Goal: Information Seeking & Learning: Learn about a topic

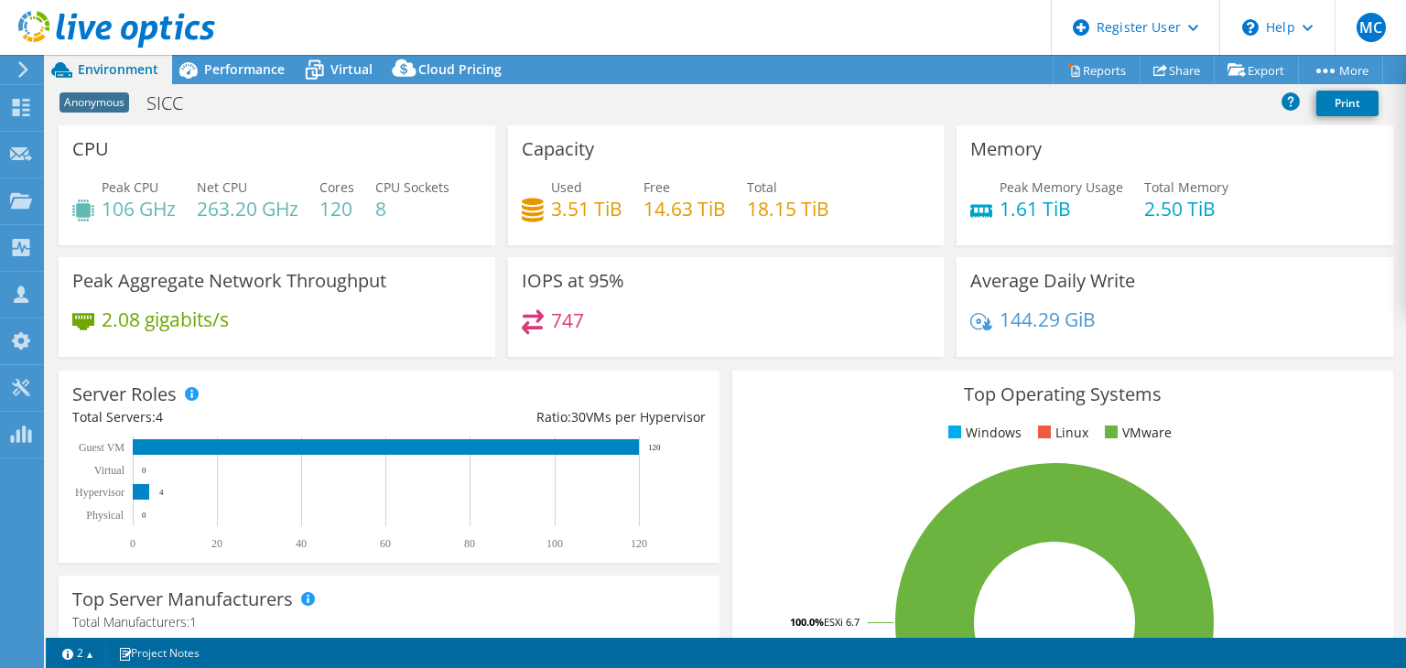
select select "EUFrankfurt"
select select "USD"
click at [253, 74] on span "Performance" at bounding box center [244, 68] width 81 height 17
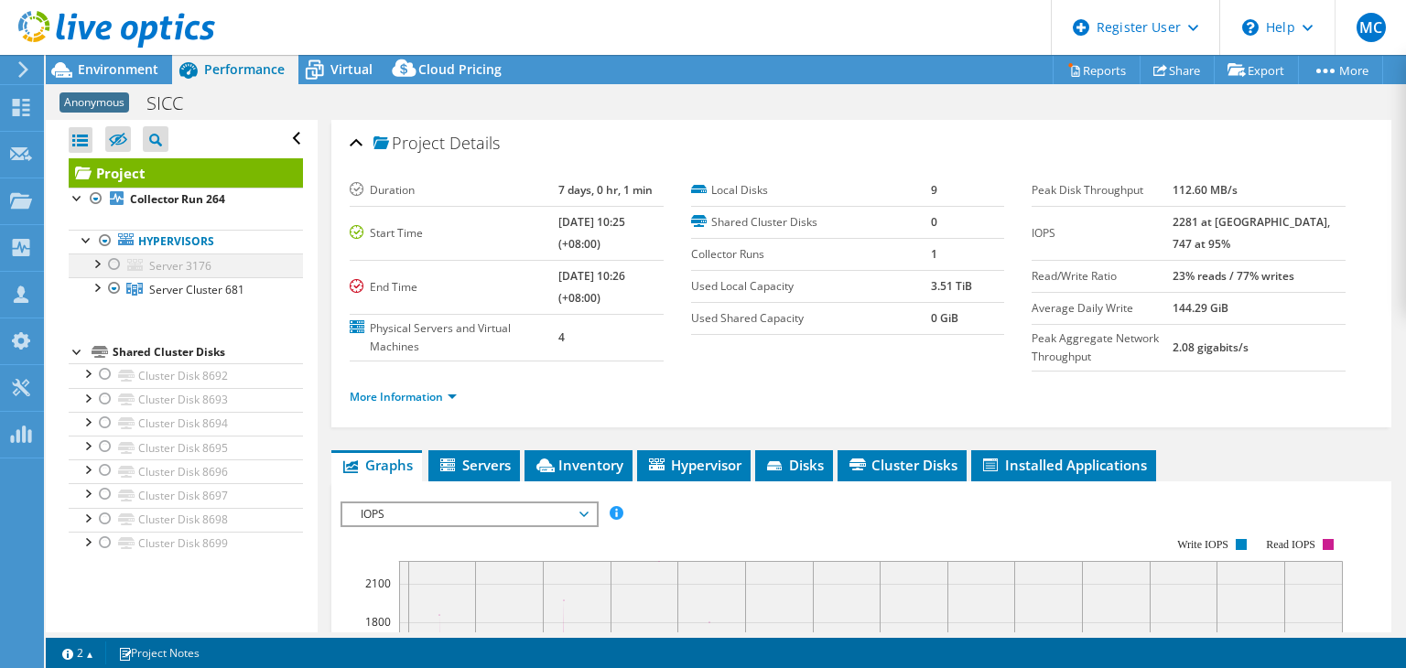
click at [117, 263] on div at bounding box center [114, 264] width 18 height 22
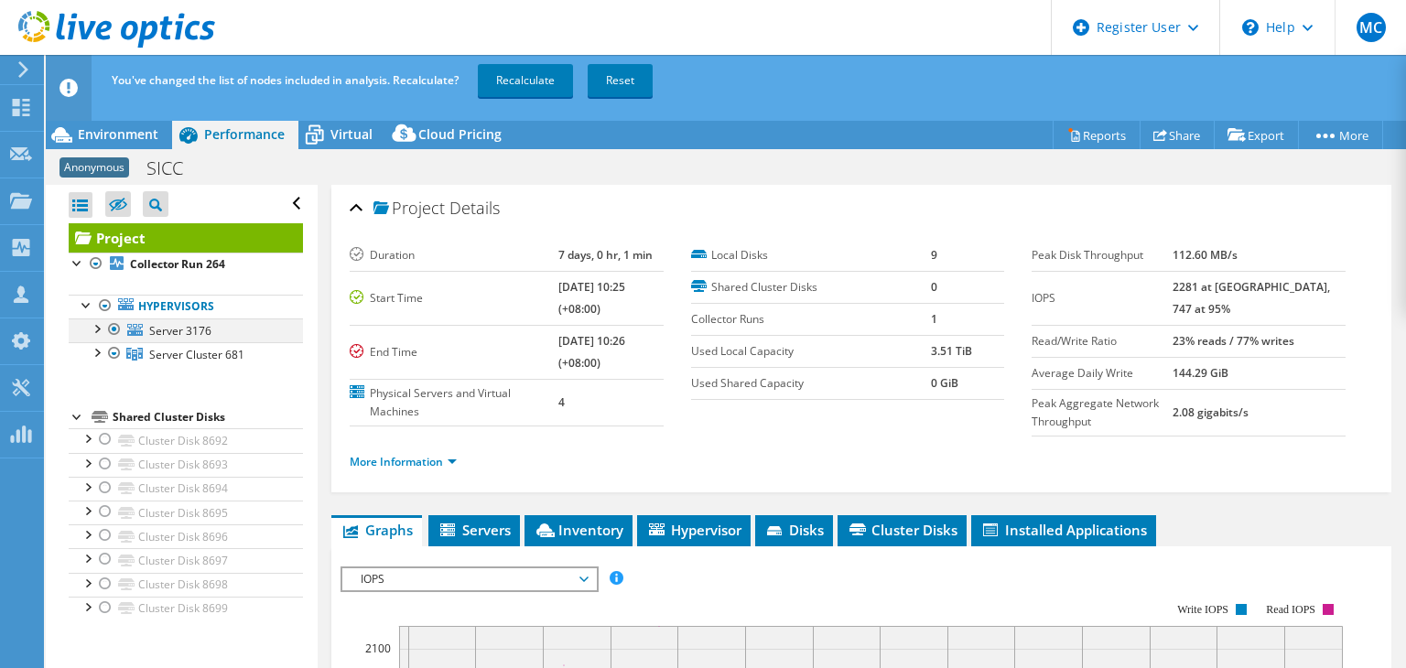
click at [98, 327] on div at bounding box center [96, 327] width 18 height 18
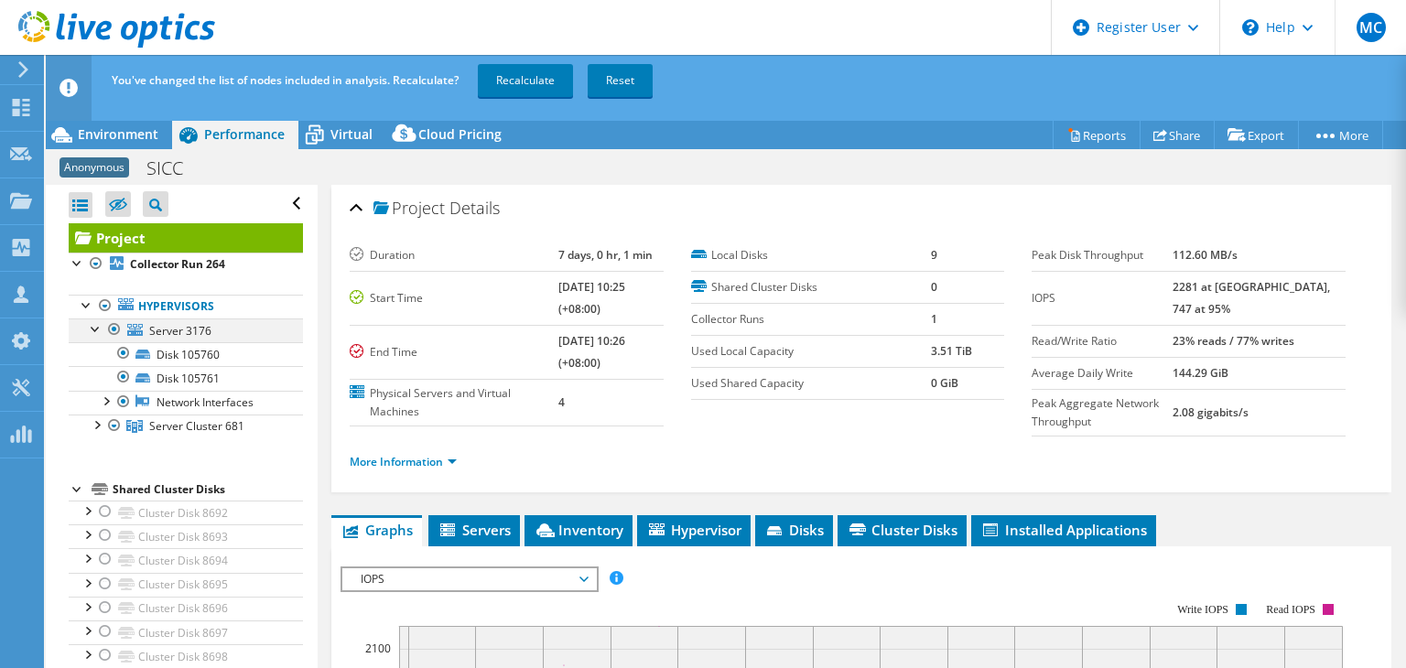
click at [114, 328] on div at bounding box center [114, 329] width 18 height 22
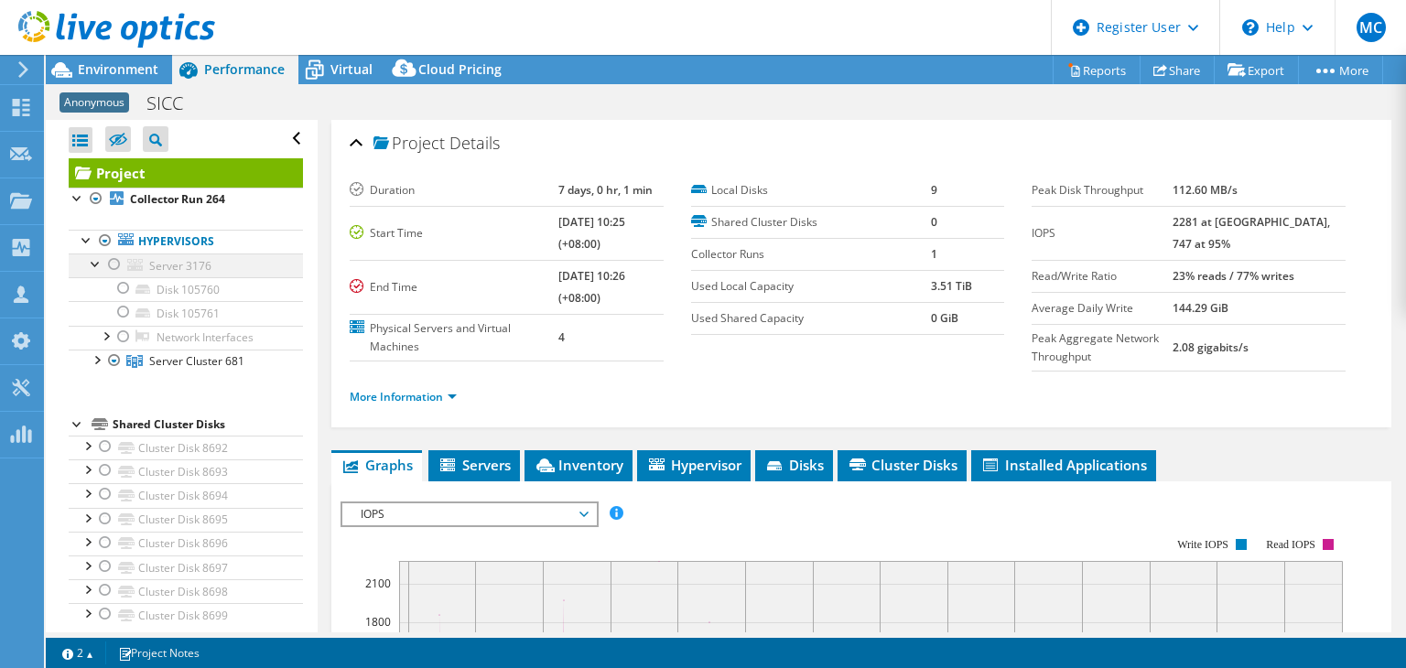
click at [98, 264] on div at bounding box center [96, 262] width 18 height 18
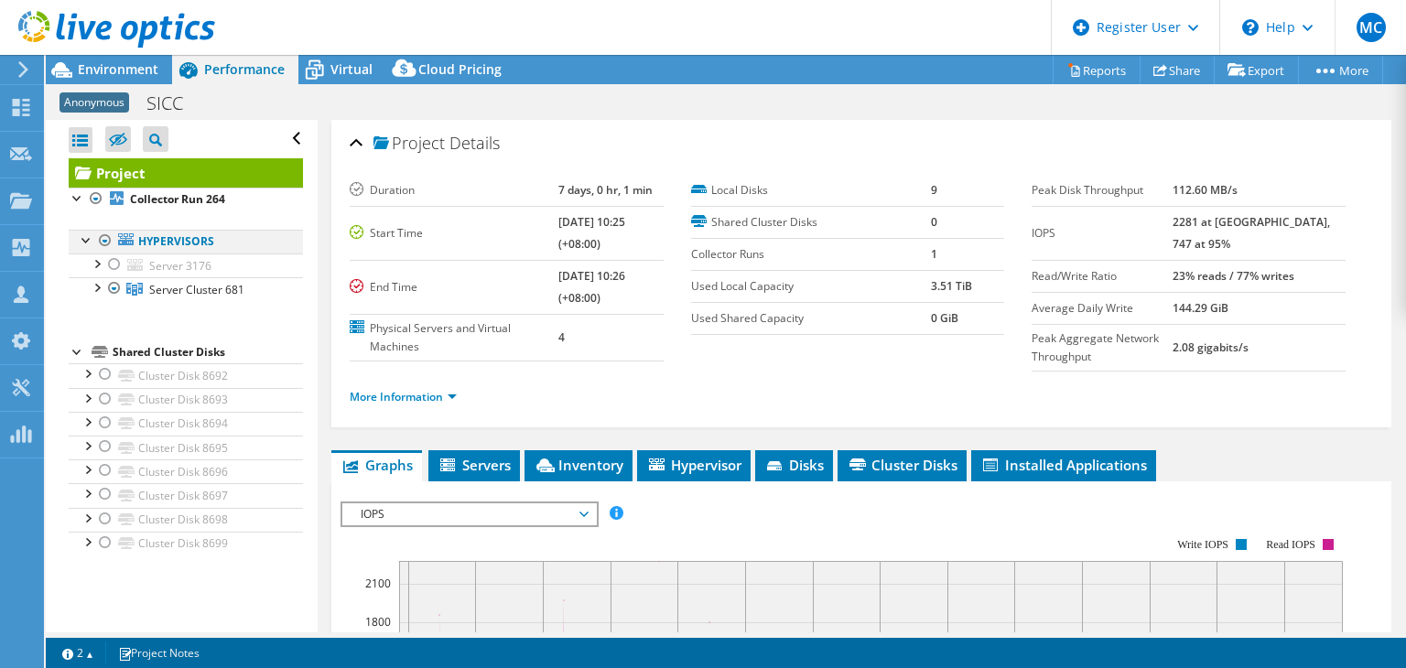
click at [87, 245] on div at bounding box center [87, 239] width 18 height 18
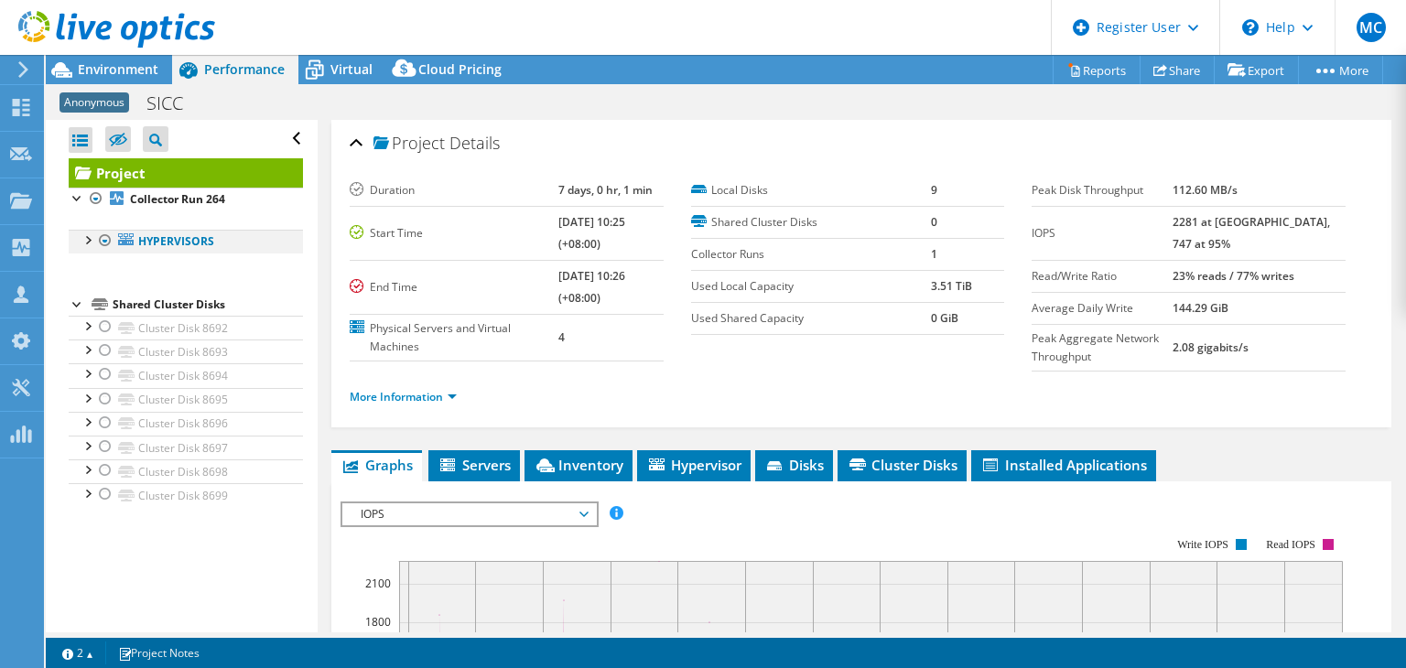
click at [85, 242] on div at bounding box center [87, 239] width 18 height 18
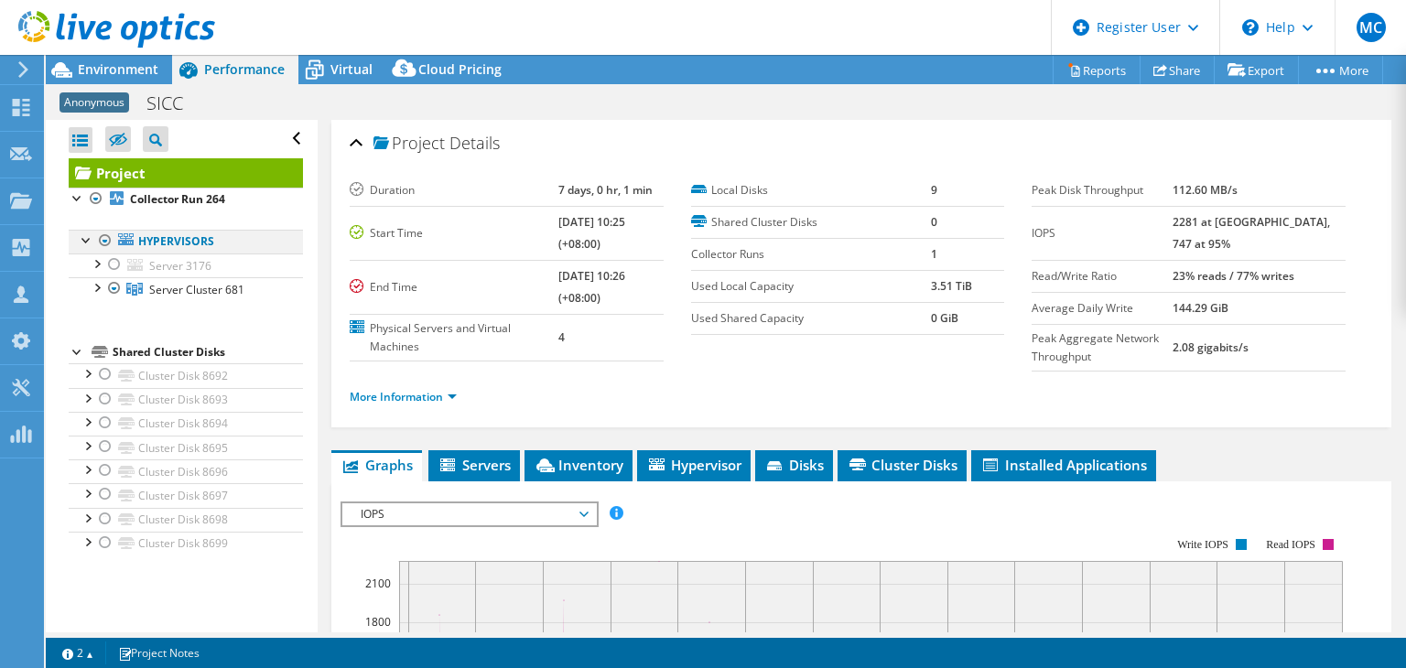
click at [107, 239] on div at bounding box center [105, 241] width 18 height 22
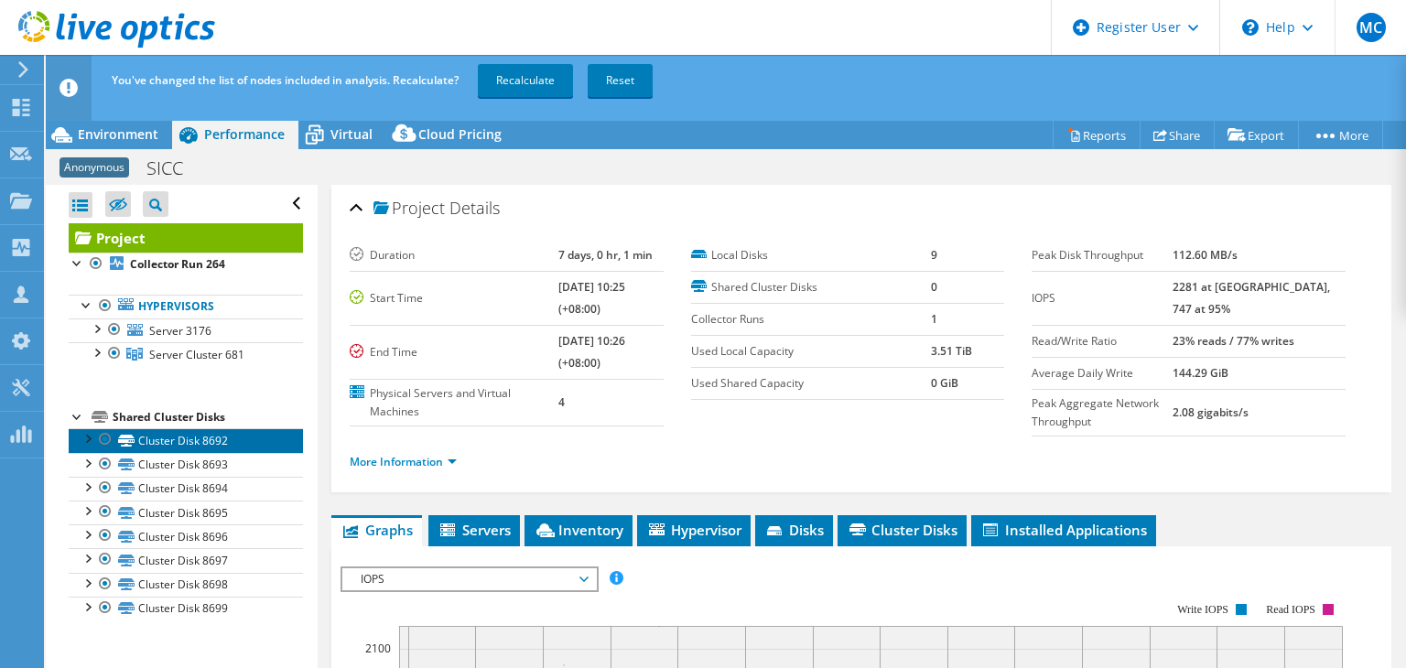
click at [171, 445] on link "Cluster Disk 8692" at bounding box center [186, 440] width 234 height 24
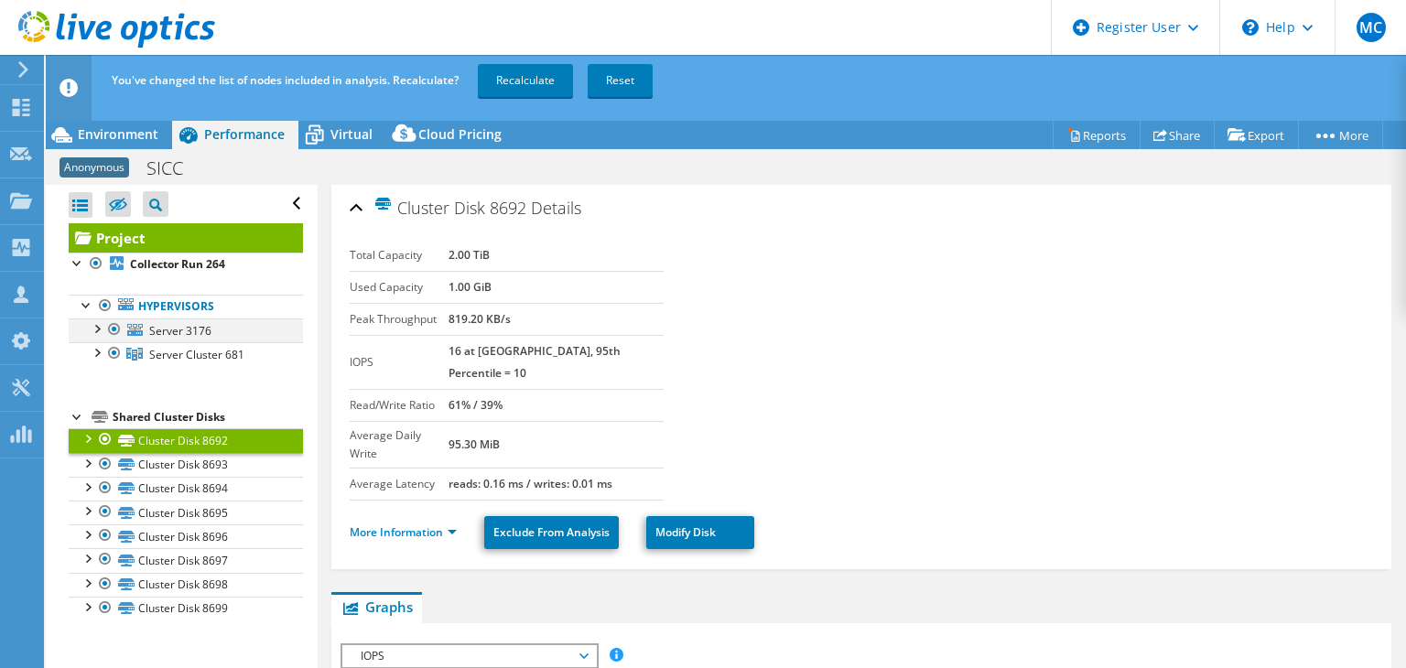
click at [113, 325] on div at bounding box center [114, 329] width 18 height 22
click at [113, 329] on div at bounding box center [114, 329] width 18 height 22
click at [95, 327] on div at bounding box center [96, 327] width 18 height 18
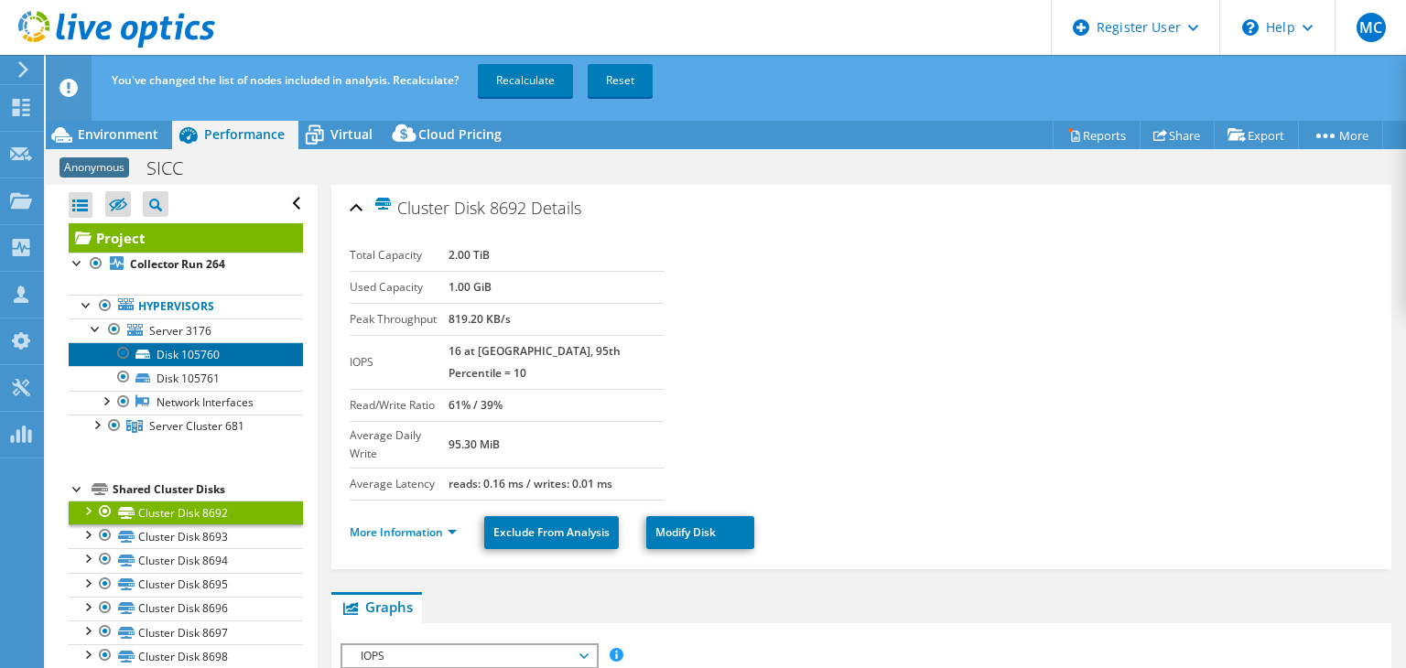
click at [193, 360] on link "Disk 105760" at bounding box center [186, 354] width 234 height 24
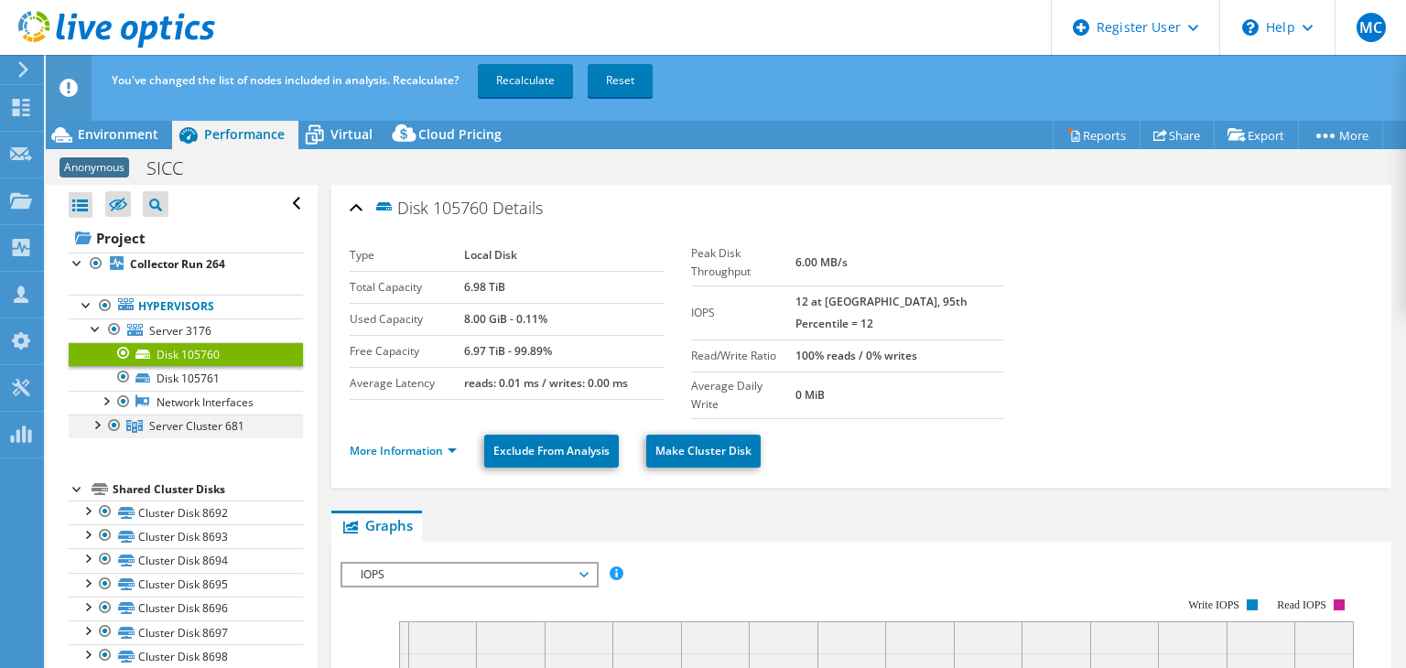
click at [115, 422] on div at bounding box center [114, 426] width 18 height 22
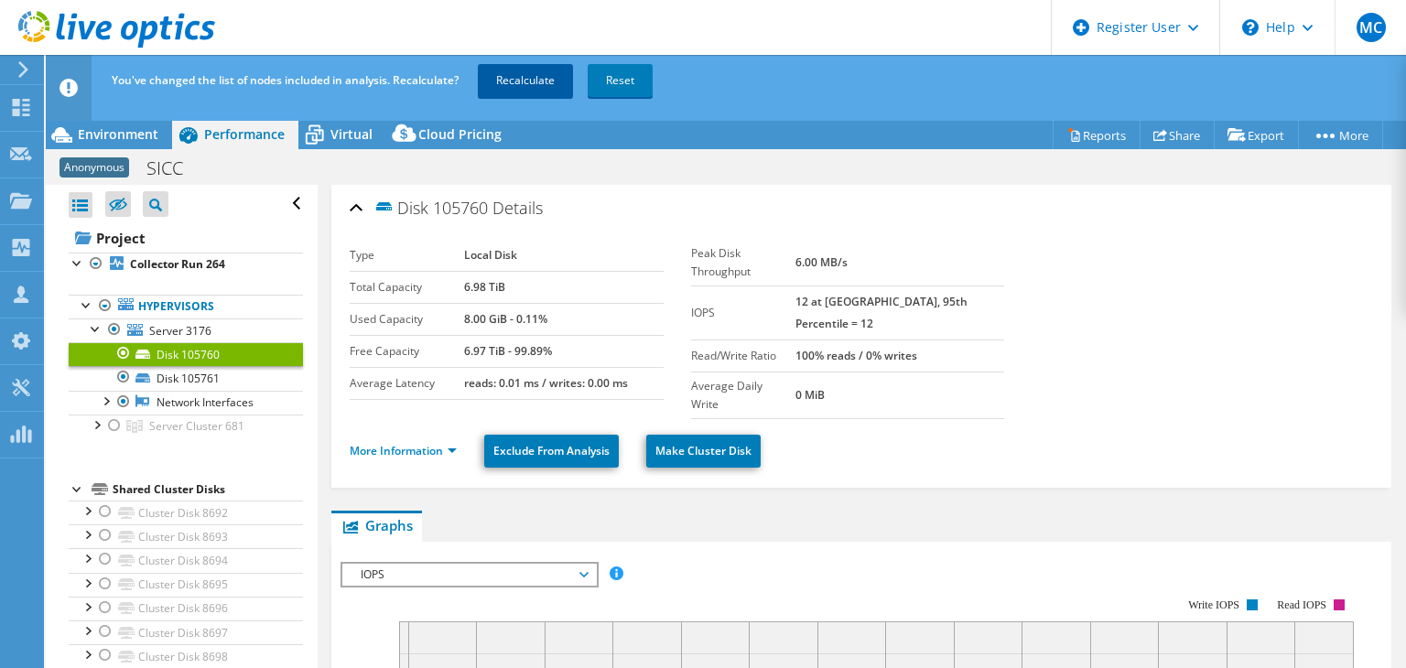
click at [553, 81] on link "Recalculate" at bounding box center [525, 80] width 95 height 33
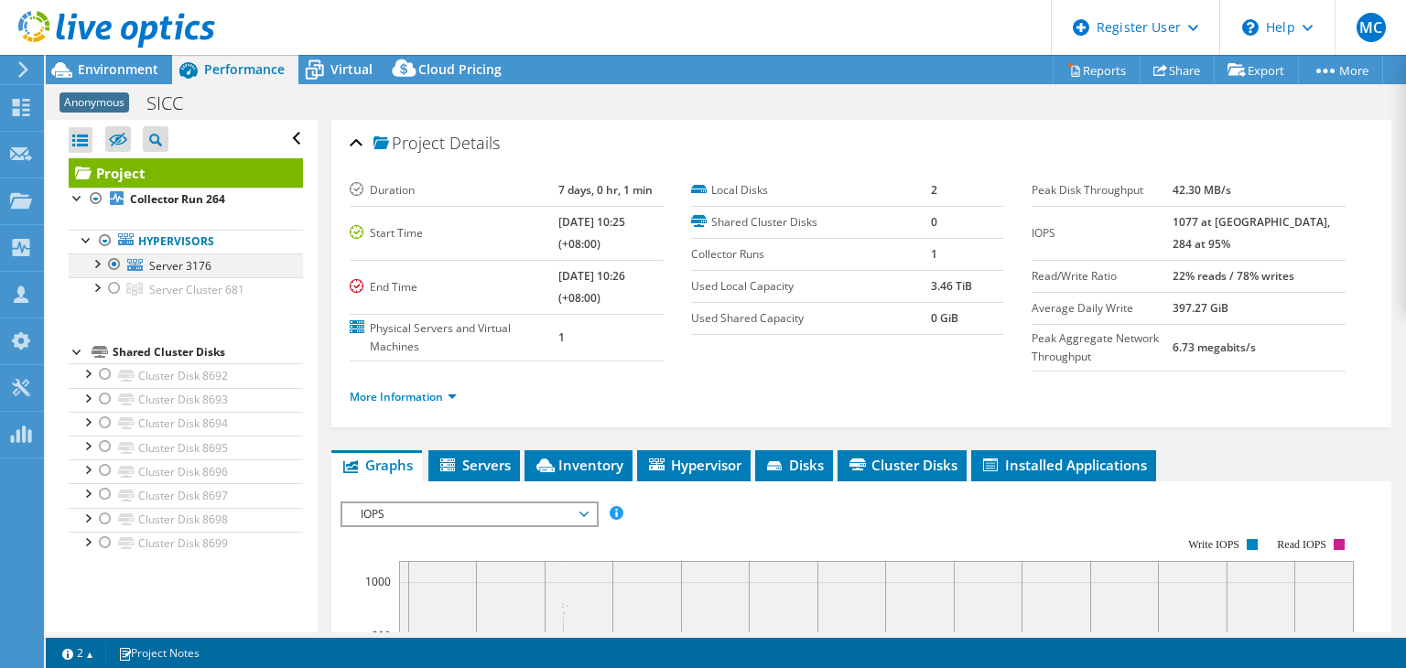
click at [113, 261] on div at bounding box center [114, 264] width 18 height 22
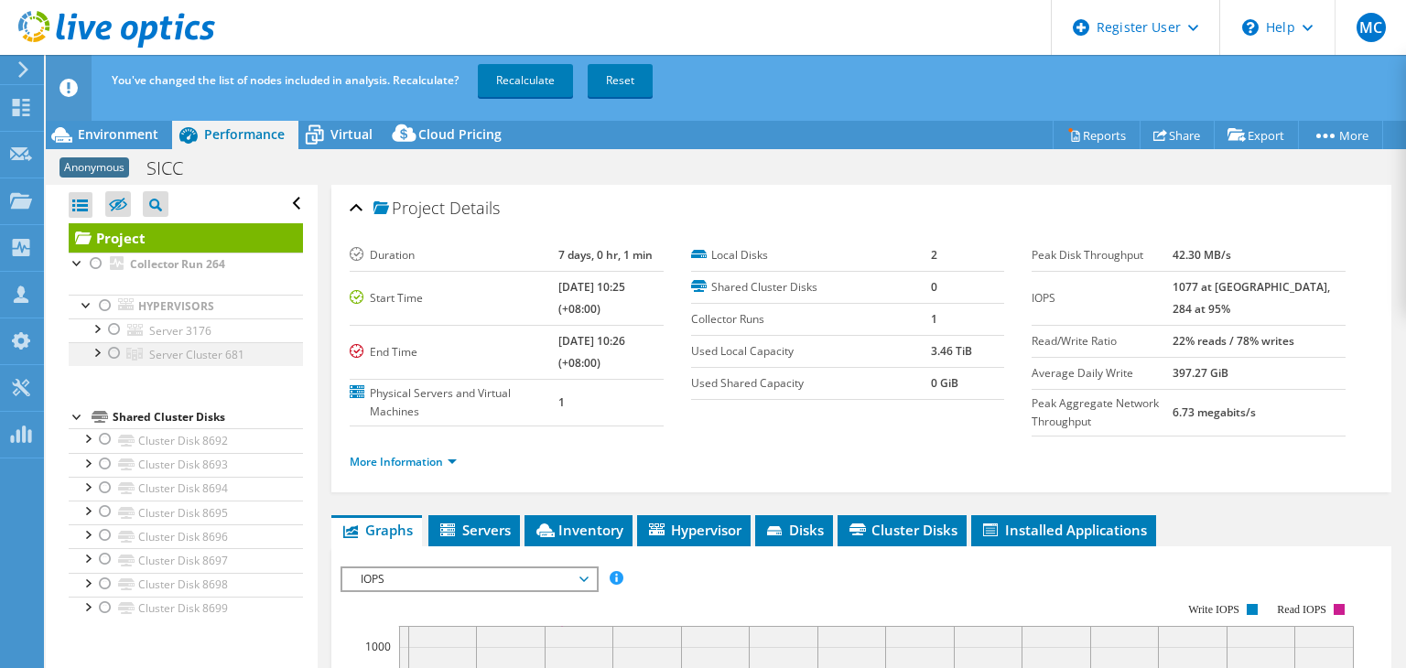
click at [114, 350] on div at bounding box center [114, 353] width 18 height 22
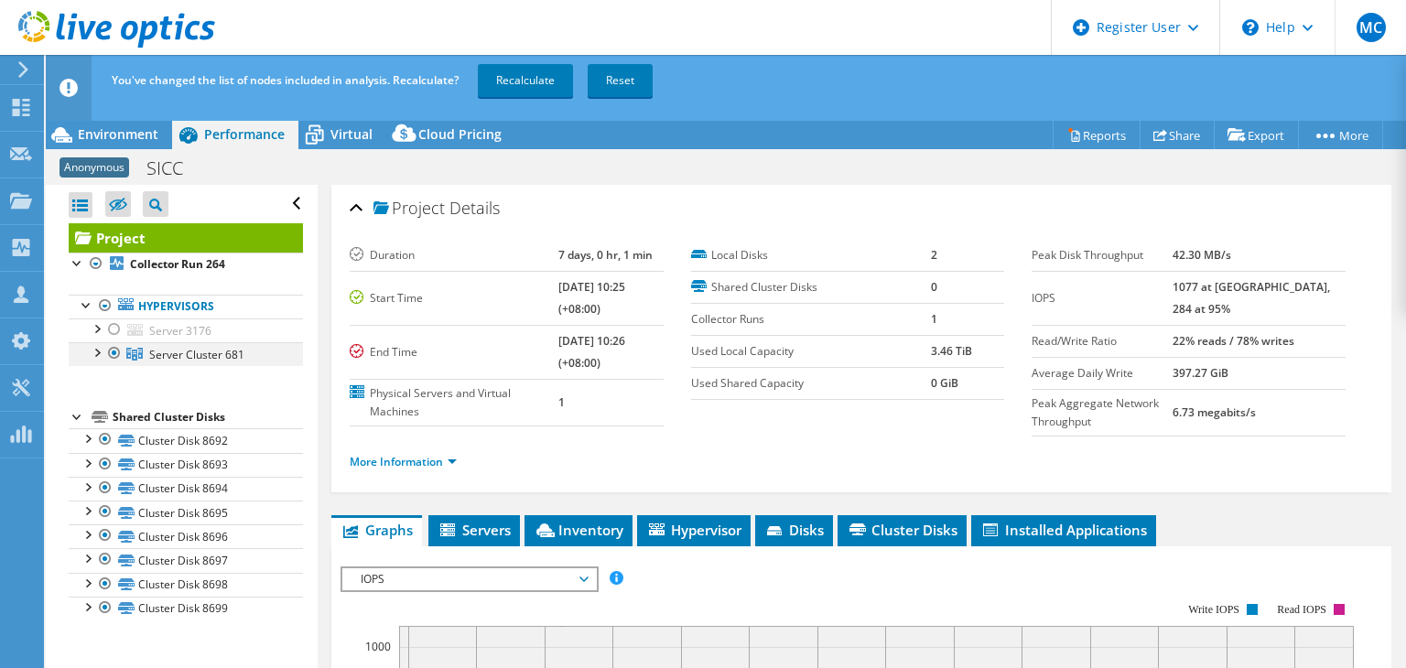
click at [114, 353] on div at bounding box center [114, 353] width 18 height 22
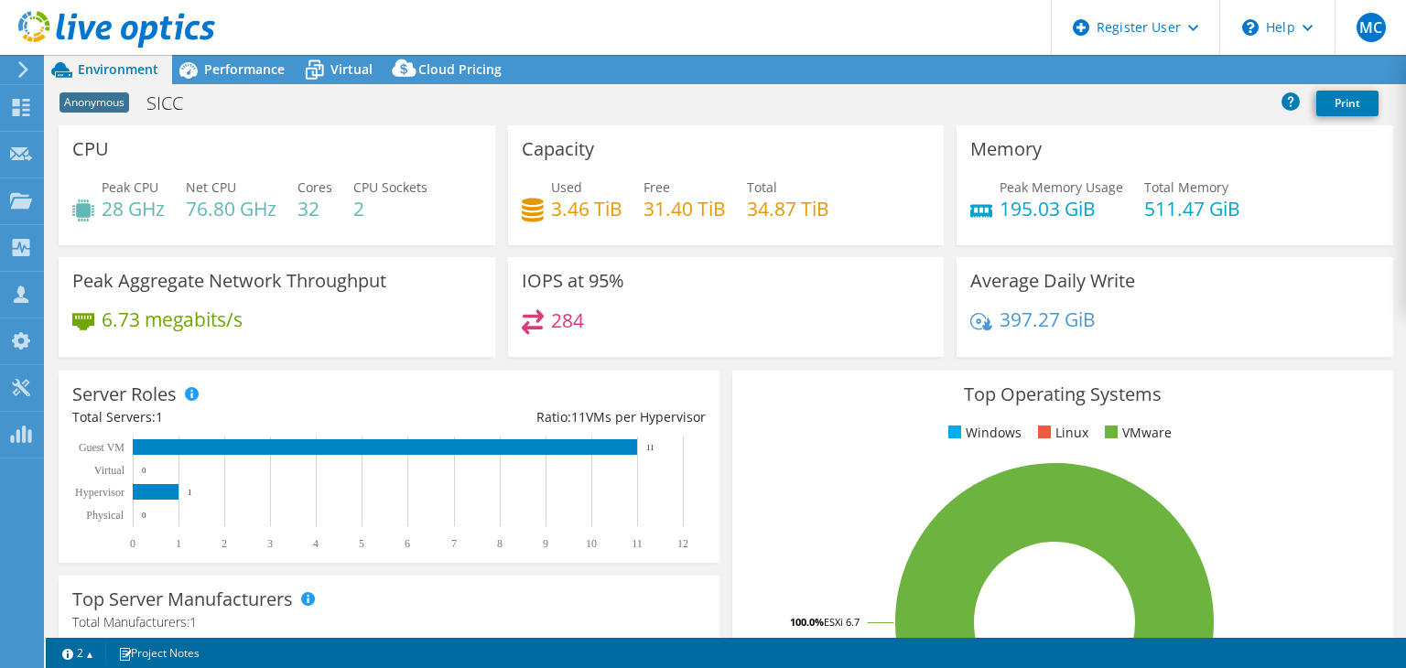
select select "EUFrankfurt"
select select "USD"
click at [242, 72] on span "Performance" at bounding box center [244, 68] width 81 height 17
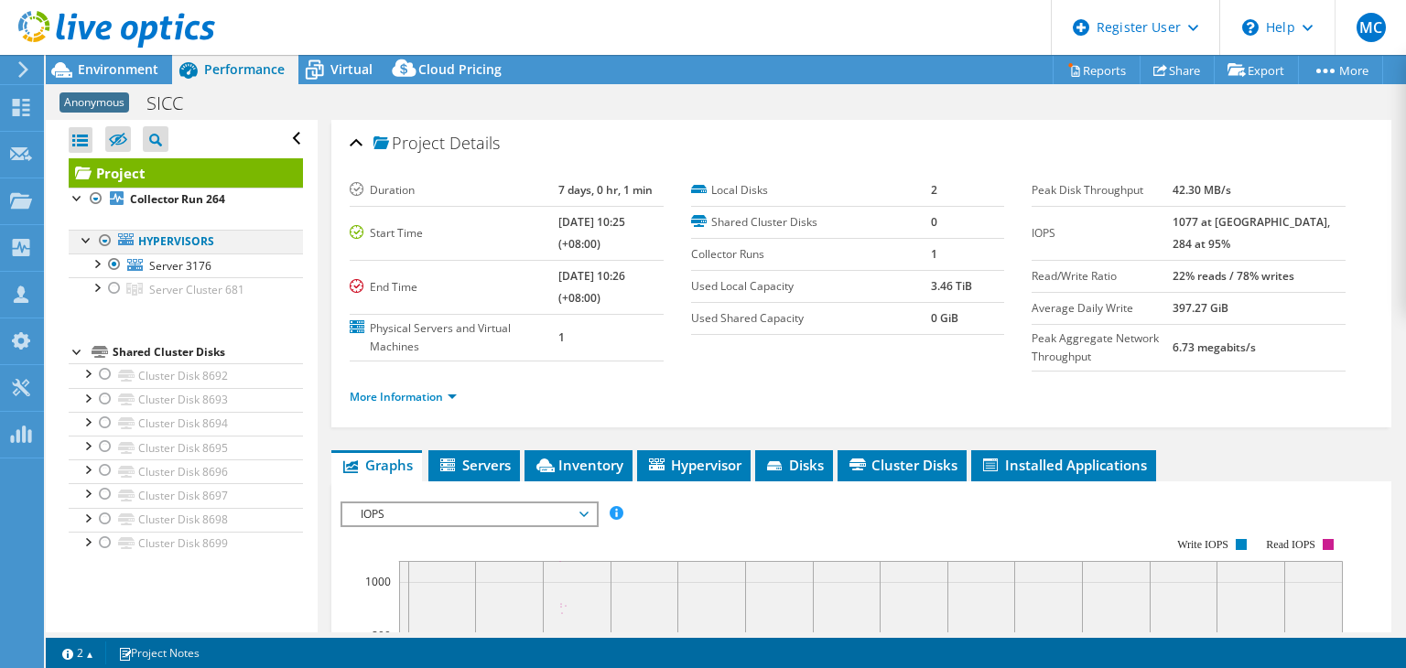
click at [81, 242] on div at bounding box center [87, 239] width 18 height 18
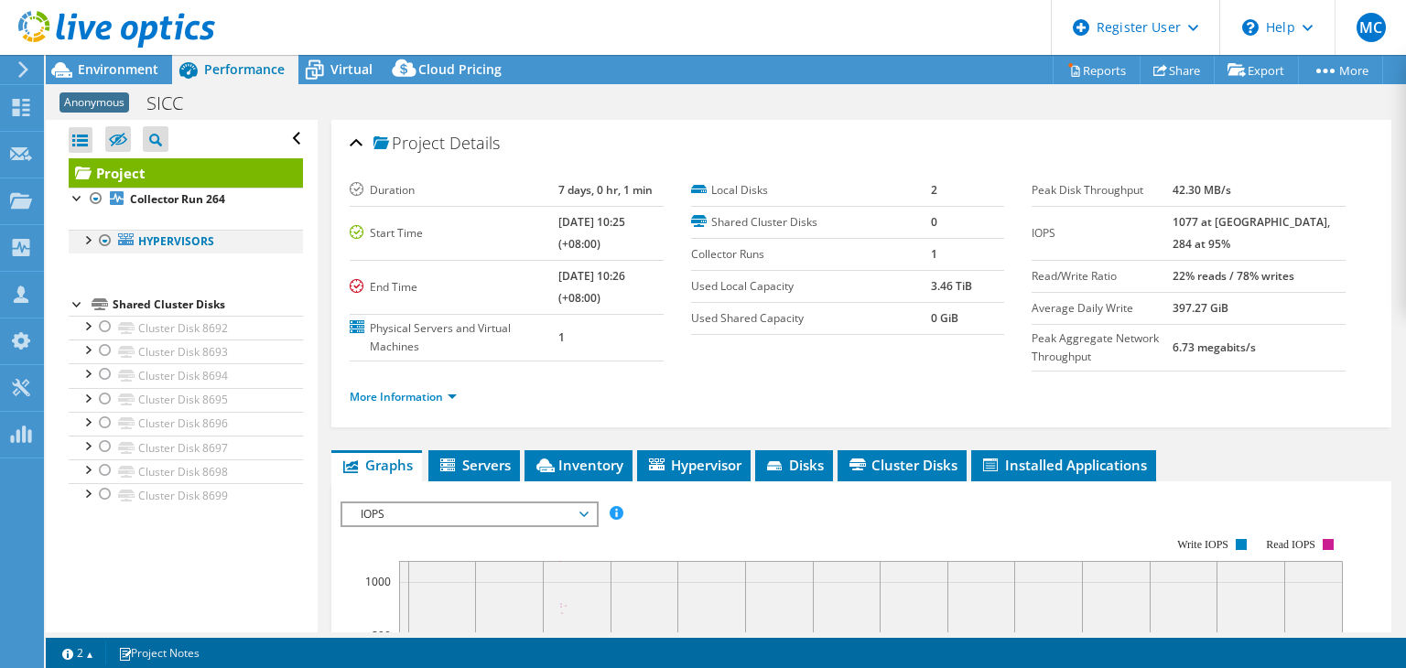
click at [84, 237] on div at bounding box center [87, 239] width 18 height 18
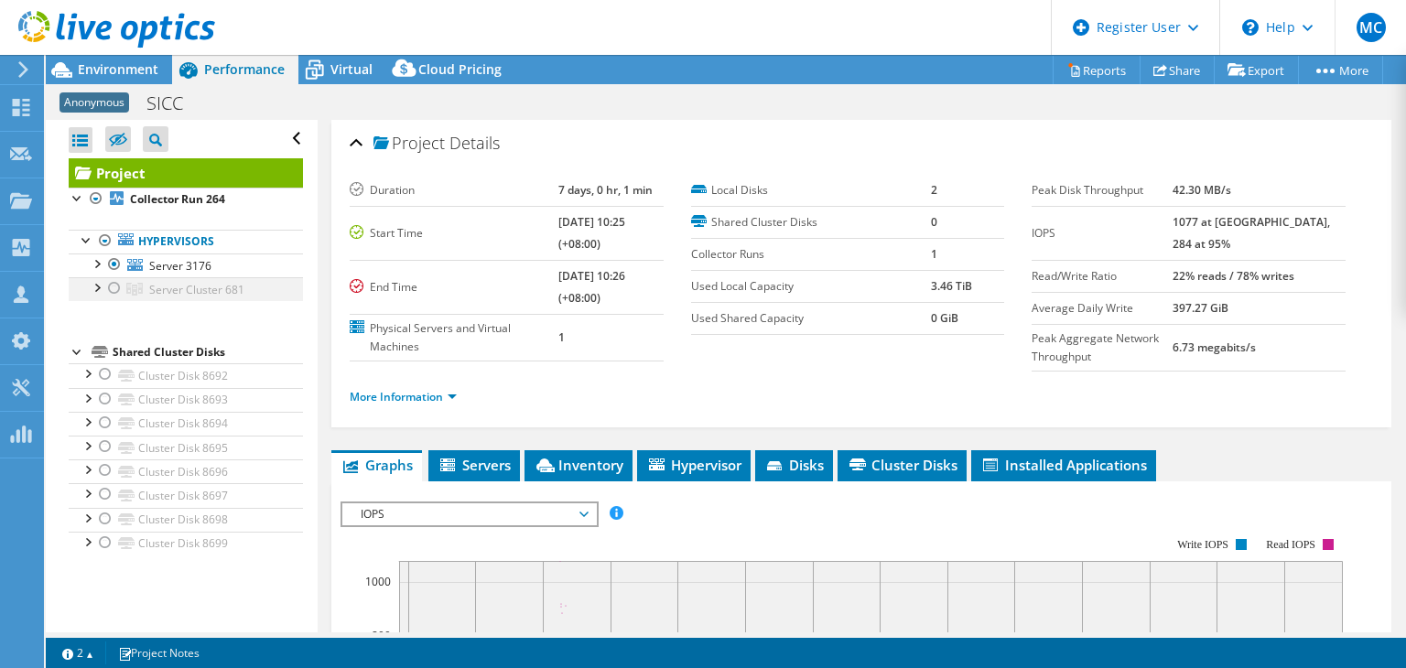
click at [119, 284] on div at bounding box center [114, 288] width 18 height 22
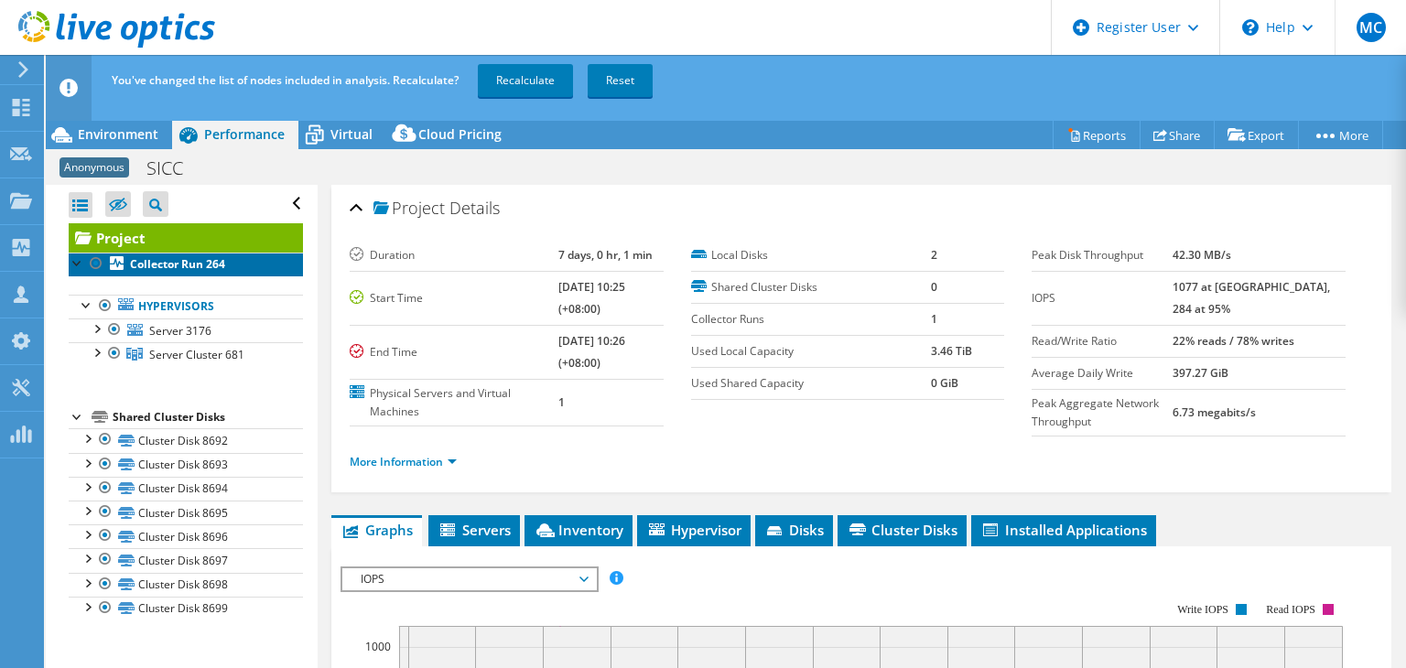
click at [113, 262] on icon at bounding box center [117, 263] width 14 height 14
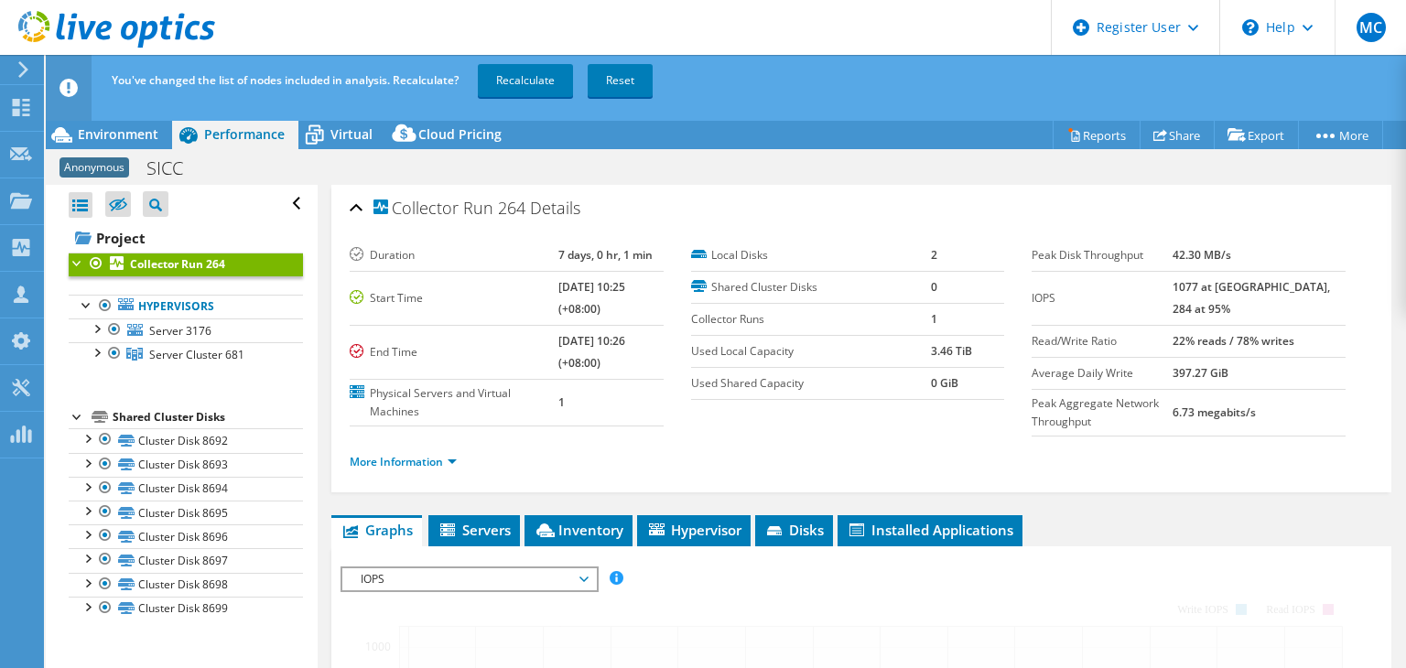
click at [96, 259] on div at bounding box center [96, 264] width 18 height 22
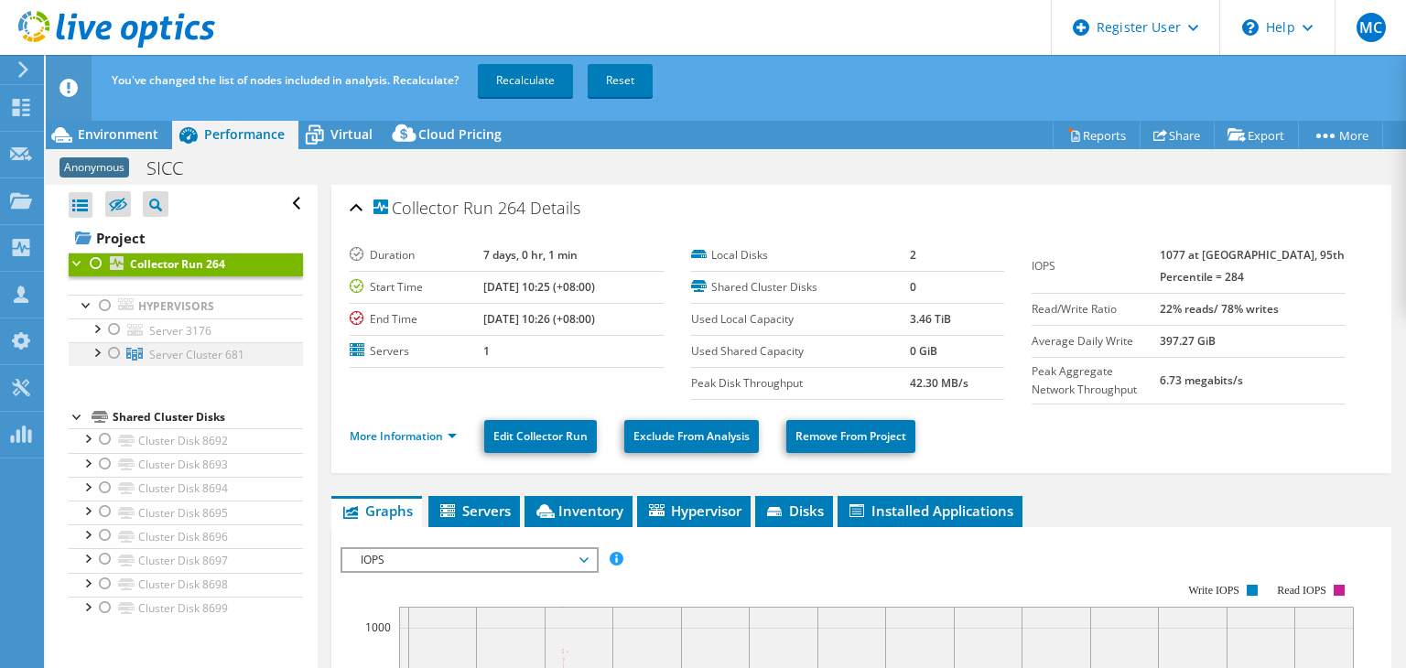
click at [116, 354] on div at bounding box center [114, 353] width 18 height 22
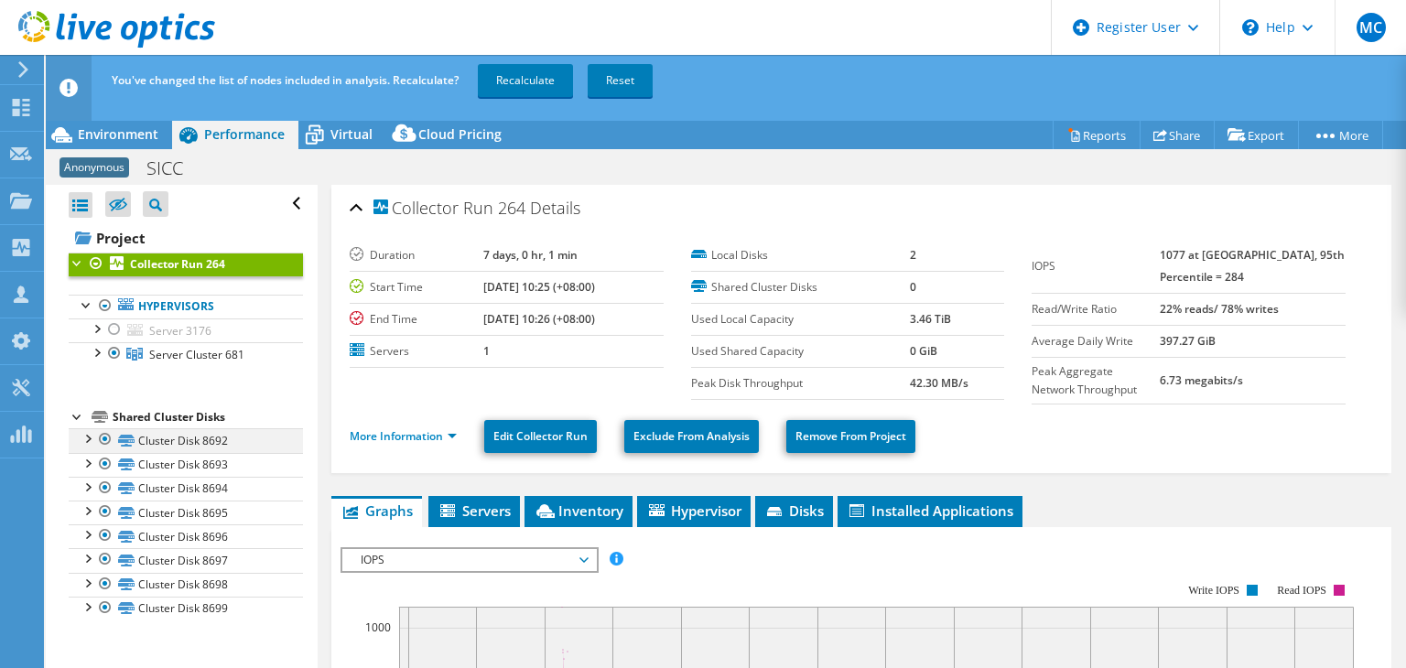
click at [102, 436] on div at bounding box center [105, 439] width 18 height 22
click at [103, 461] on div at bounding box center [105, 464] width 18 height 22
click at [102, 490] on div at bounding box center [105, 488] width 18 height 22
click at [103, 510] on div at bounding box center [105, 512] width 18 height 22
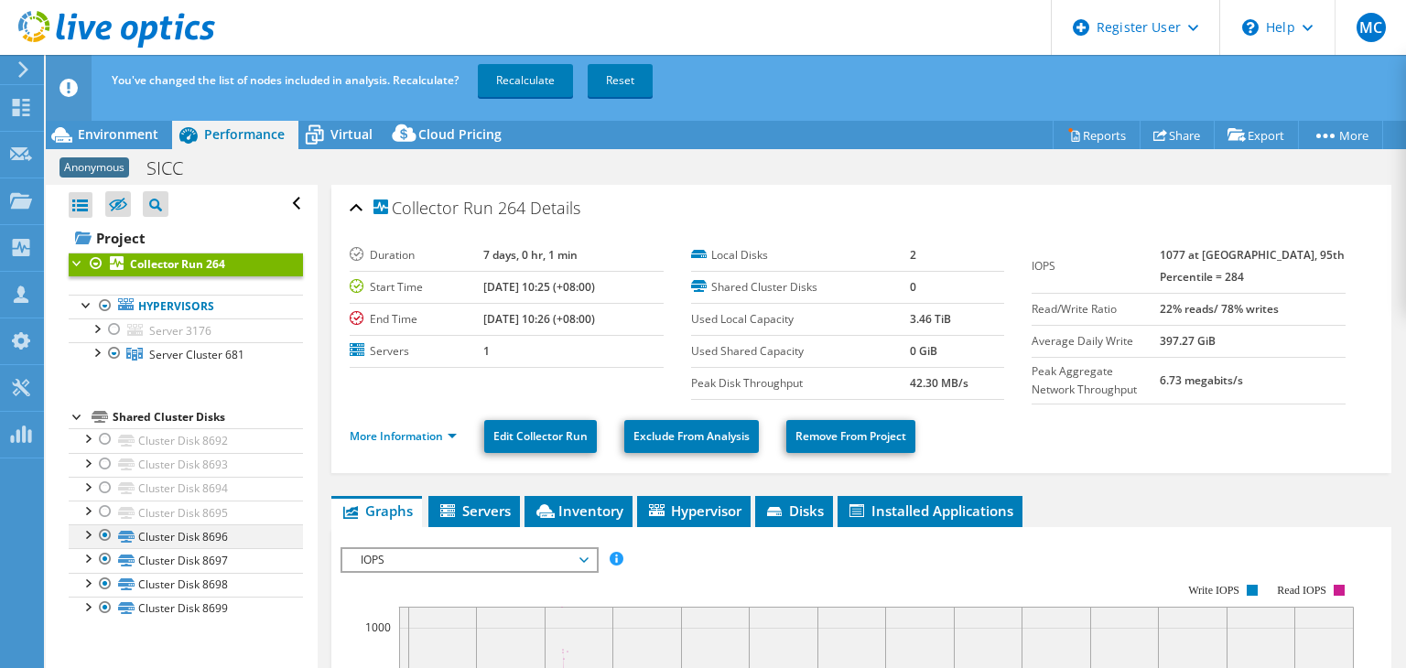
click at [103, 535] on div at bounding box center [105, 535] width 18 height 22
click at [103, 556] on div at bounding box center [105, 559] width 18 height 22
click at [102, 581] on div at bounding box center [105, 584] width 18 height 22
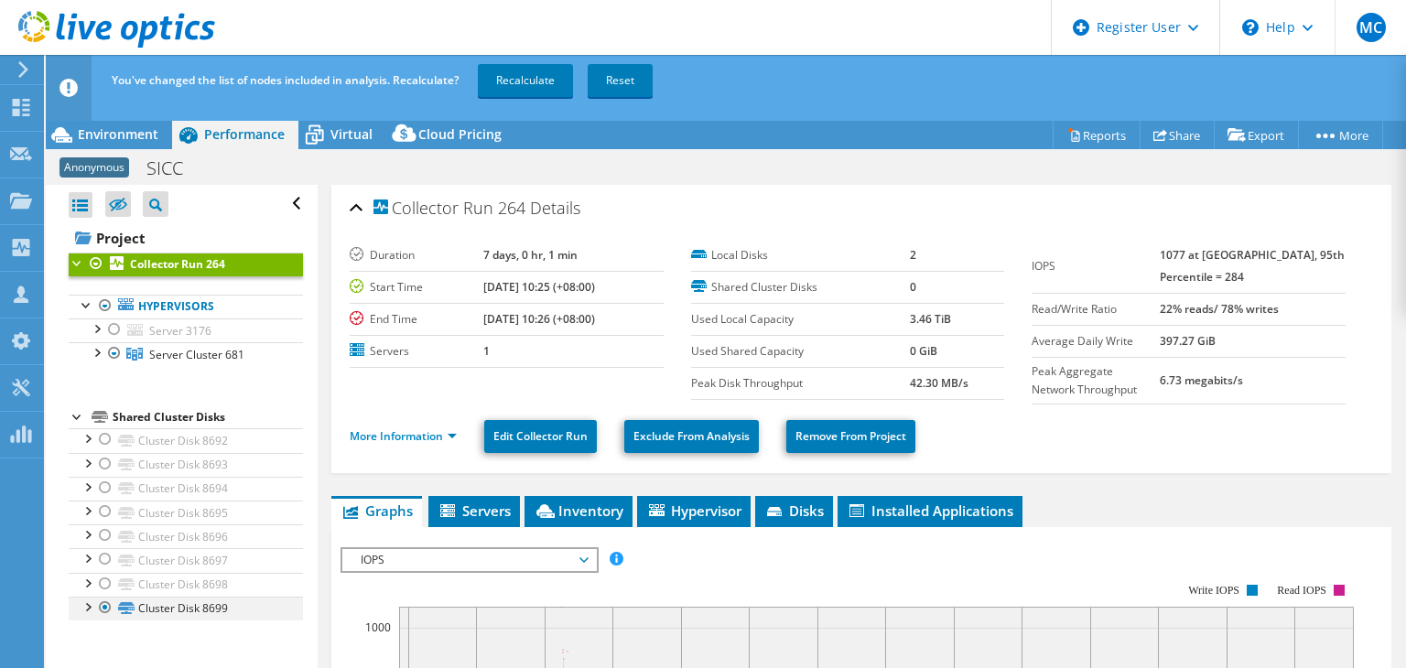
click at [106, 605] on div at bounding box center [105, 608] width 18 height 22
click at [560, 82] on link "Recalculate" at bounding box center [525, 80] width 95 height 33
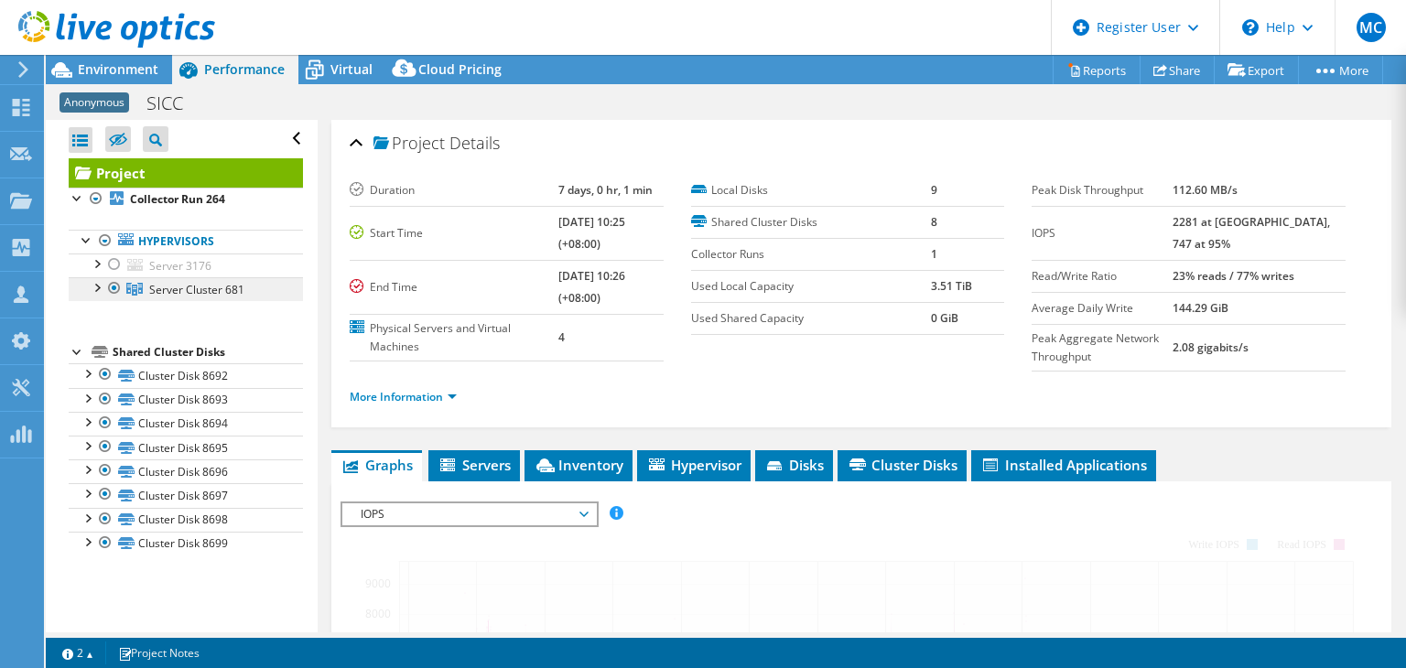
click at [162, 286] on span "Server Cluster 681" at bounding box center [196, 290] width 95 height 16
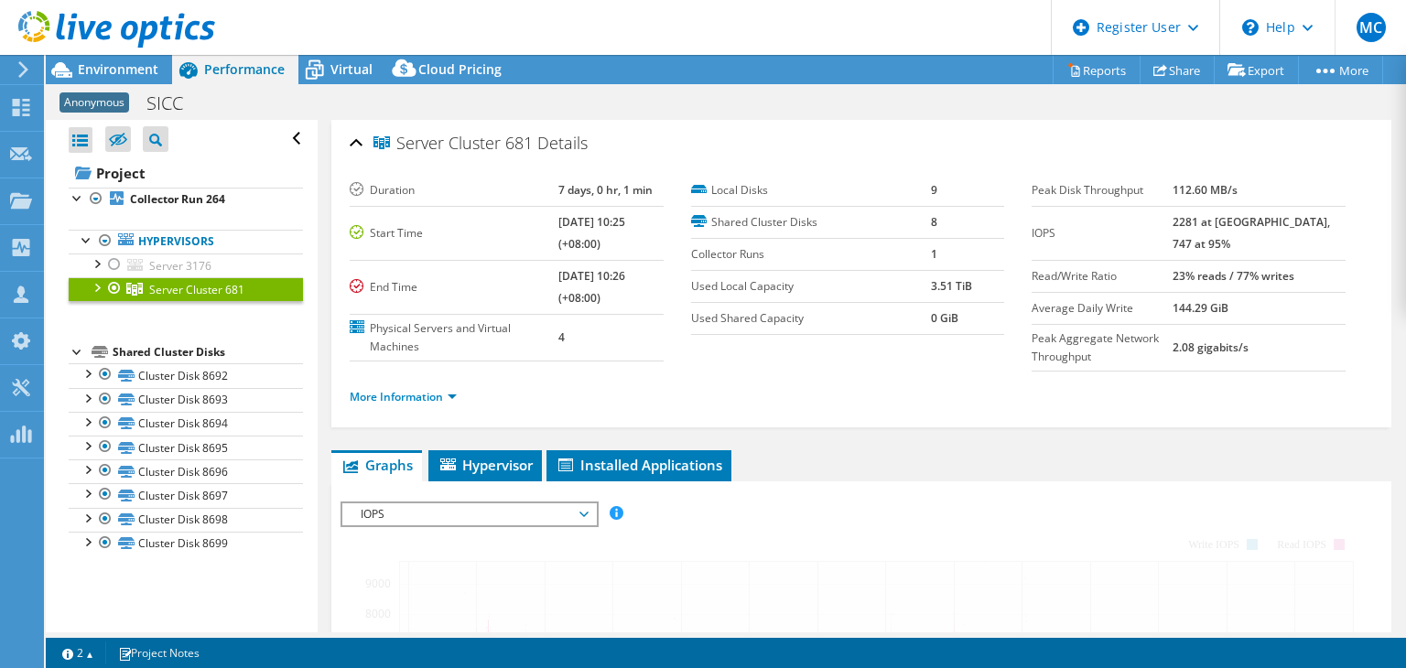
click at [167, 284] on span "Server Cluster 681" at bounding box center [196, 290] width 95 height 16
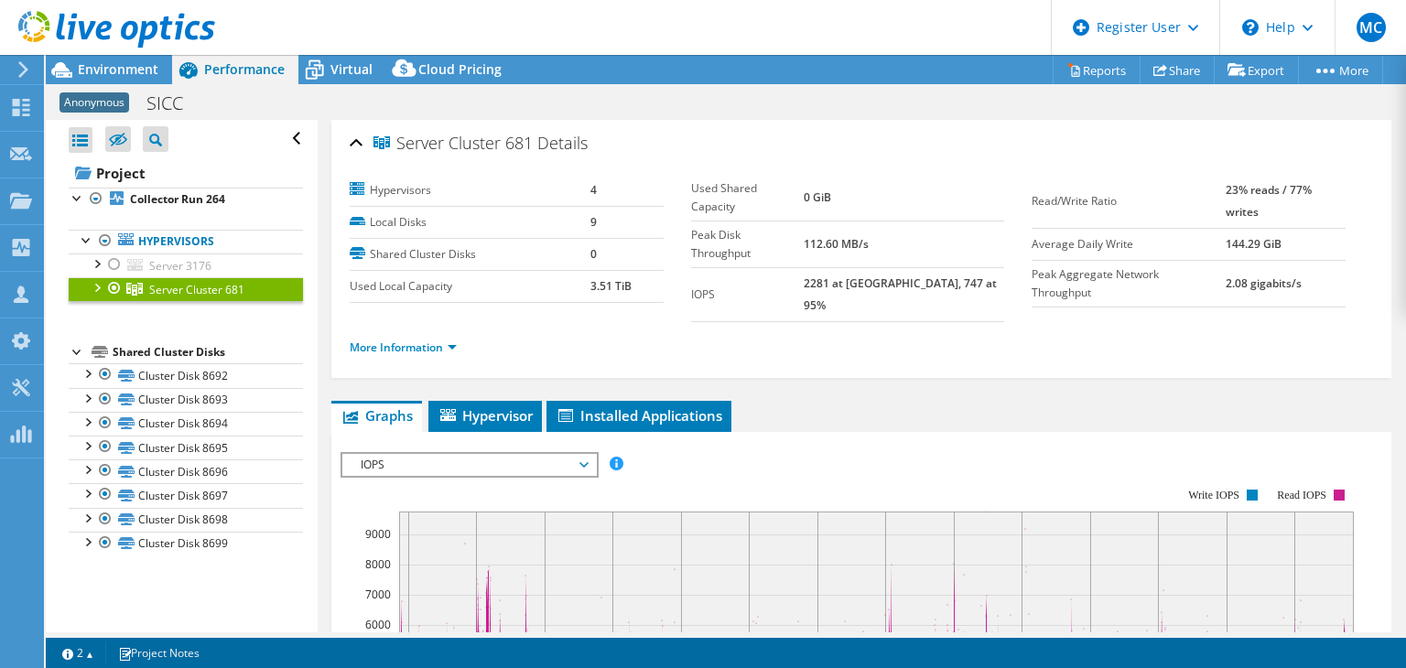
click at [513, 406] on span "Hypervisor" at bounding box center [484, 415] width 95 height 18
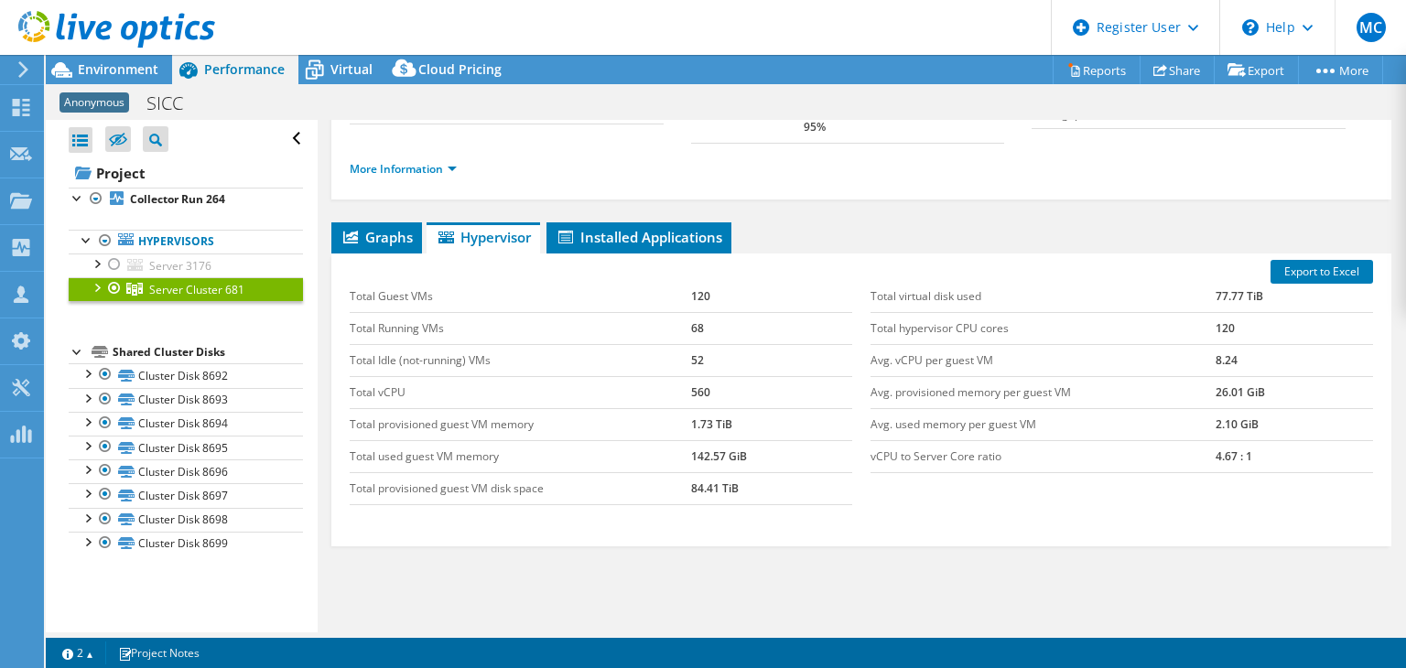
scroll to position [150, 0]
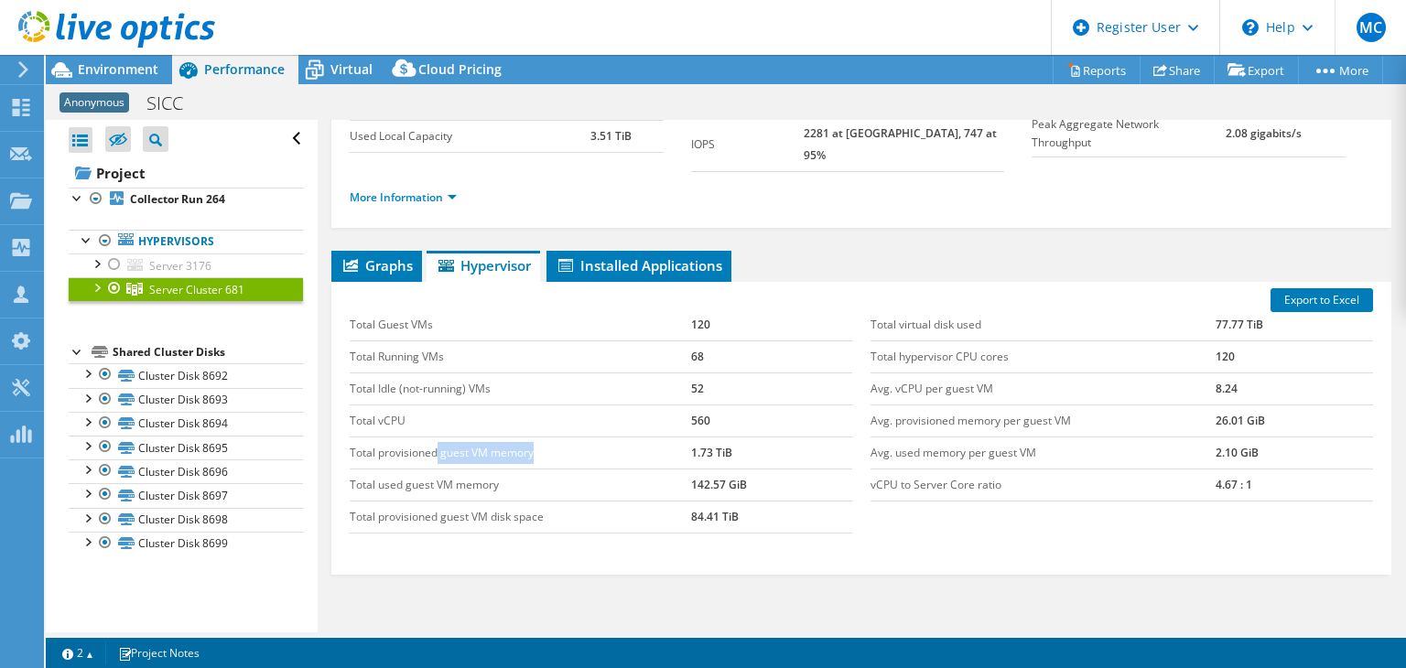
drag, startPoint x: 449, startPoint y: 432, endPoint x: 533, endPoint y: 433, distance: 83.3
click at [533, 436] on td "Total provisioned guest VM memory" at bounding box center [520, 452] width 341 height 32
drag, startPoint x: 436, startPoint y: 472, endPoint x: 505, endPoint y: 473, distance: 68.6
click at [505, 473] on td "Total used guest VM memory" at bounding box center [520, 485] width 341 height 32
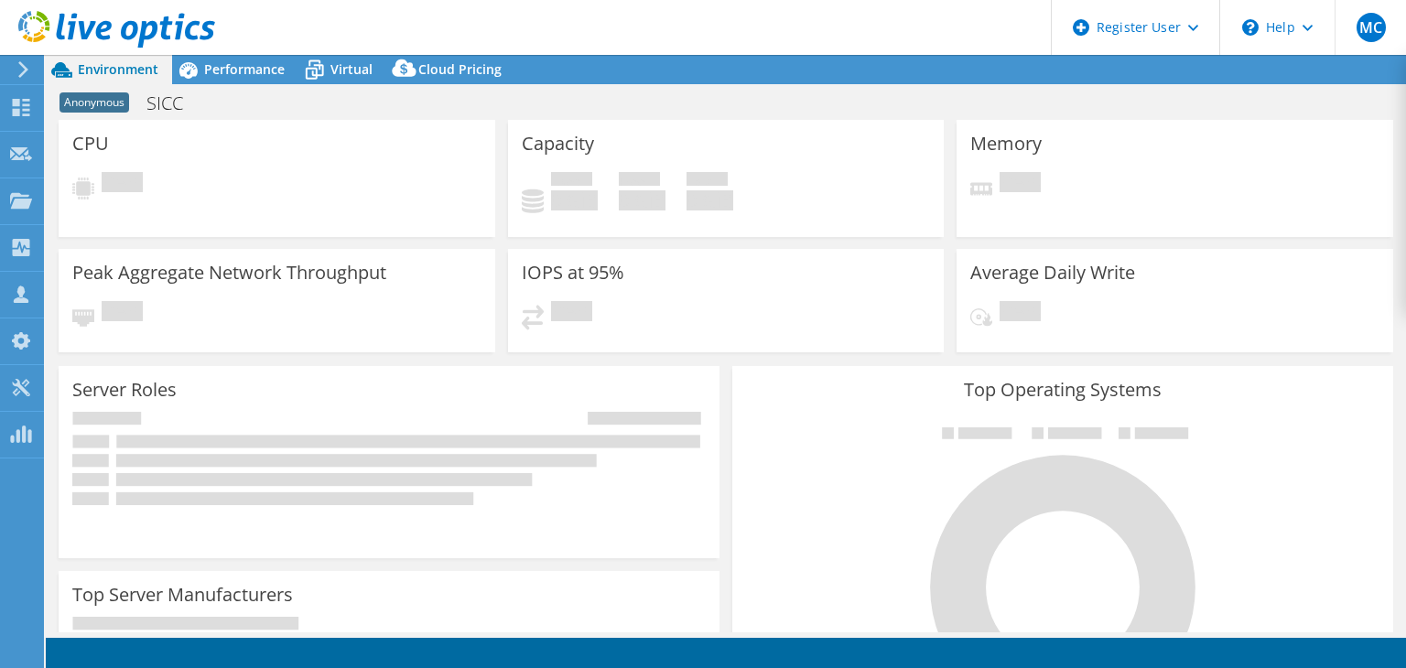
select select "USD"
select select "EUFrankfurt"
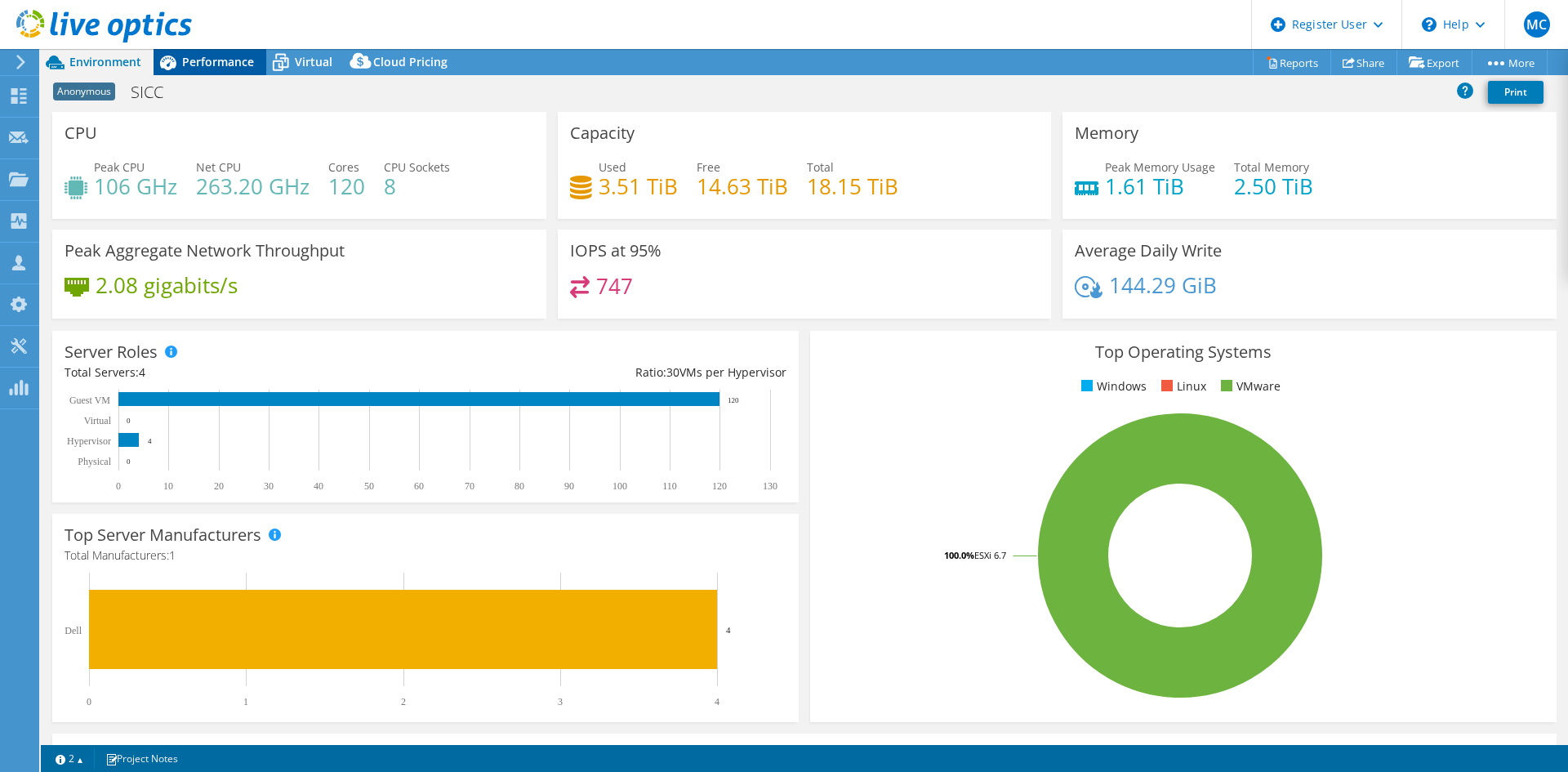
click at [231, 62] on span "Performance" at bounding box center [218, 61] width 72 height 15
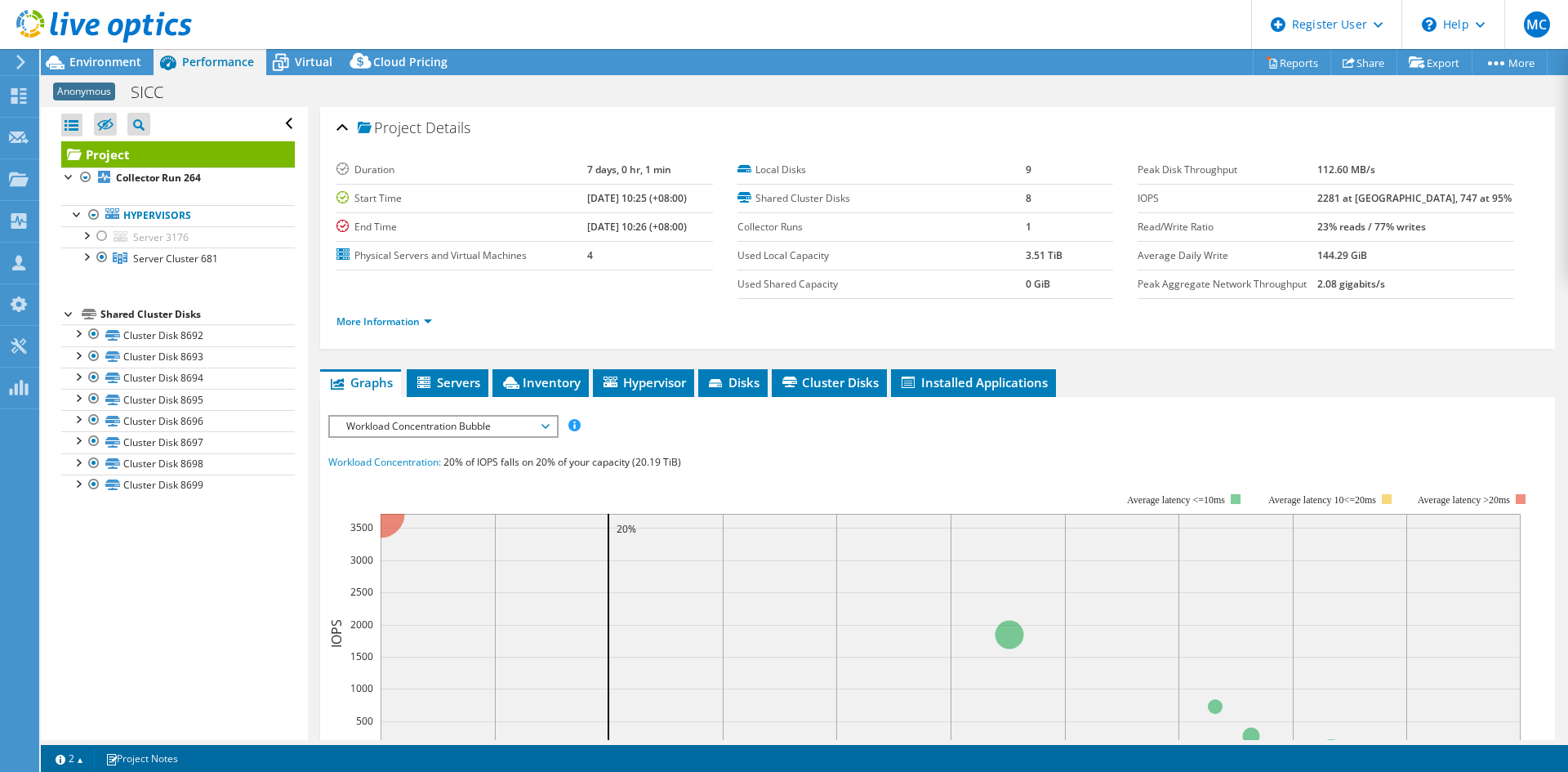
click at [73, 318] on div at bounding box center [70, 312] width 16 height 16
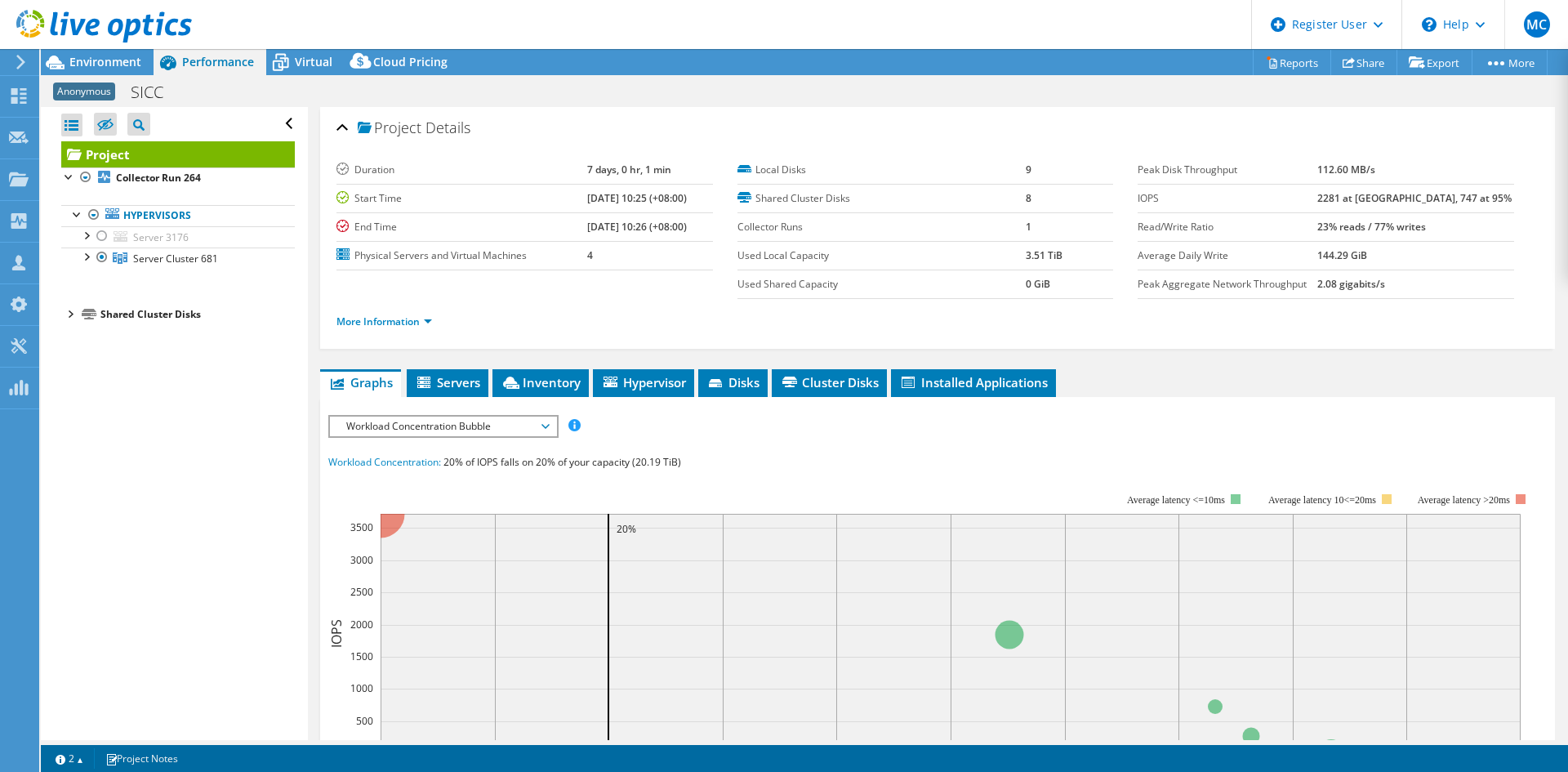
click at [72, 313] on div at bounding box center [70, 312] width 16 height 16
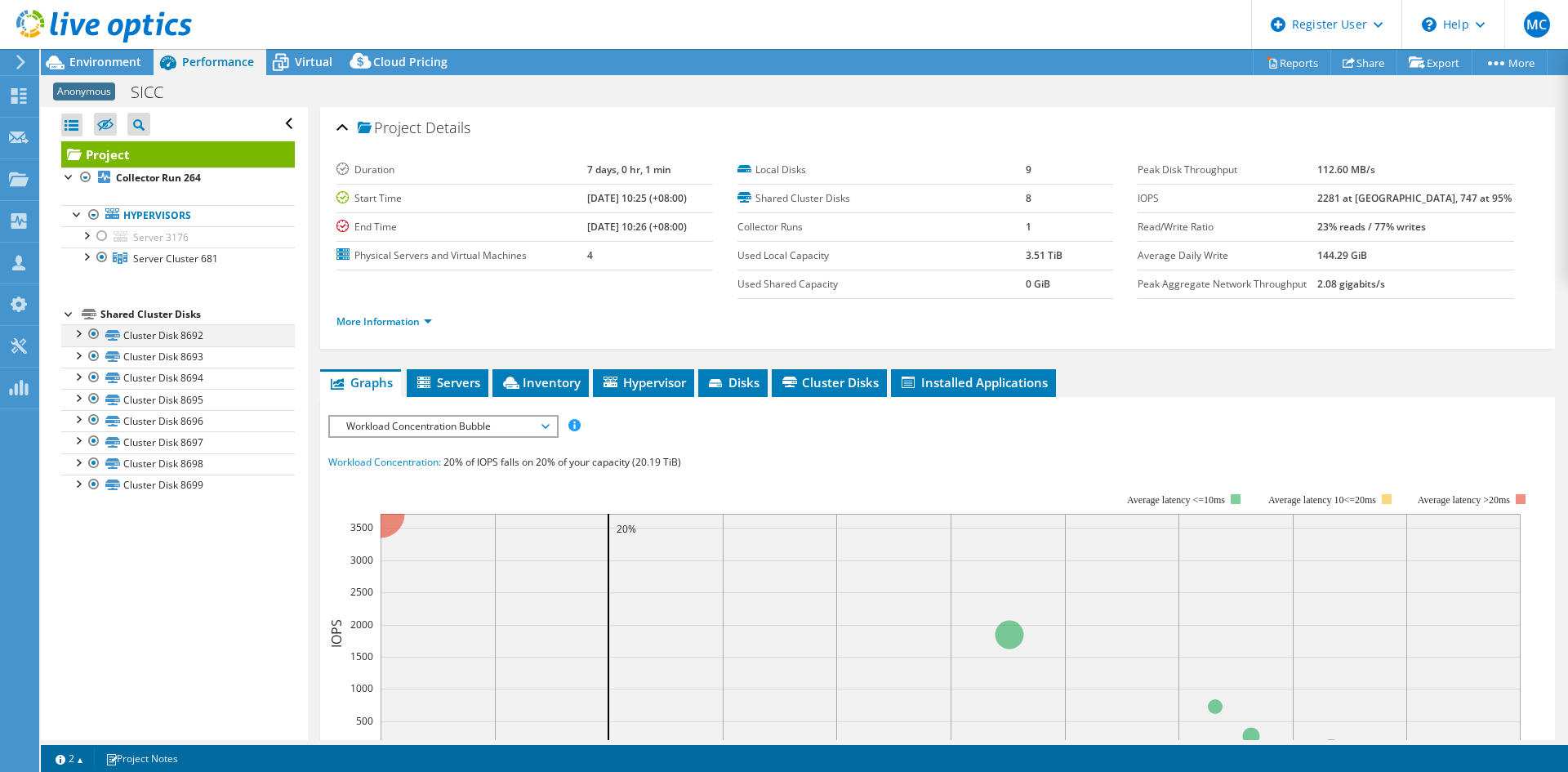
click at [93, 333] on div at bounding box center [94, 334] width 16 height 20
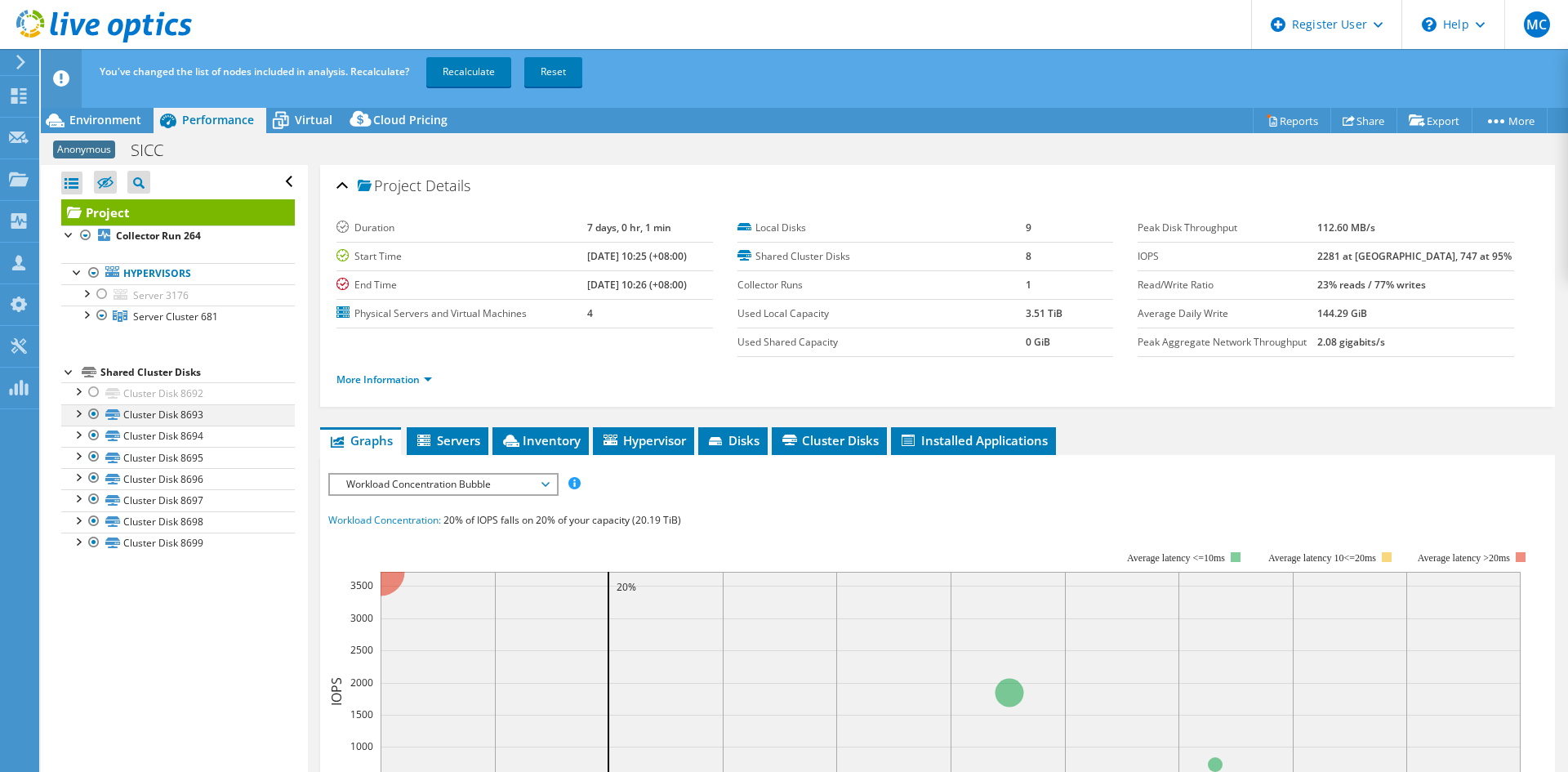
click at [92, 414] on div at bounding box center [94, 414] width 16 height 20
click at [96, 436] on div at bounding box center [94, 436] width 16 height 20
click at [95, 454] on div at bounding box center [94, 457] width 16 height 20
click at [95, 542] on div at bounding box center [94, 543] width 16 height 20
click at [95, 527] on div at bounding box center [94, 521] width 16 height 20
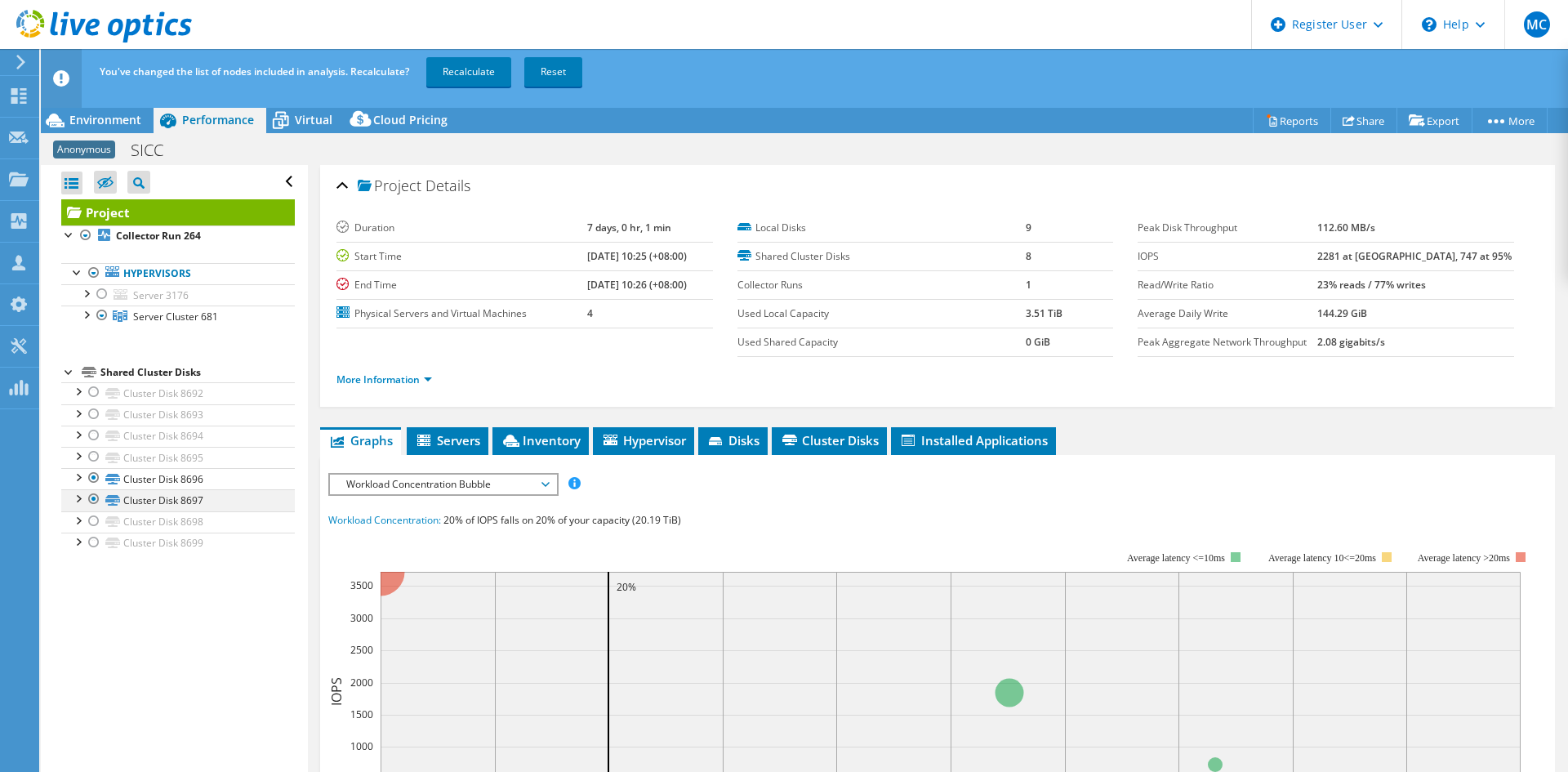
click at [95, 501] on div at bounding box center [94, 499] width 16 height 20
click at [91, 473] on div at bounding box center [94, 477] width 16 height 20
click at [469, 77] on link "Recalculate" at bounding box center [469, 71] width 85 height 29
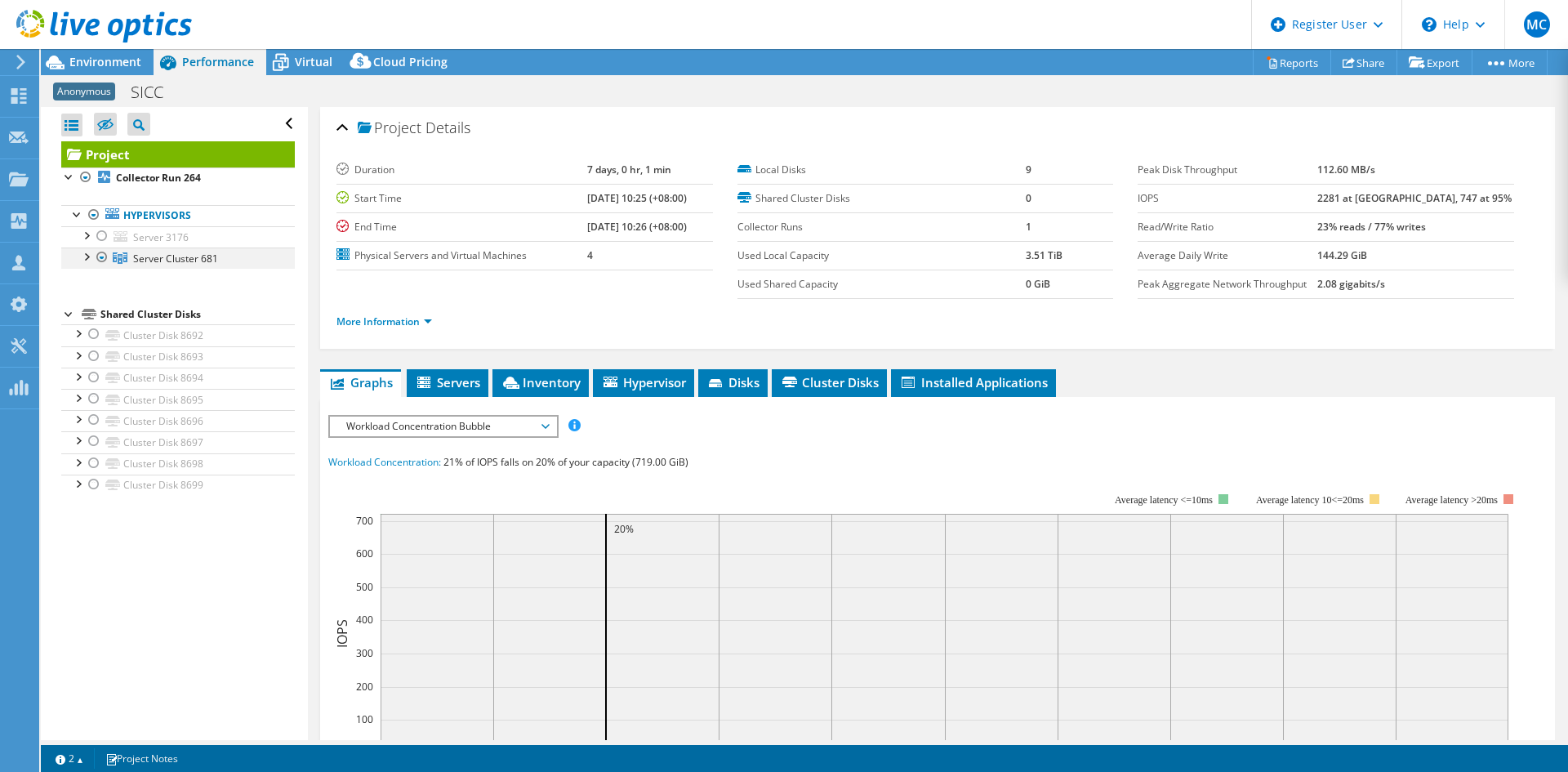
click at [83, 255] on div at bounding box center [86, 255] width 16 height 16
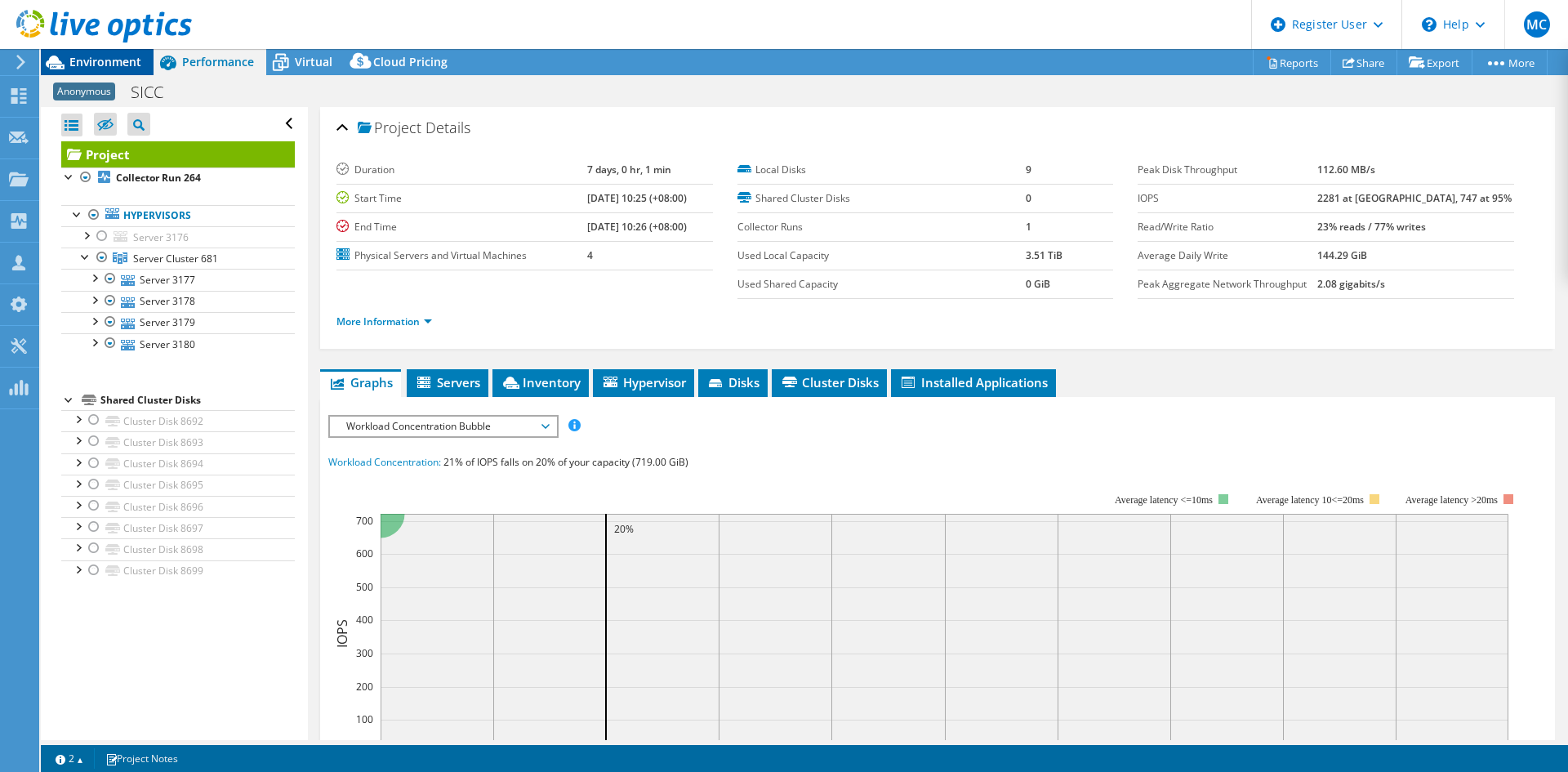
click at [115, 56] on span "Environment" at bounding box center [105, 61] width 72 height 15
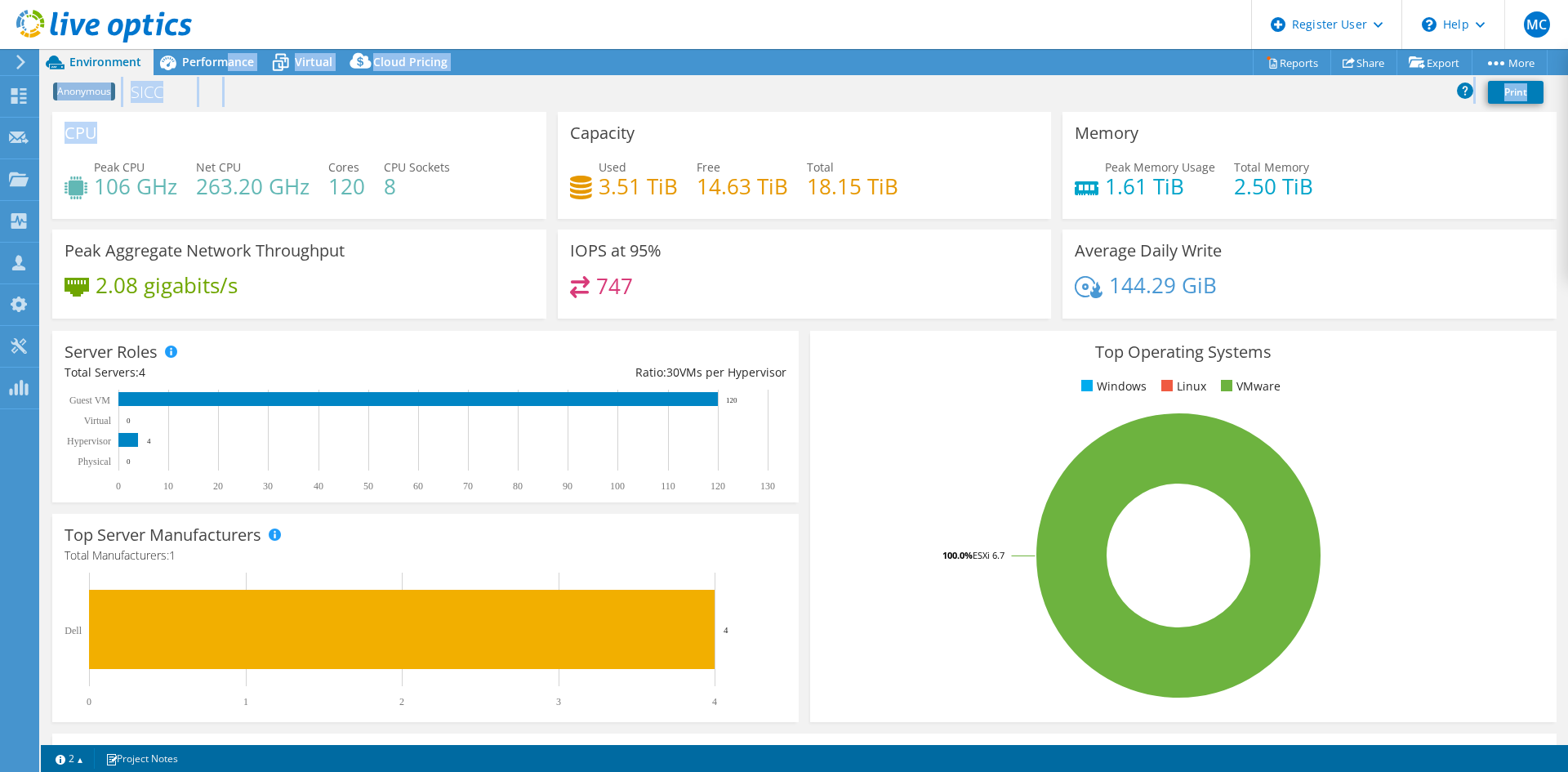
drag, startPoint x: 226, startPoint y: 72, endPoint x: 255, endPoint y: 100, distance: 40.3
click at [240, 108] on div "Project Actions Project Actions Reports Share Export vSAN ReadyNode Sizer" at bounding box center [804, 411] width 1527 height 723
click at [255, 100] on div "Anonymous SICC Print" at bounding box center [804, 92] width 1527 height 30
click at [190, 101] on div "Anonymous SICC Print" at bounding box center [804, 92] width 1527 height 30
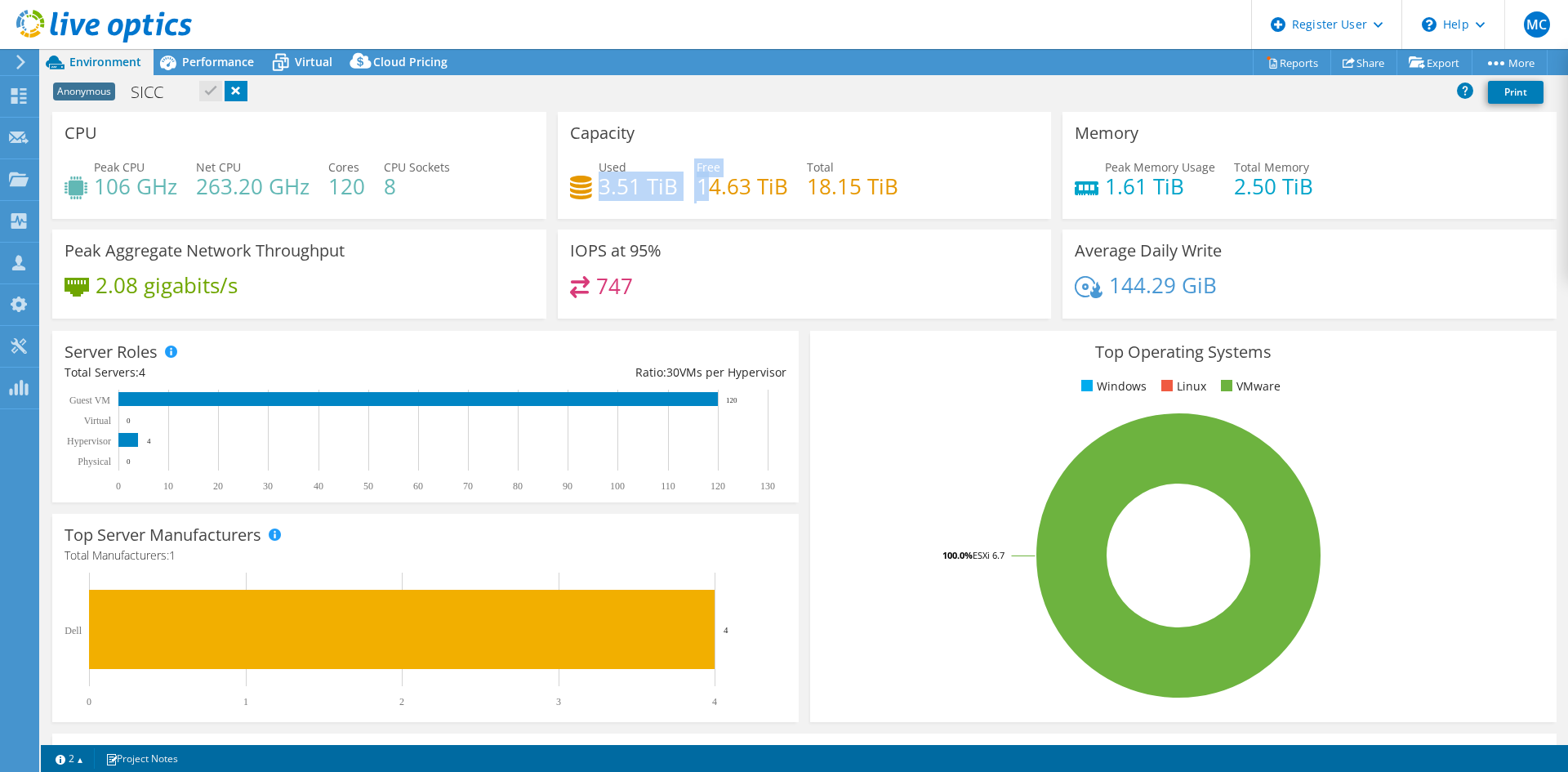
drag, startPoint x: 595, startPoint y: 189, endPoint x: 713, endPoint y: 183, distance: 118.2
click at [710, 183] on div "Used 3.51 TiB Free 14.63 TiB Total 18.15 TiB" at bounding box center [805, 185] width 469 height 53
click at [735, 183] on h4 "14.63 TiB" at bounding box center [743, 187] width 91 height 18
drag, startPoint x: 809, startPoint y: 181, endPoint x: 889, endPoint y: 180, distance: 80.0
click at [889, 180] on h4 "18.15 TiB" at bounding box center [852, 187] width 91 height 18
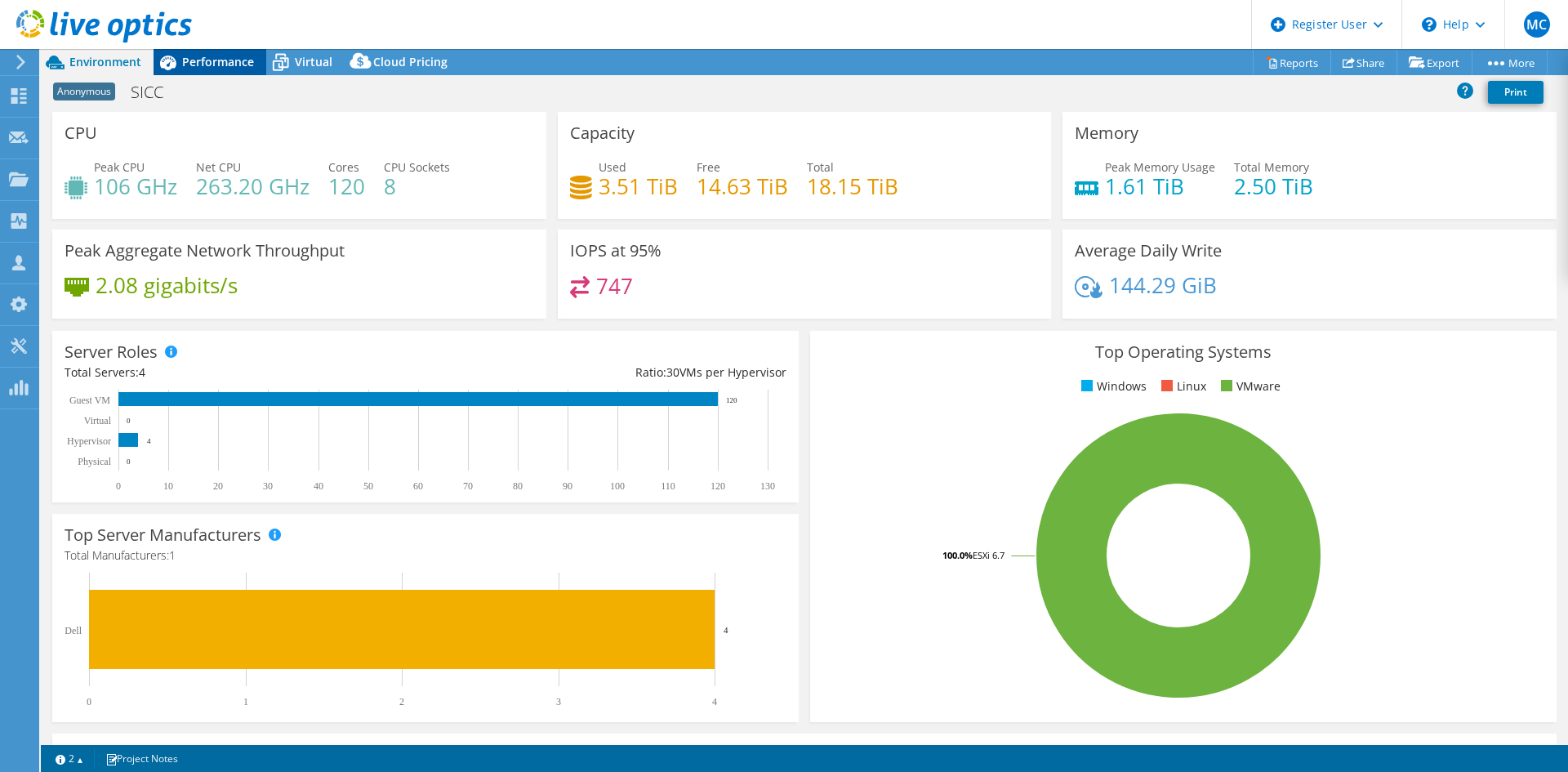
click at [235, 71] on div "Performance" at bounding box center [210, 62] width 112 height 26
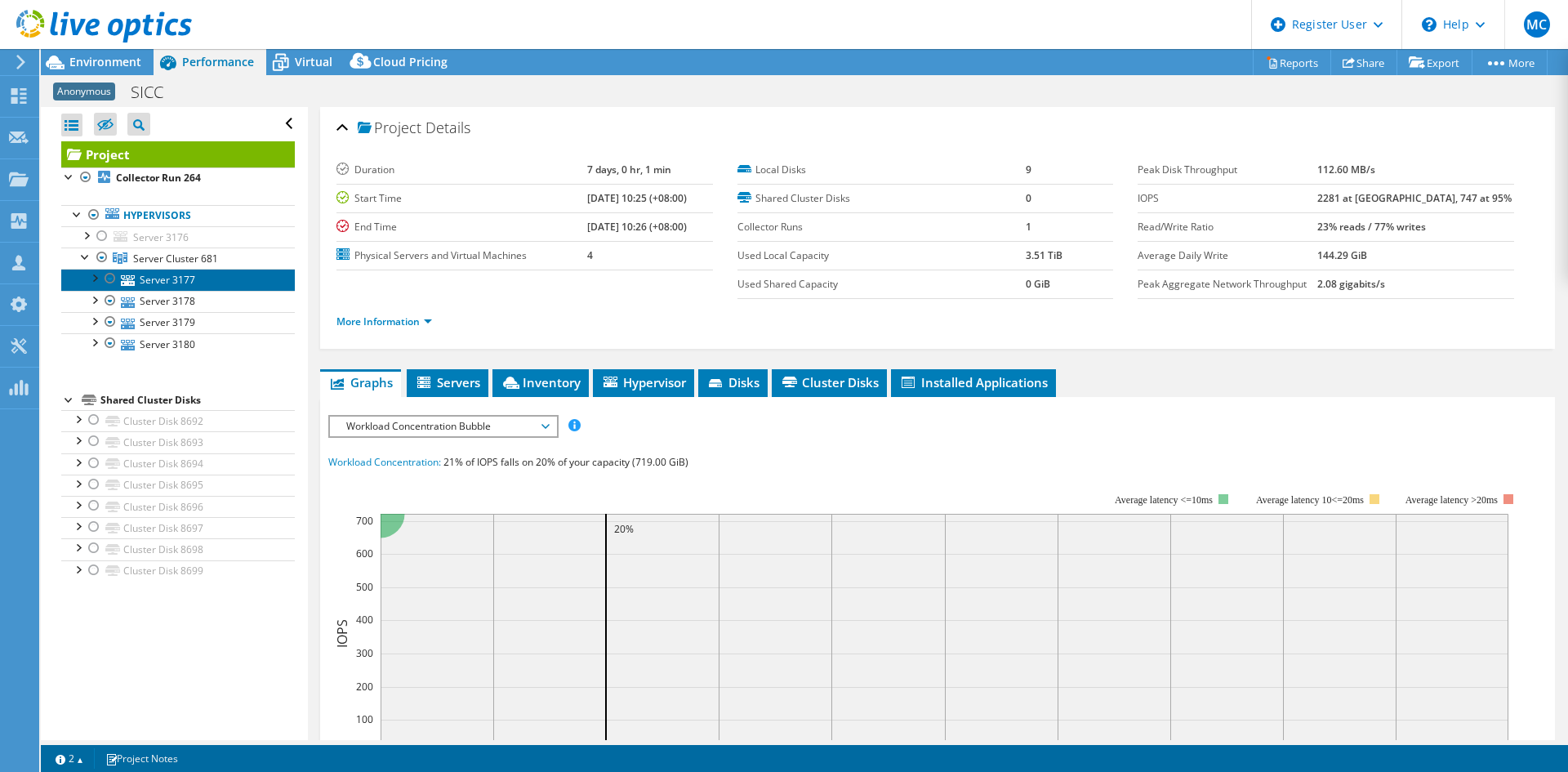
click at [185, 284] on link "Server 3177" at bounding box center [178, 279] width 234 height 21
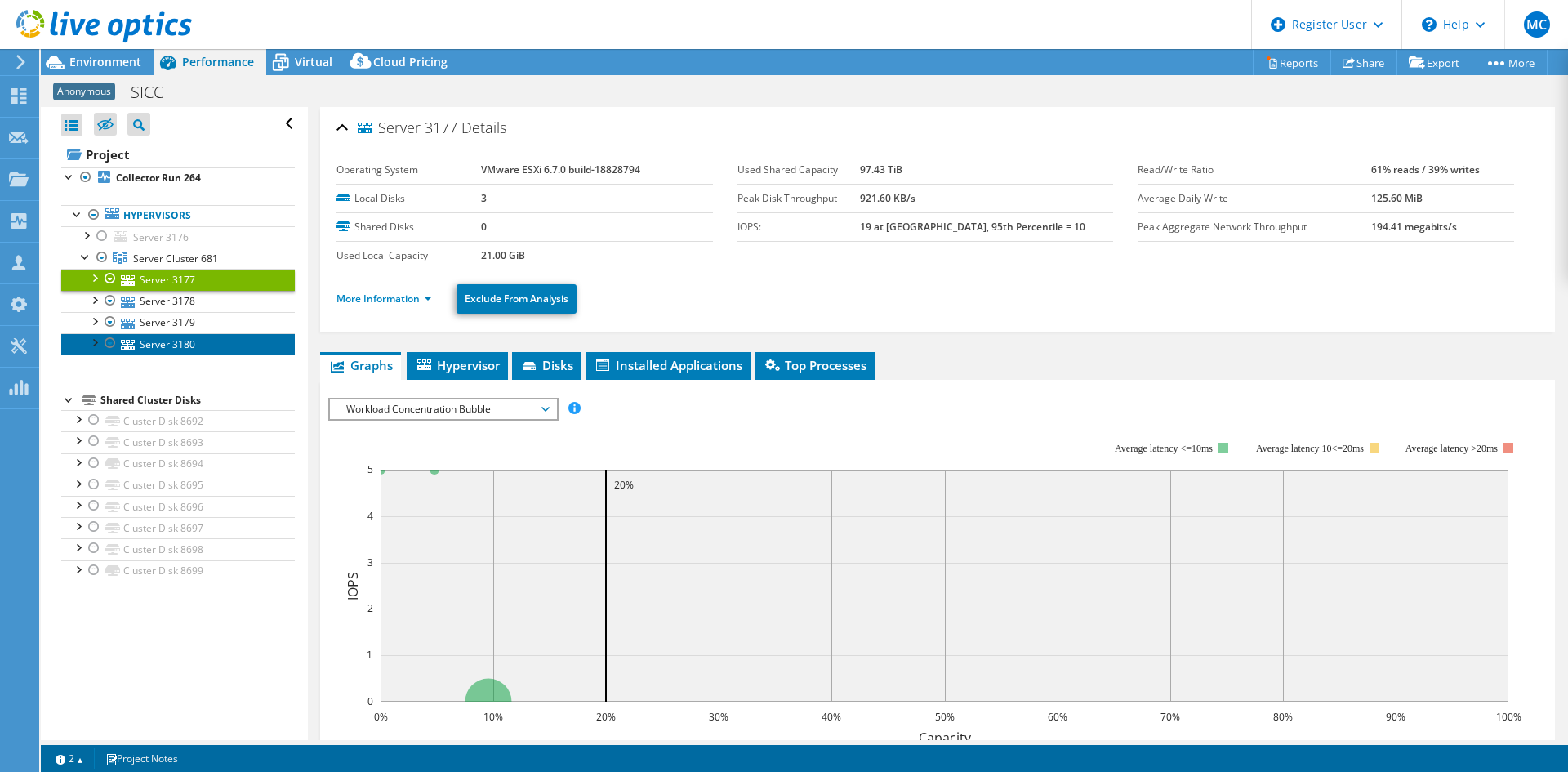
click at [182, 337] on link "Server 3180" at bounding box center [178, 344] width 234 height 21
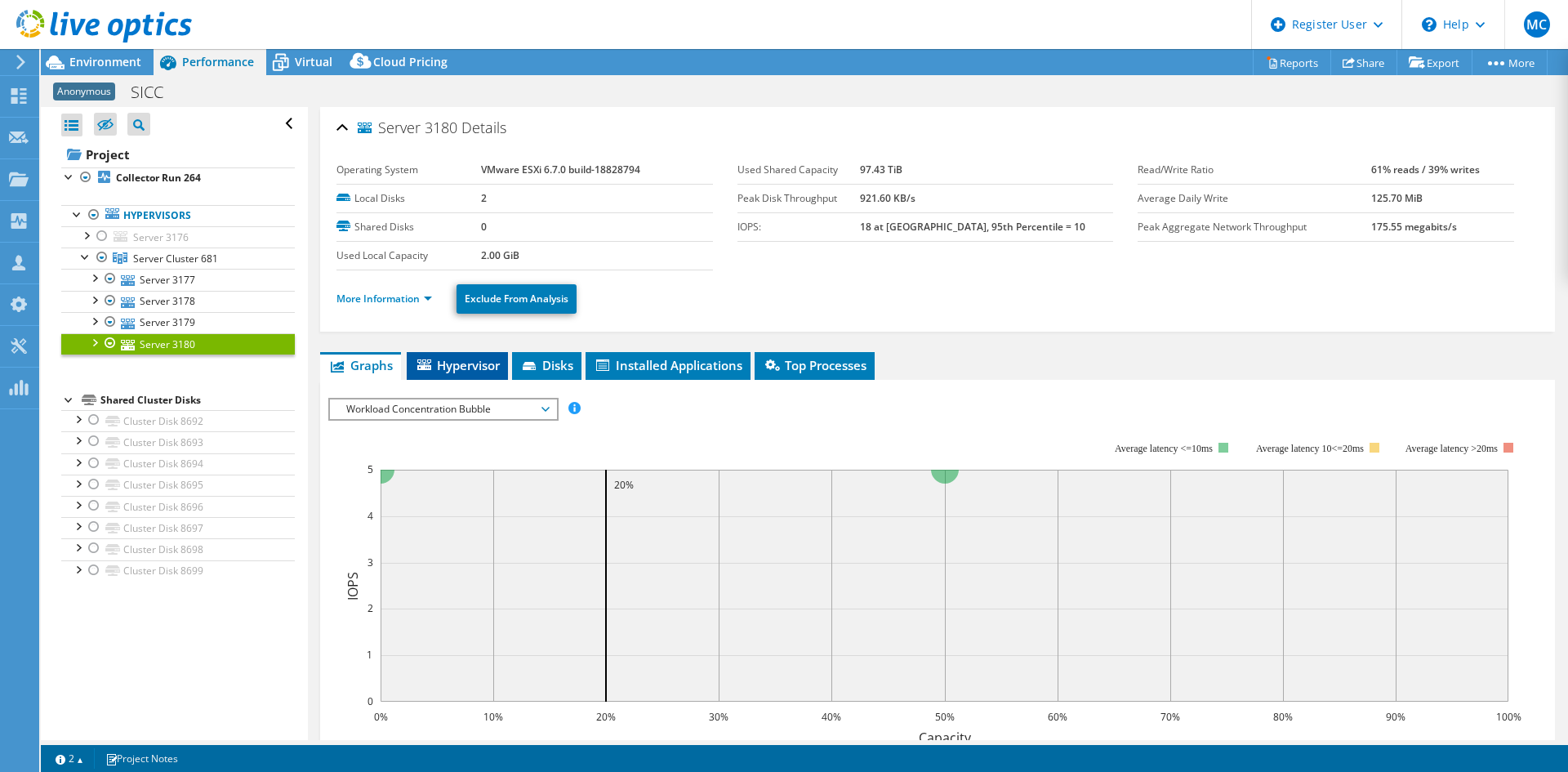
click at [447, 358] on span "Hypervisor" at bounding box center [457, 365] width 85 height 16
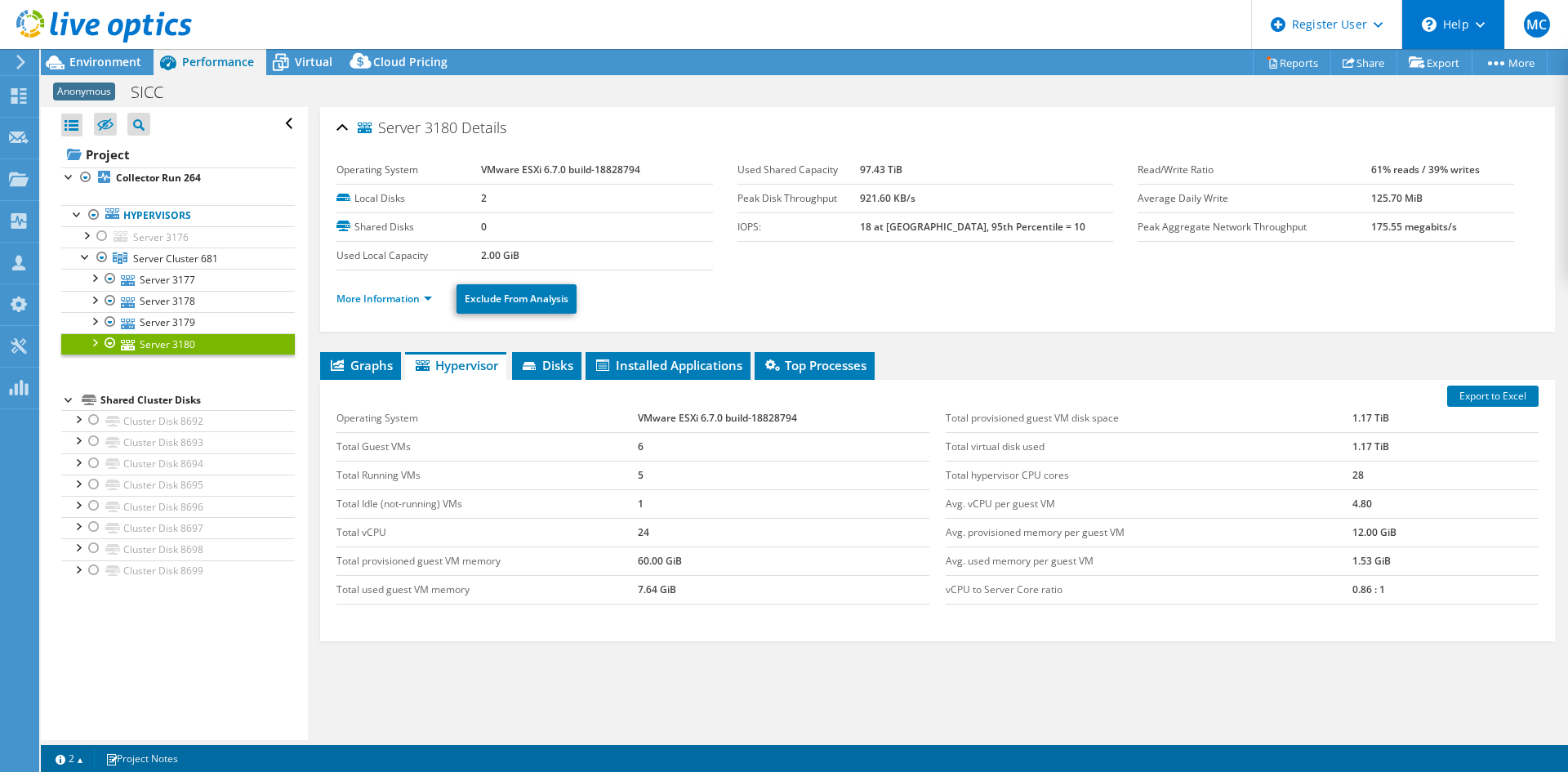
click at [1254, 27] on div "\n Help" at bounding box center [1452, 24] width 103 height 49
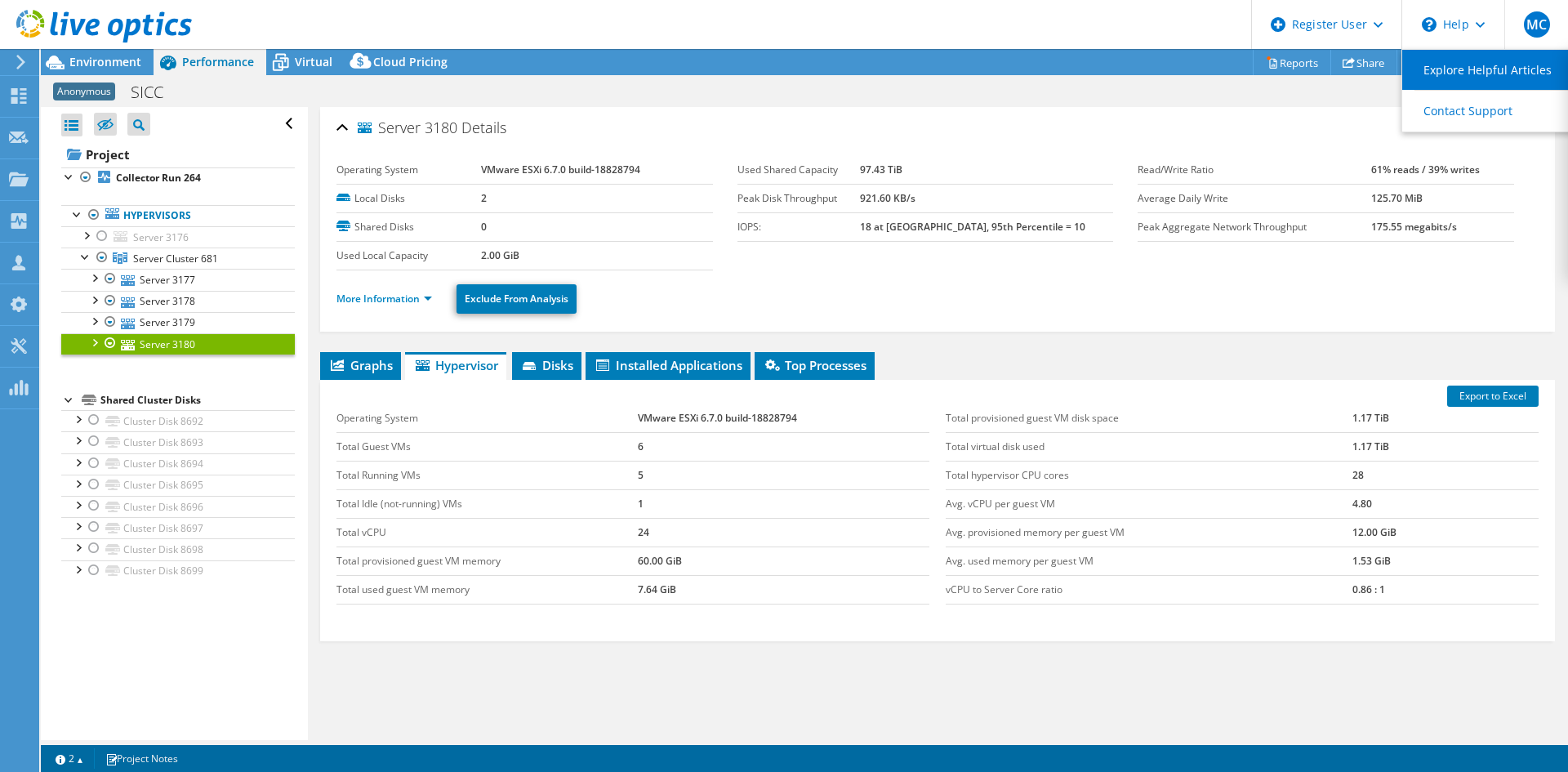
click at [1254, 67] on link "Explore Helpful Articles" at bounding box center [1493, 70] width 182 height 40
click at [1254, 97] on div "Anonymous SICC Print" at bounding box center [804, 92] width 1527 height 30
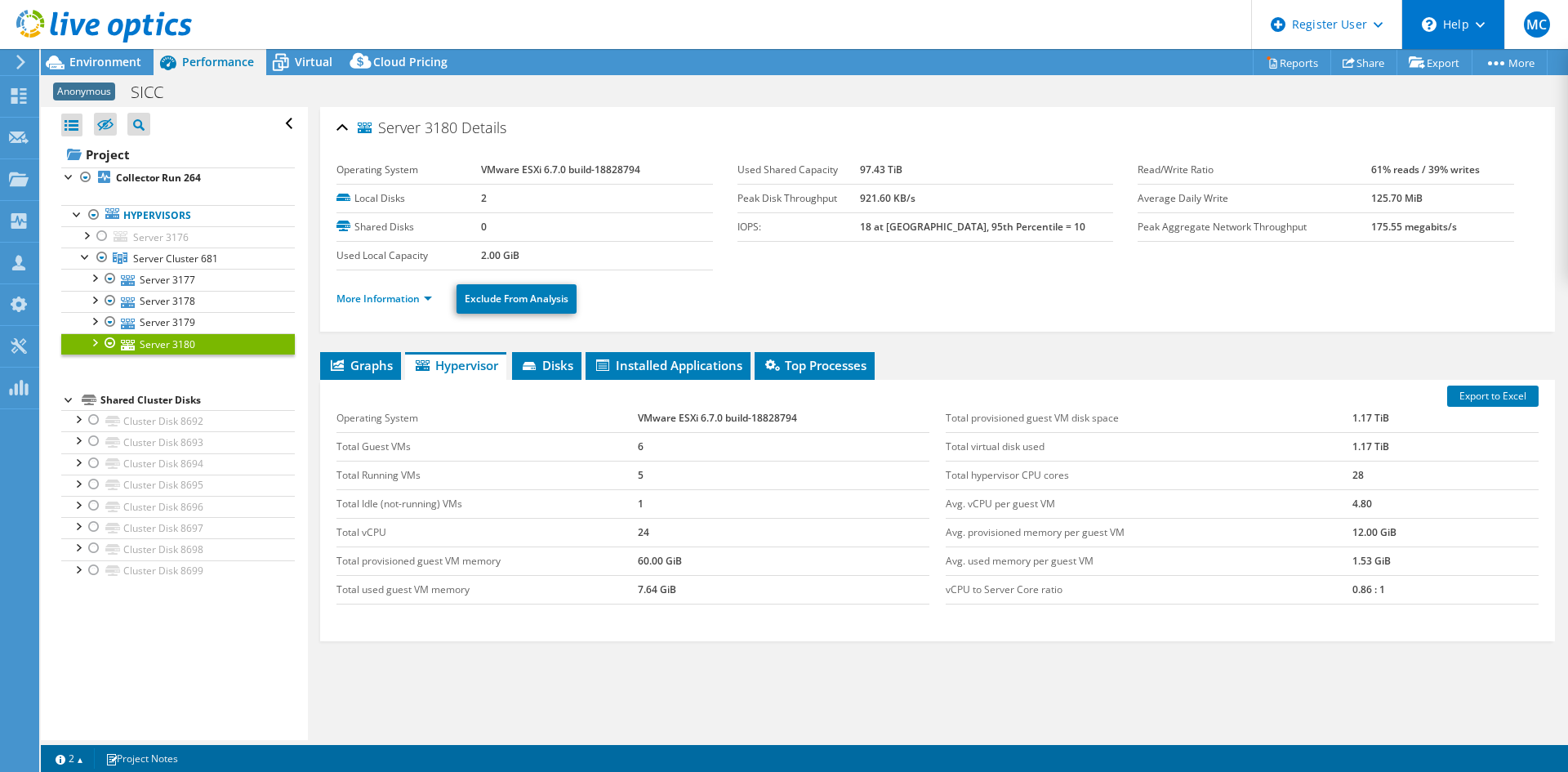
click at [1254, 29] on div "\n Help" at bounding box center [1452, 24] width 103 height 49
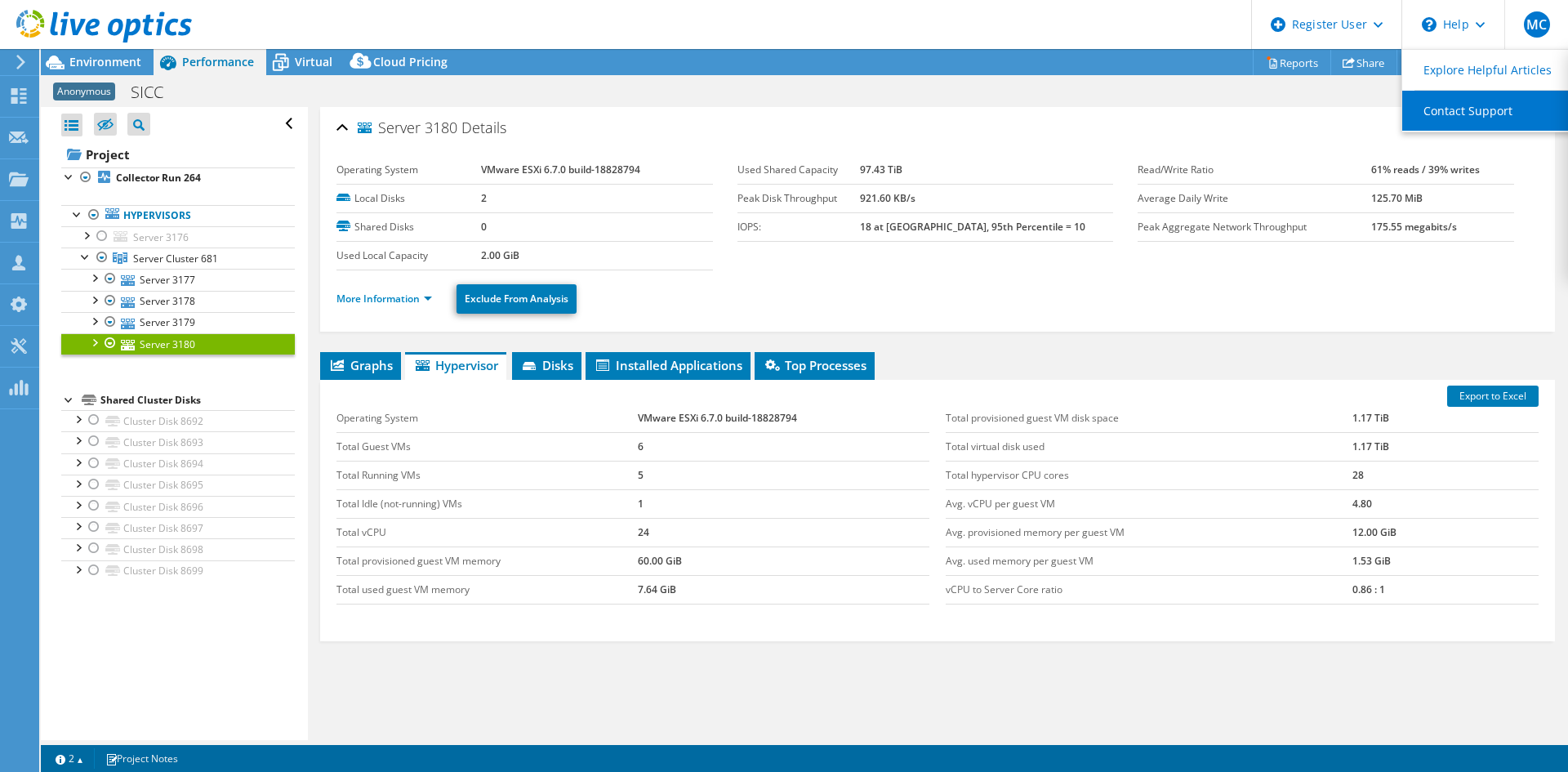
click at [1254, 105] on link "Contact Support" at bounding box center [1493, 111] width 182 height 40
click at [1226, 103] on div "Anonymous SICC Print" at bounding box center [804, 92] width 1527 height 30
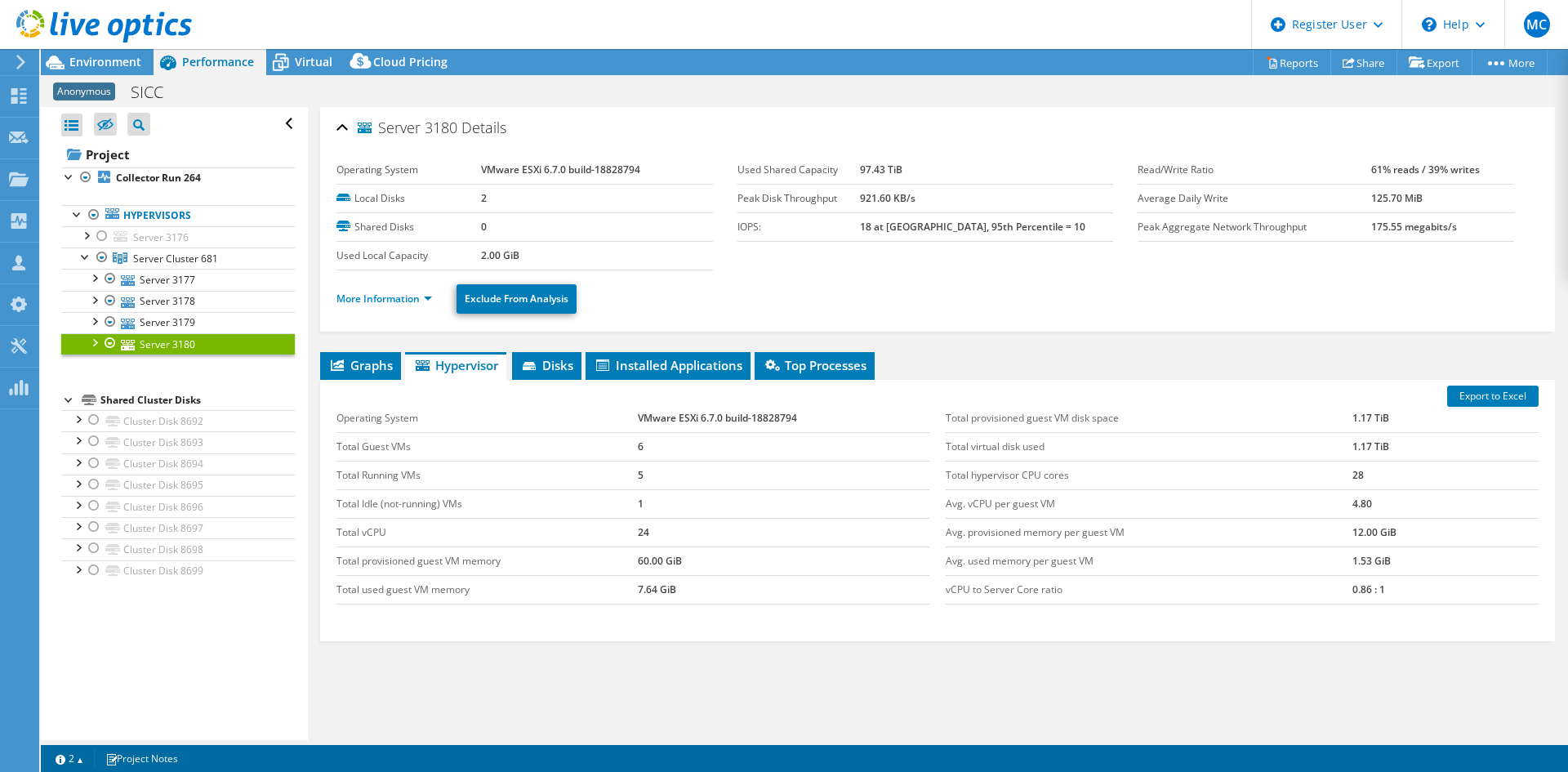
click at [94, 344] on div at bounding box center [94, 341] width 16 height 16
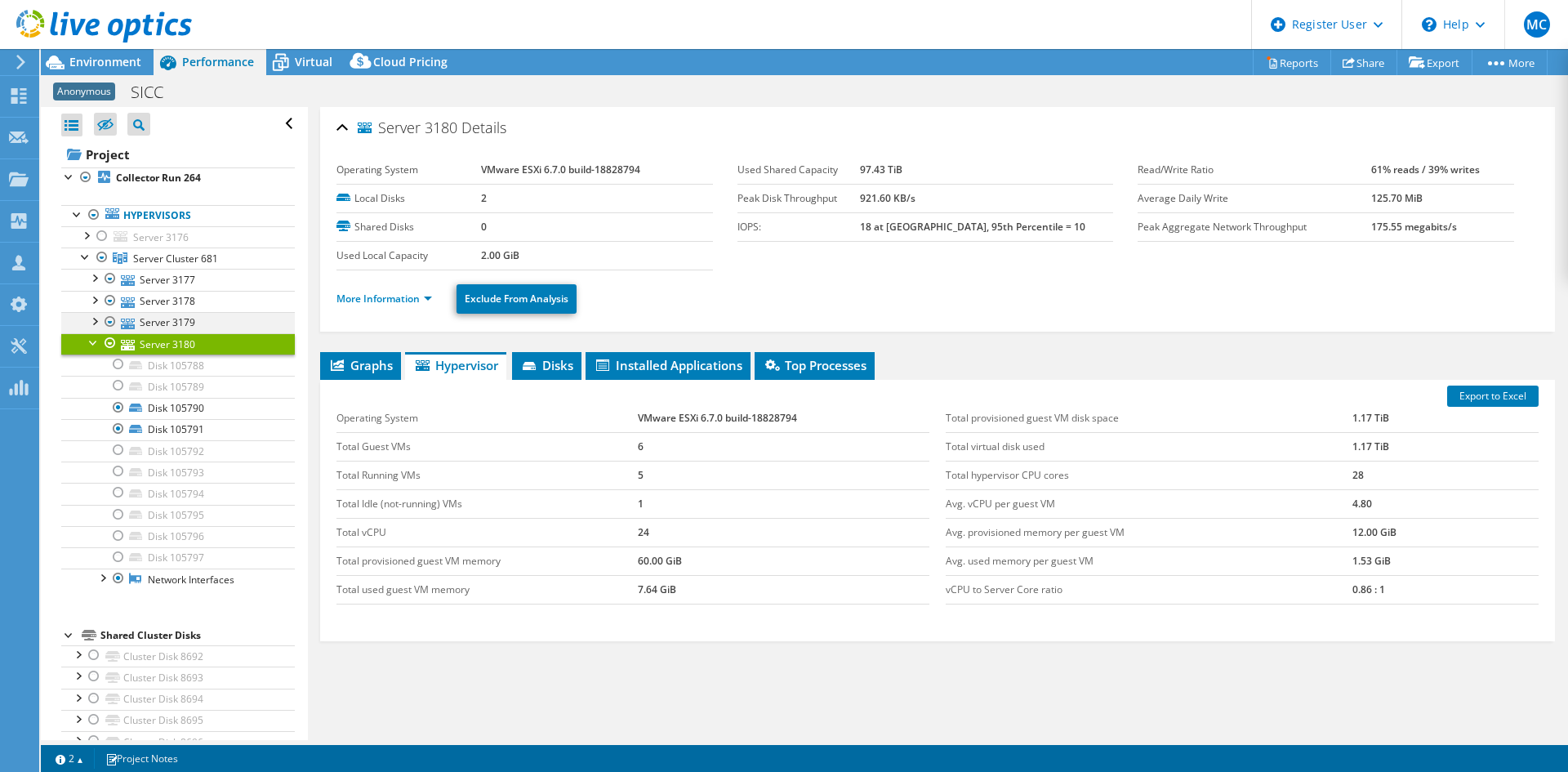
click at [95, 318] on div at bounding box center [94, 320] width 16 height 16
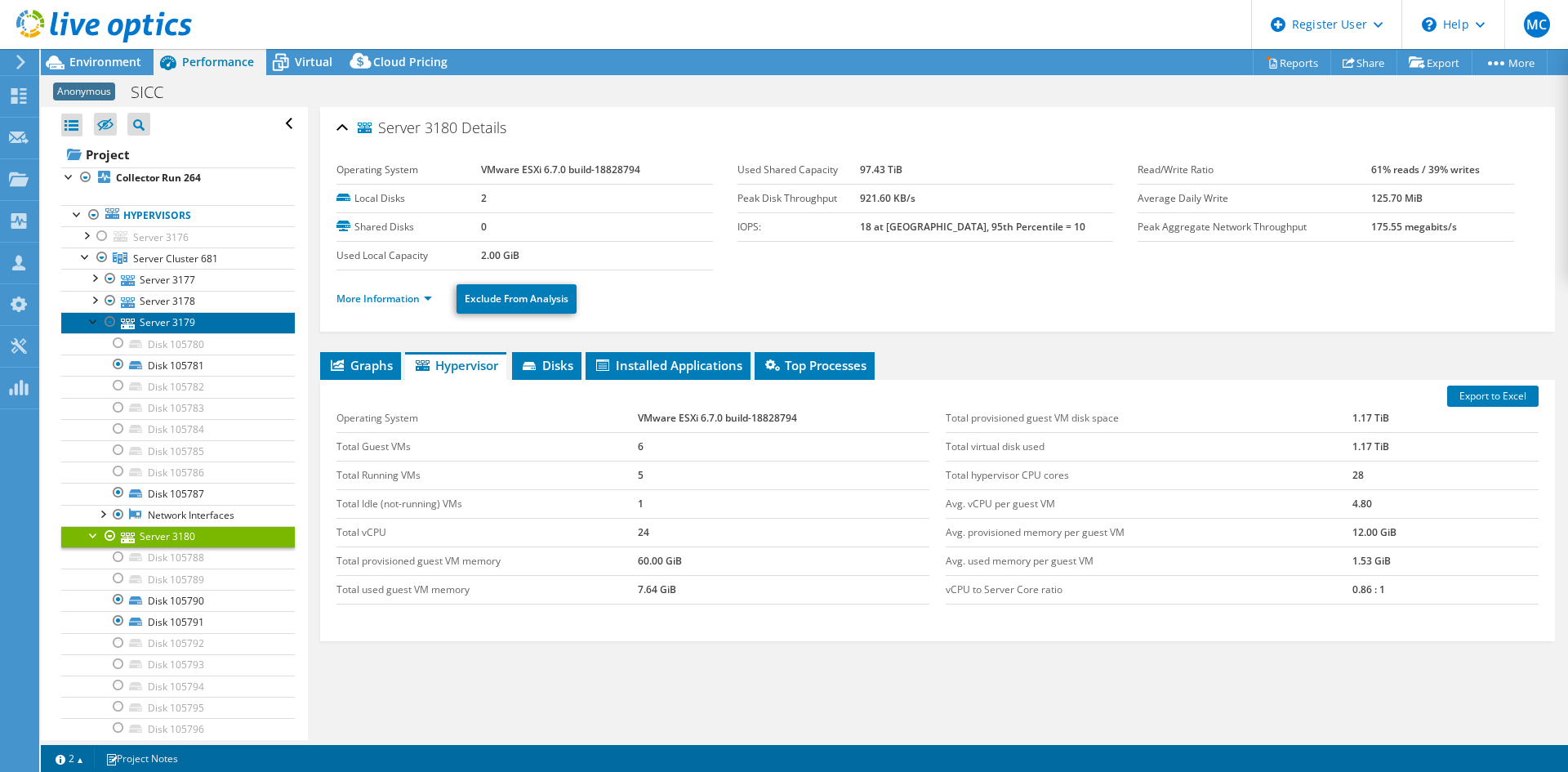
click at [138, 322] on link "Server 3179" at bounding box center [178, 323] width 234 height 21
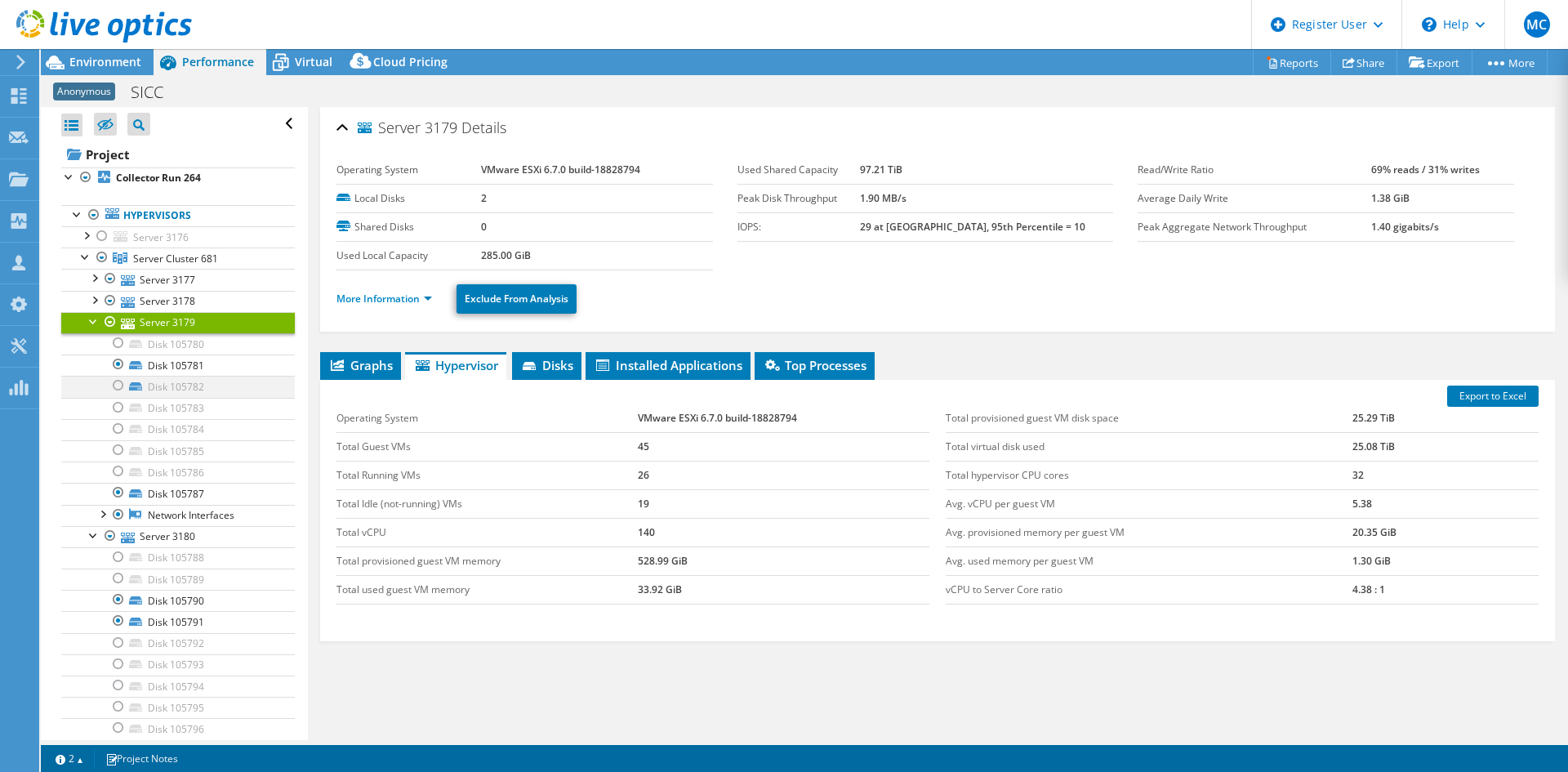
click at [120, 385] on div at bounding box center [119, 386] width 16 height 20
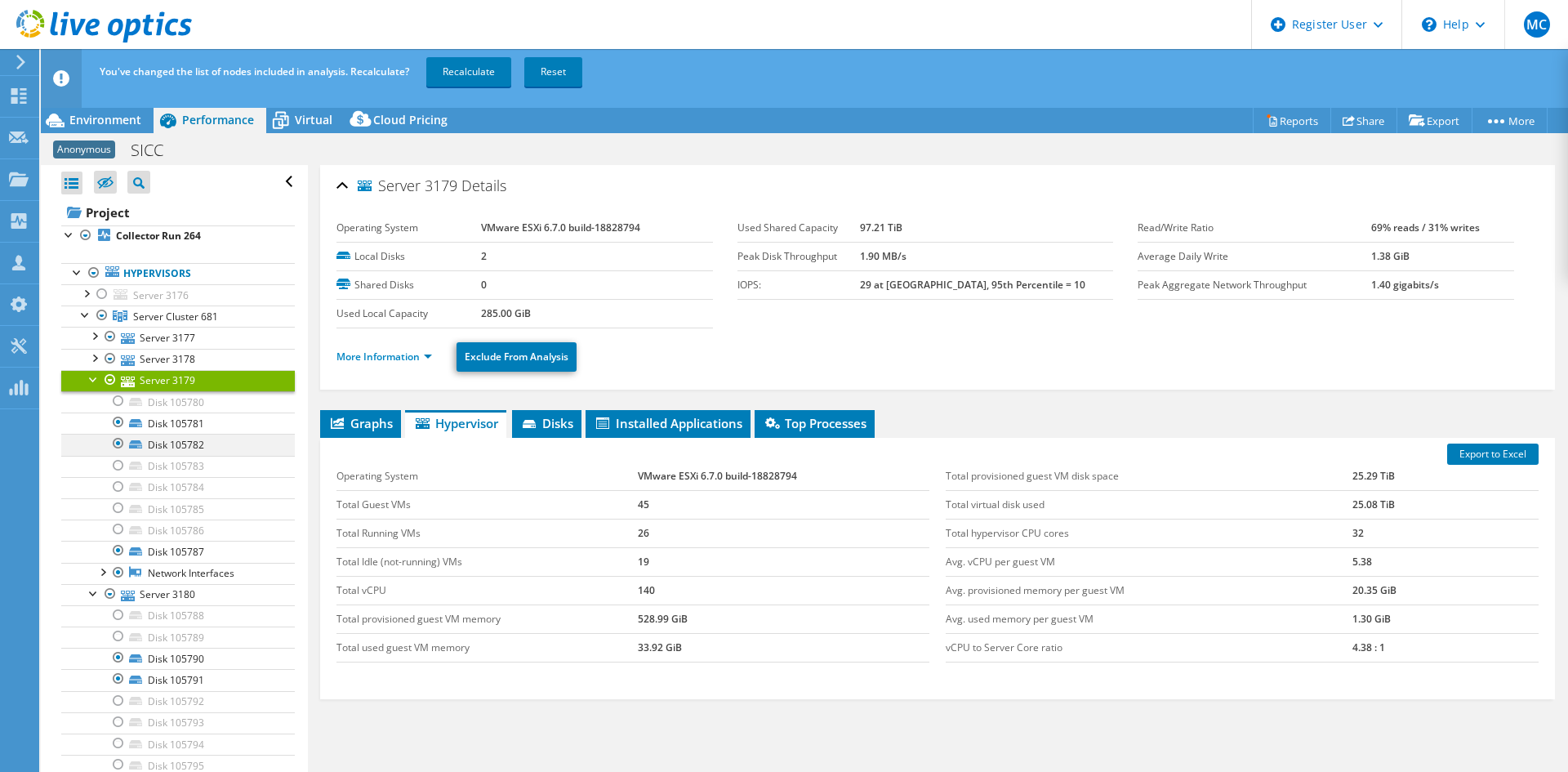
click at [120, 438] on div at bounding box center [119, 444] width 16 height 20
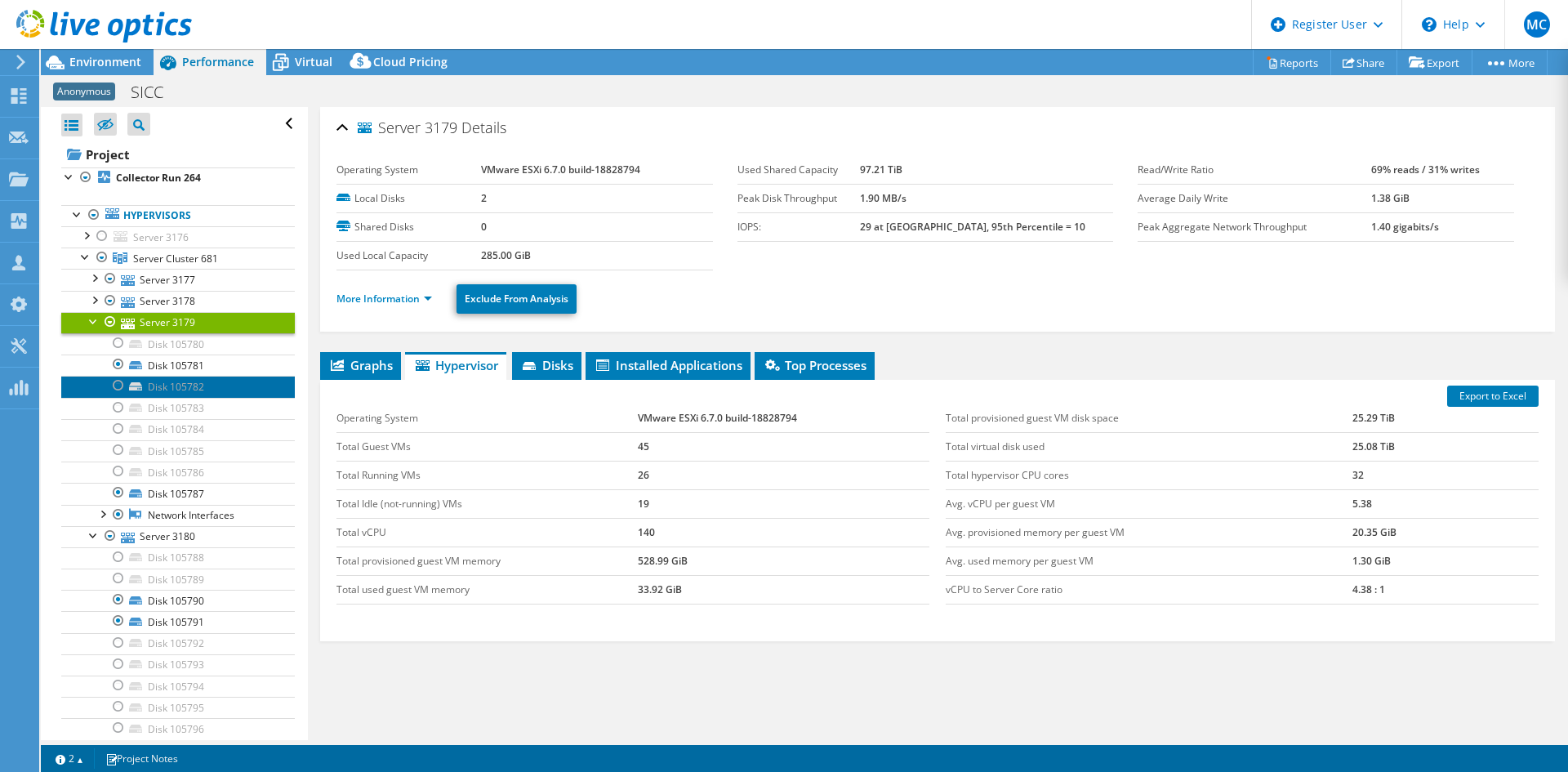
click at [178, 386] on link "Disk 105782" at bounding box center [178, 386] width 234 height 21
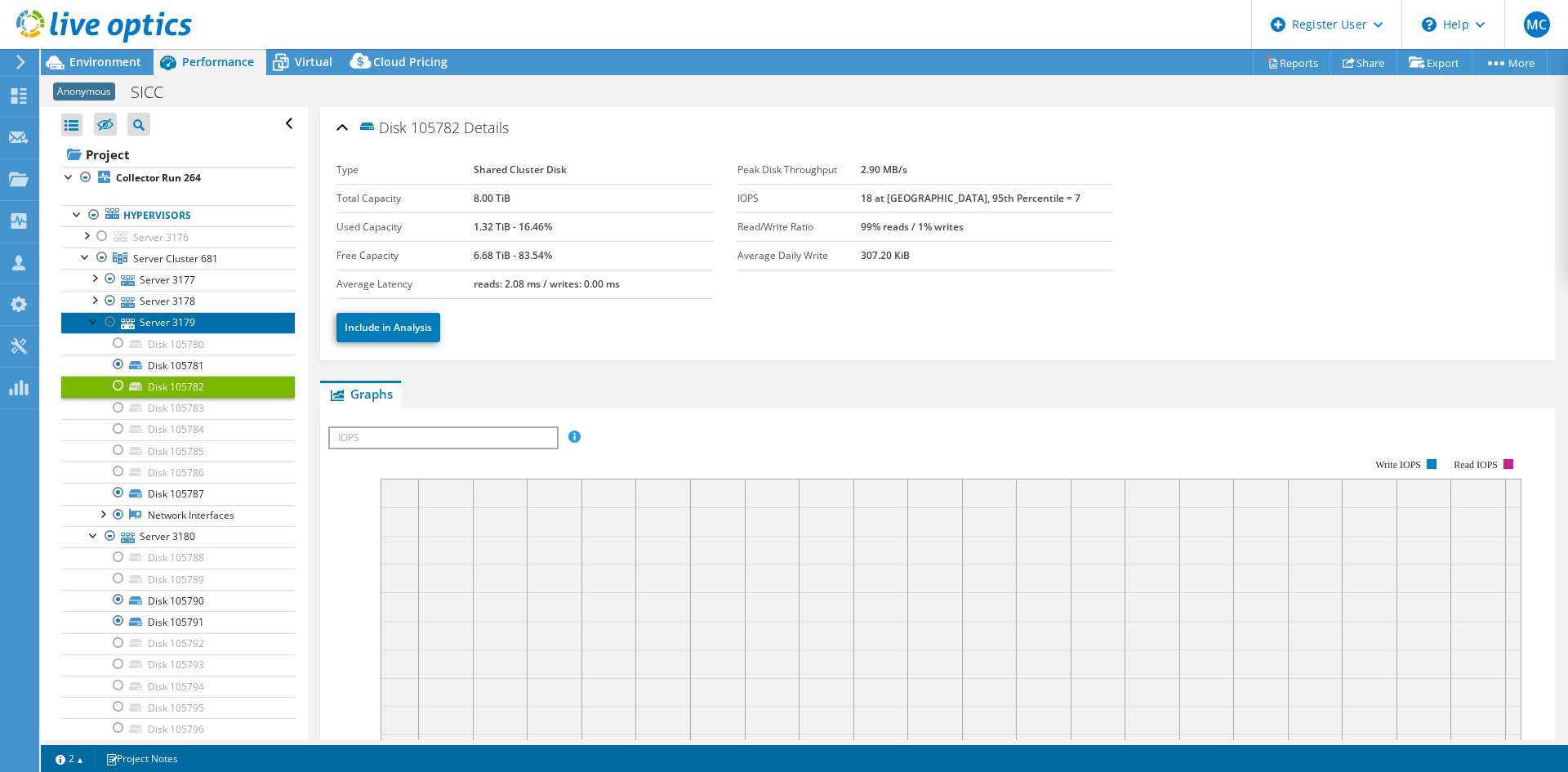
click at [135, 322] on link "Server 3179" at bounding box center [178, 323] width 234 height 21
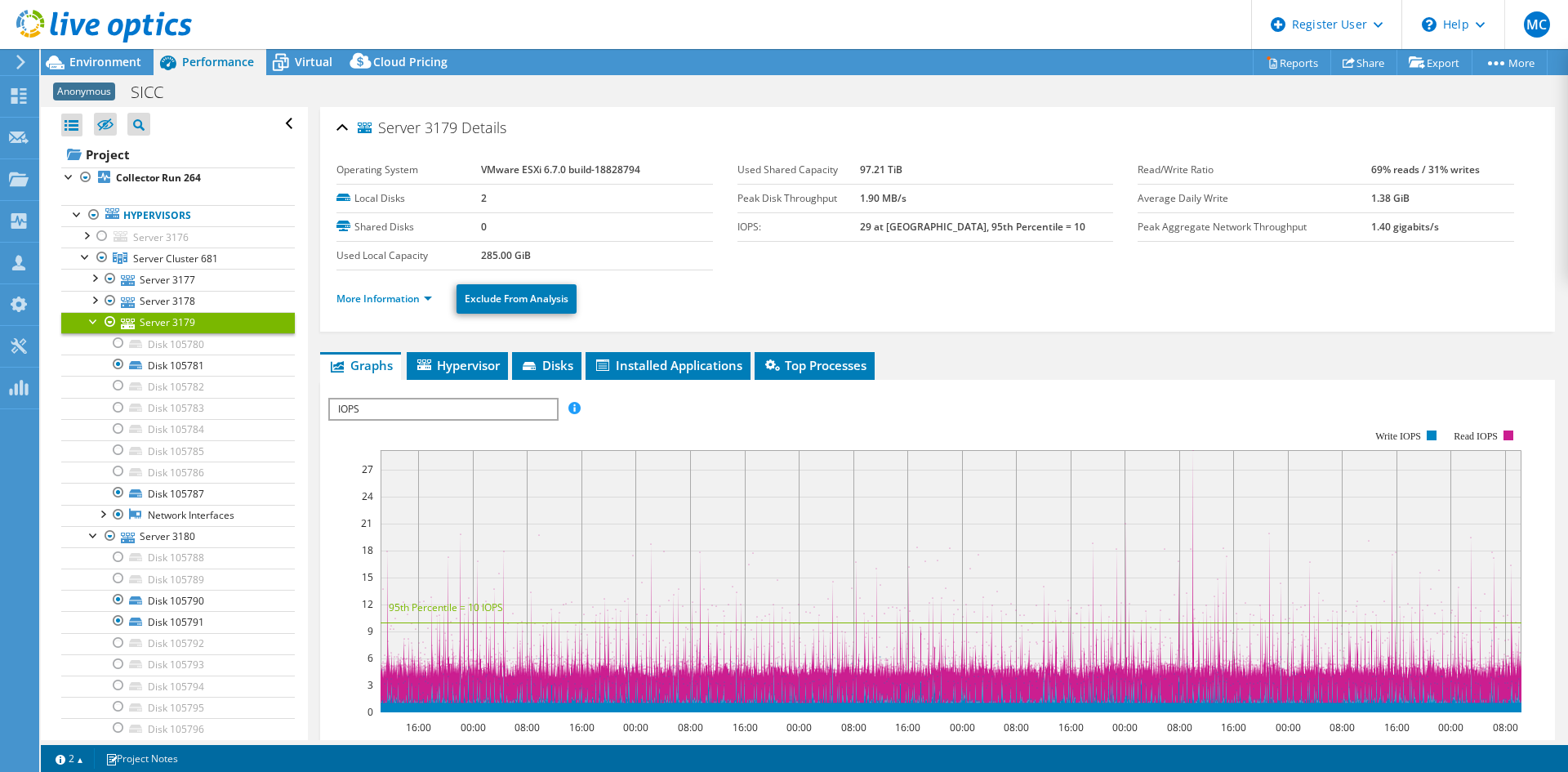
click at [92, 322] on div at bounding box center [94, 320] width 16 height 16
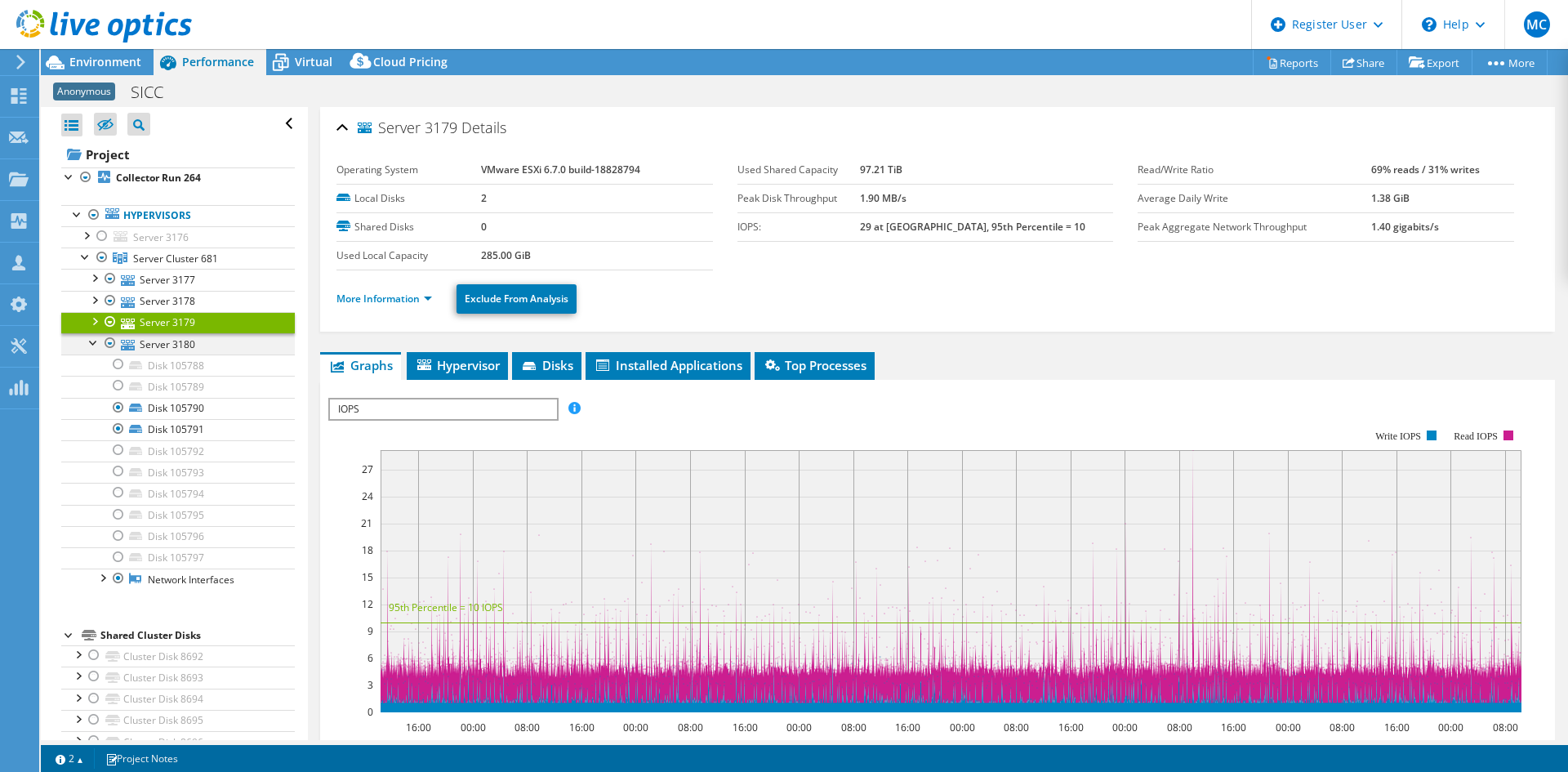
click at [94, 343] on div at bounding box center [94, 341] width 16 height 16
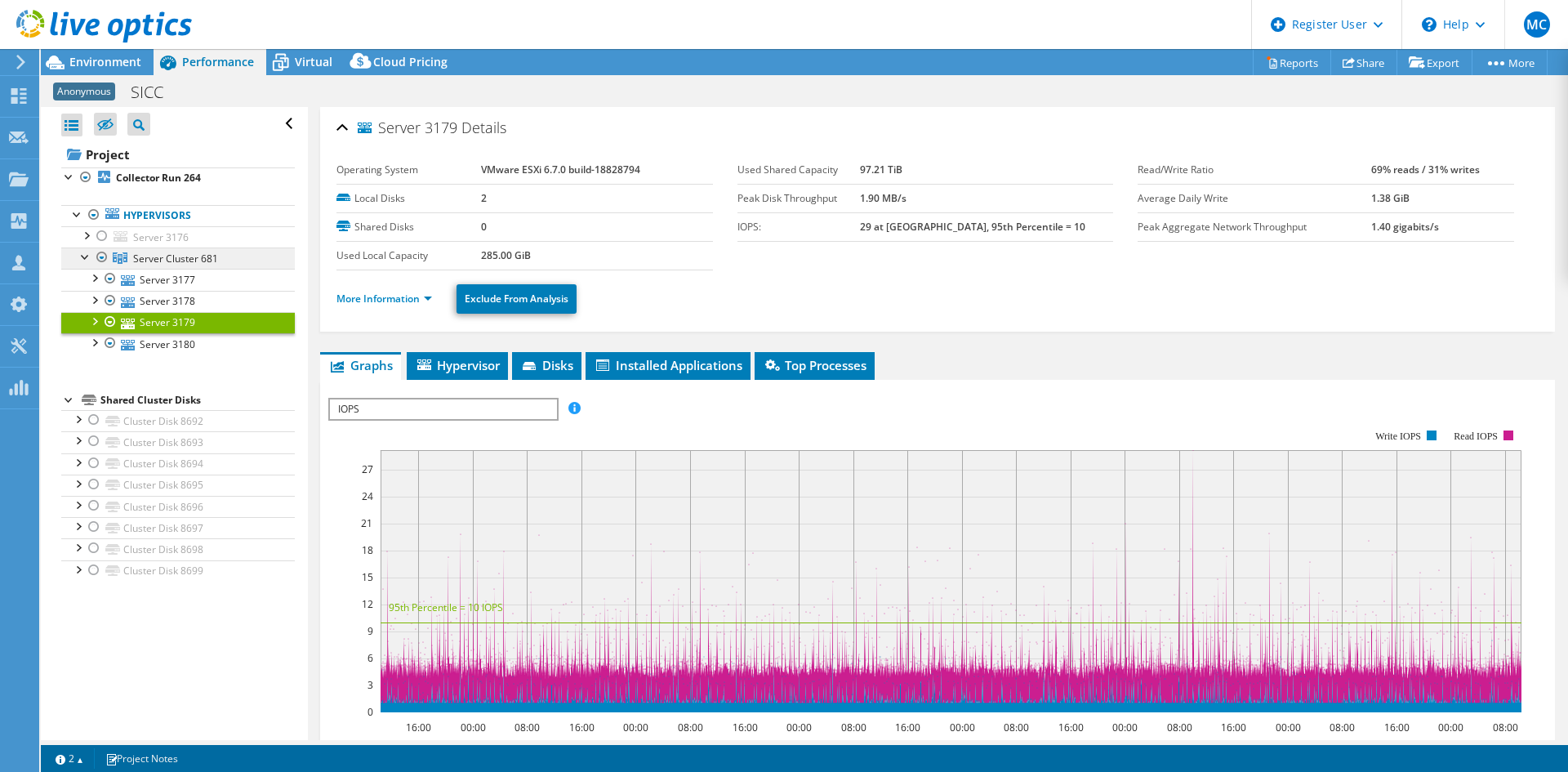
click at [159, 265] on link "Server Cluster 681" at bounding box center [178, 258] width 234 height 21
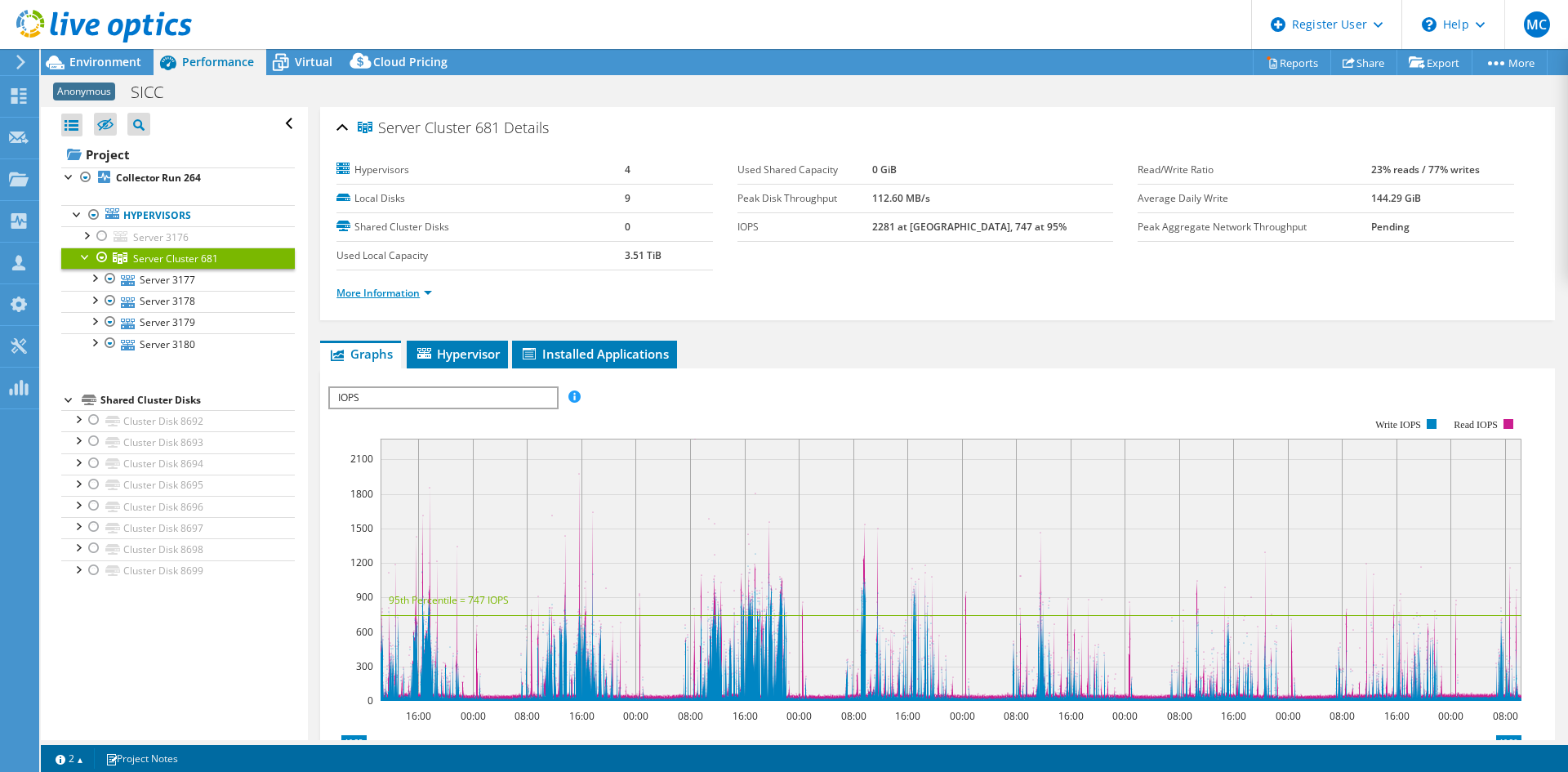
click at [404, 298] on link "More Information" at bounding box center [384, 293] width 95 height 14
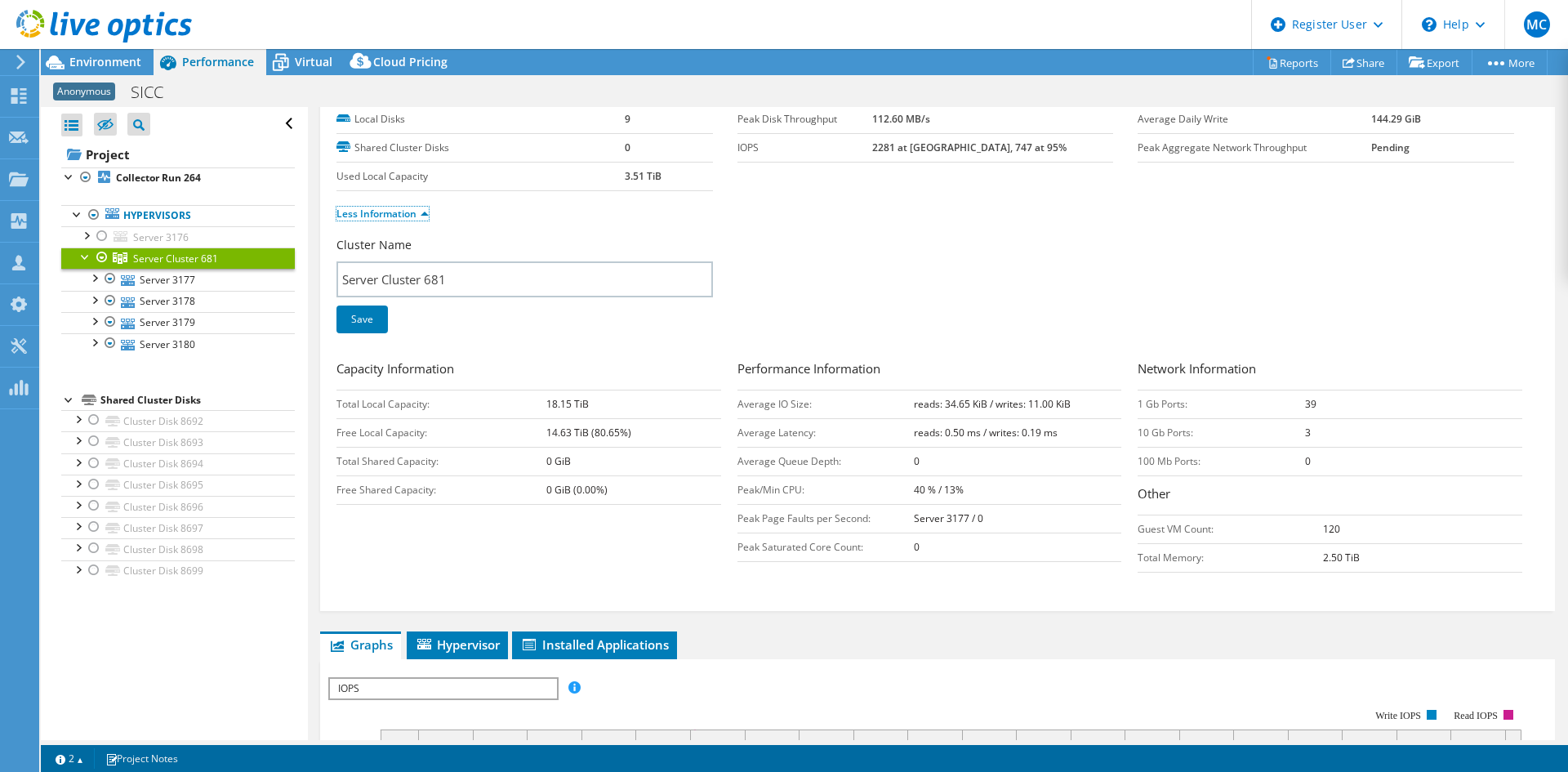
scroll to position [82, 0]
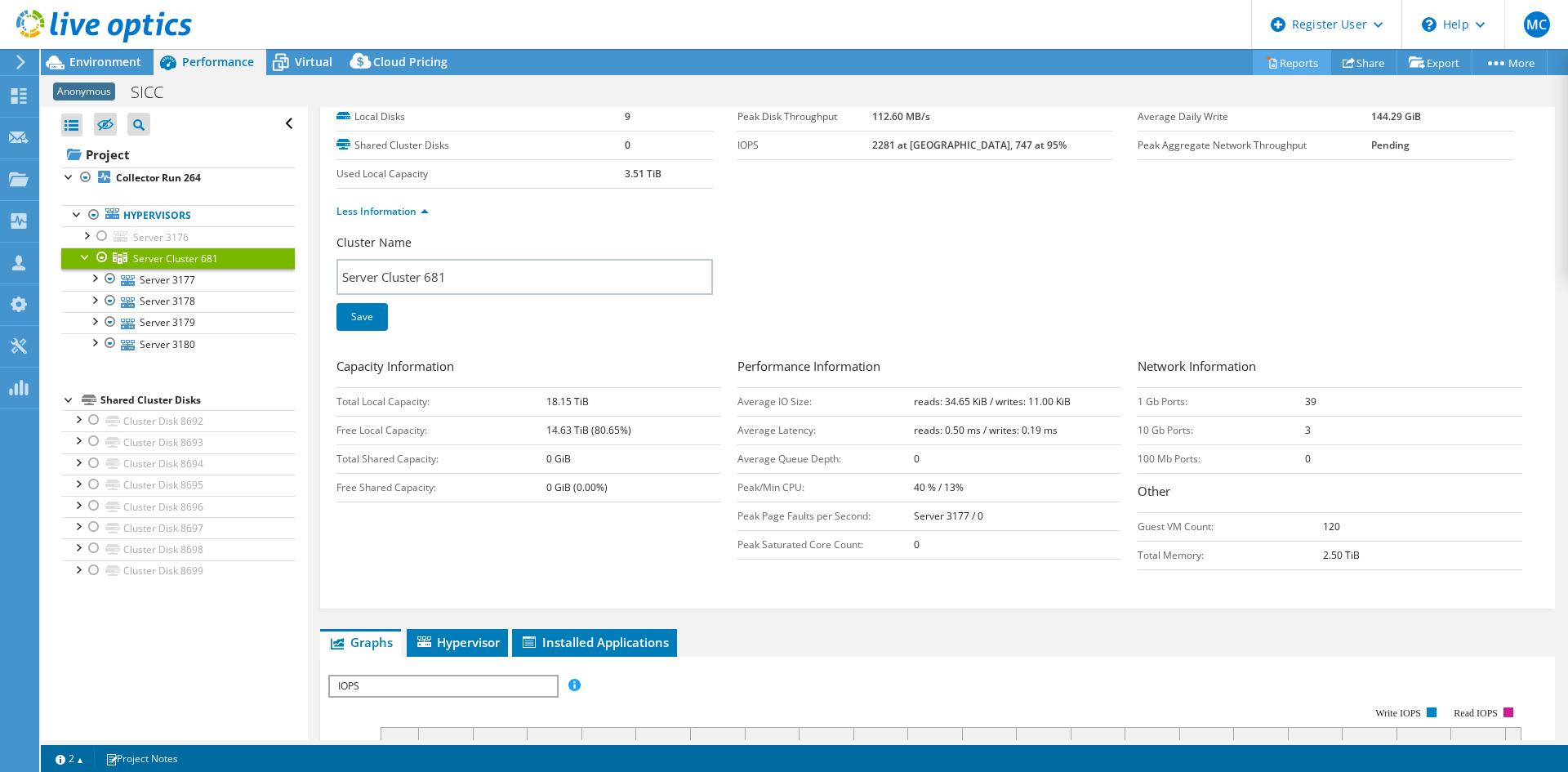
click at [1254, 62] on link "Reports" at bounding box center [1292, 62] width 79 height 25
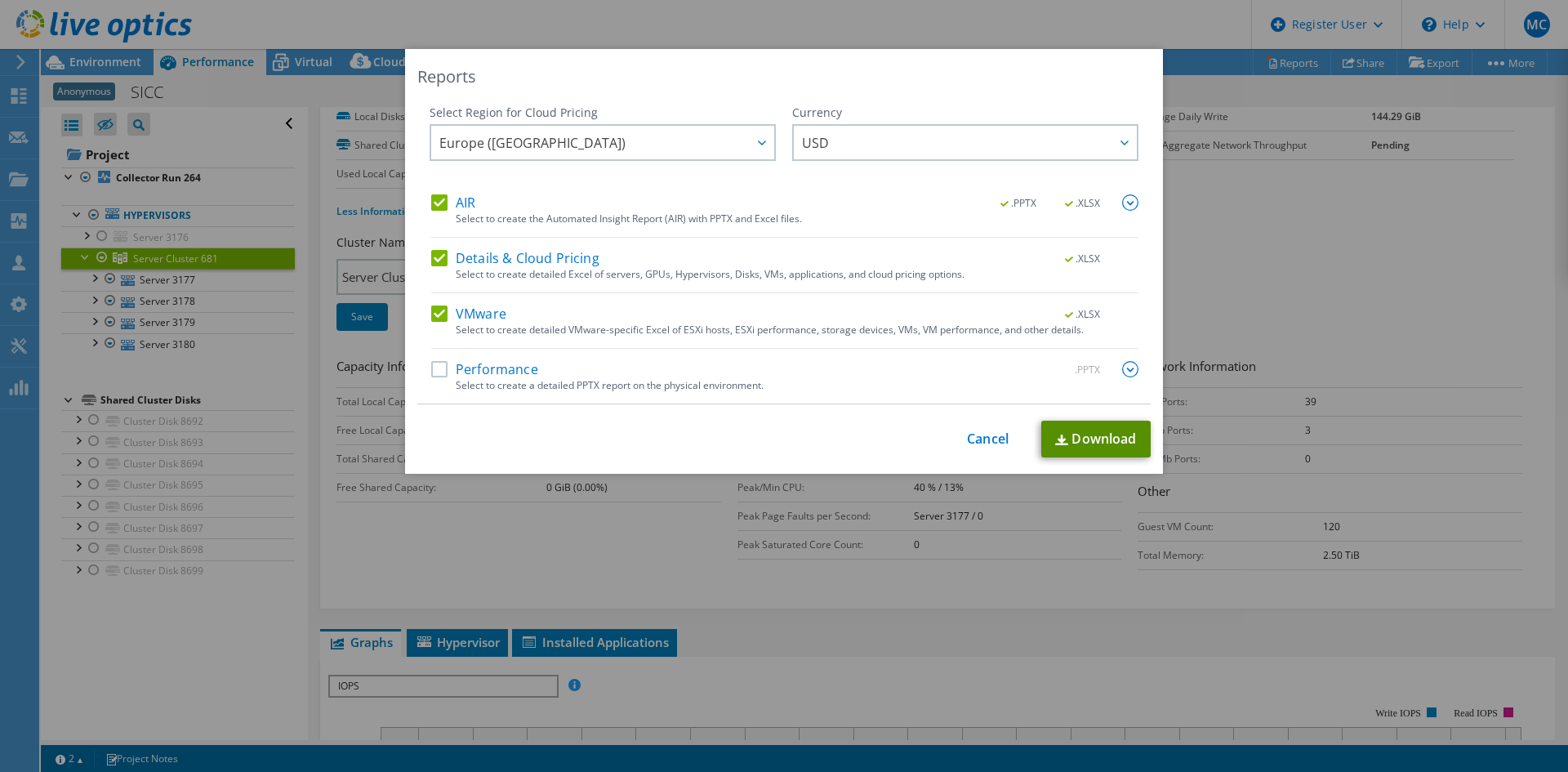
click at [1093, 445] on link "Download" at bounding box center [1096, 438] width 110 height 37
click at [892, 595] on div "Reports Select Region for Cloud Pricing Asia Pacific ([GEOGRAPHIC_DATA]) [GEOGR…" at bounding box center [784, 386] width 1568 height 674
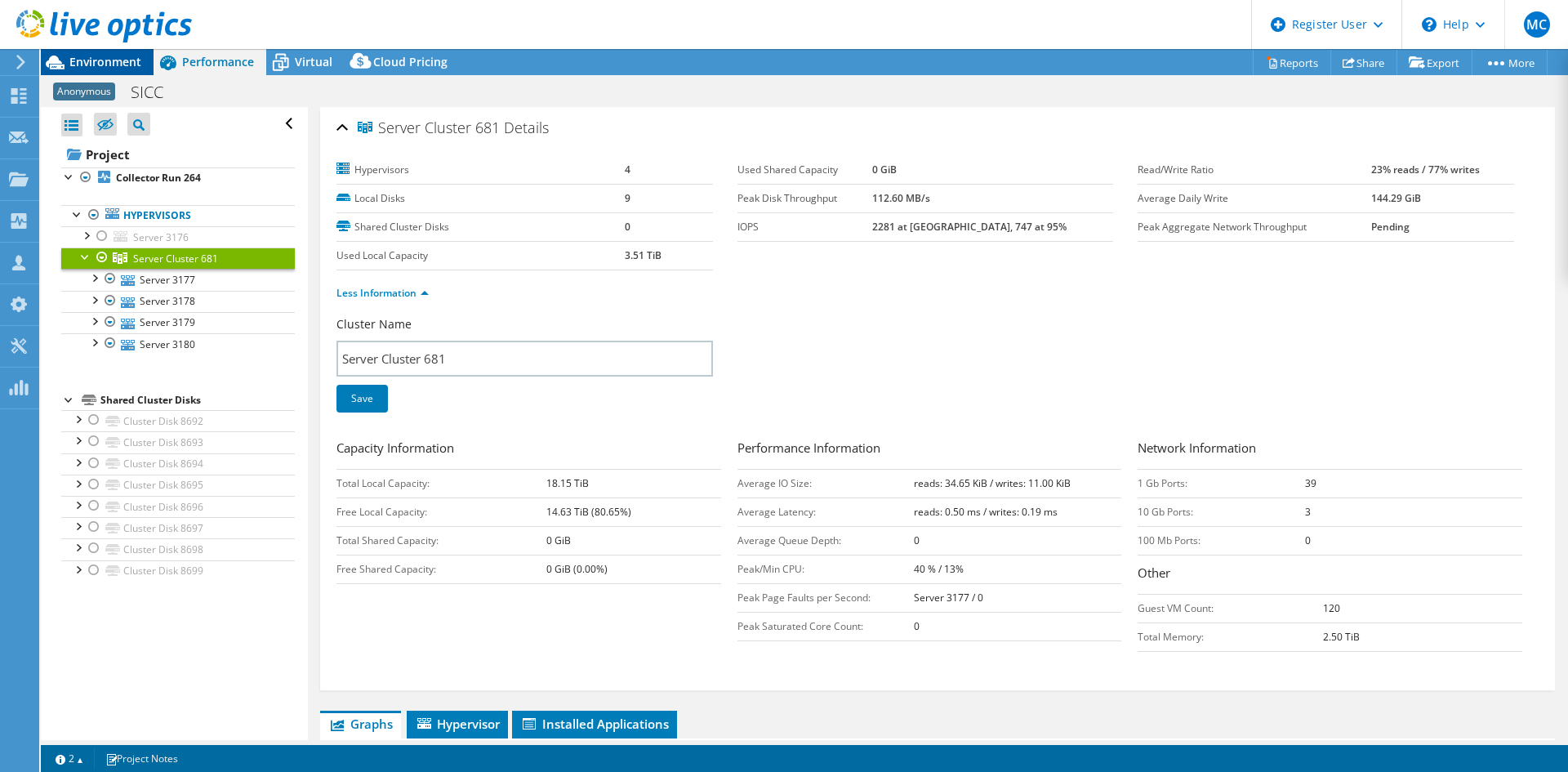
click at [93, 63] on span "Environment" at bounding box center [105, 61] width 72 height 15
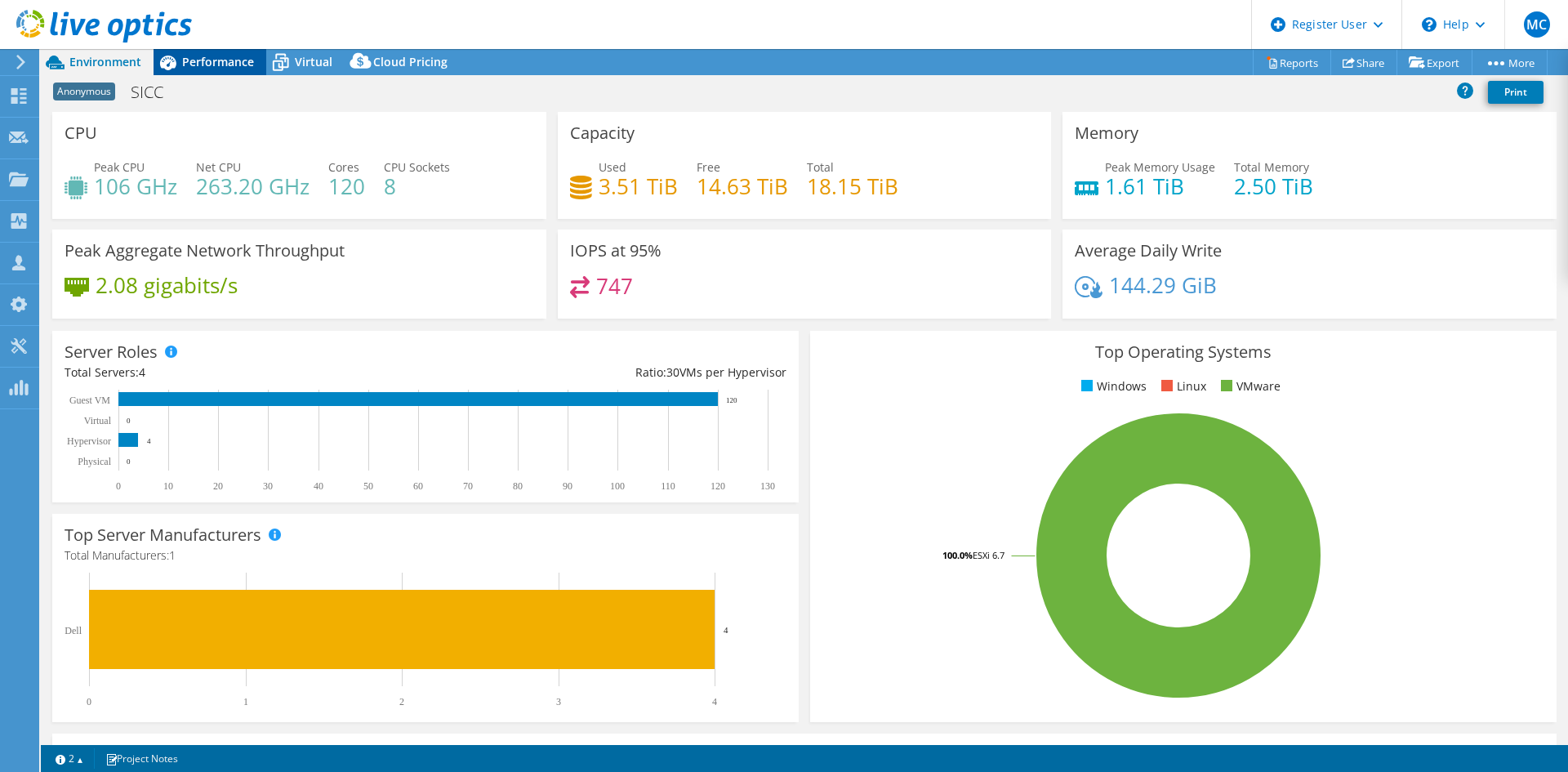
click at [215, 62] on span "Performance" at bounding box center [218, 61] width 72 height 15
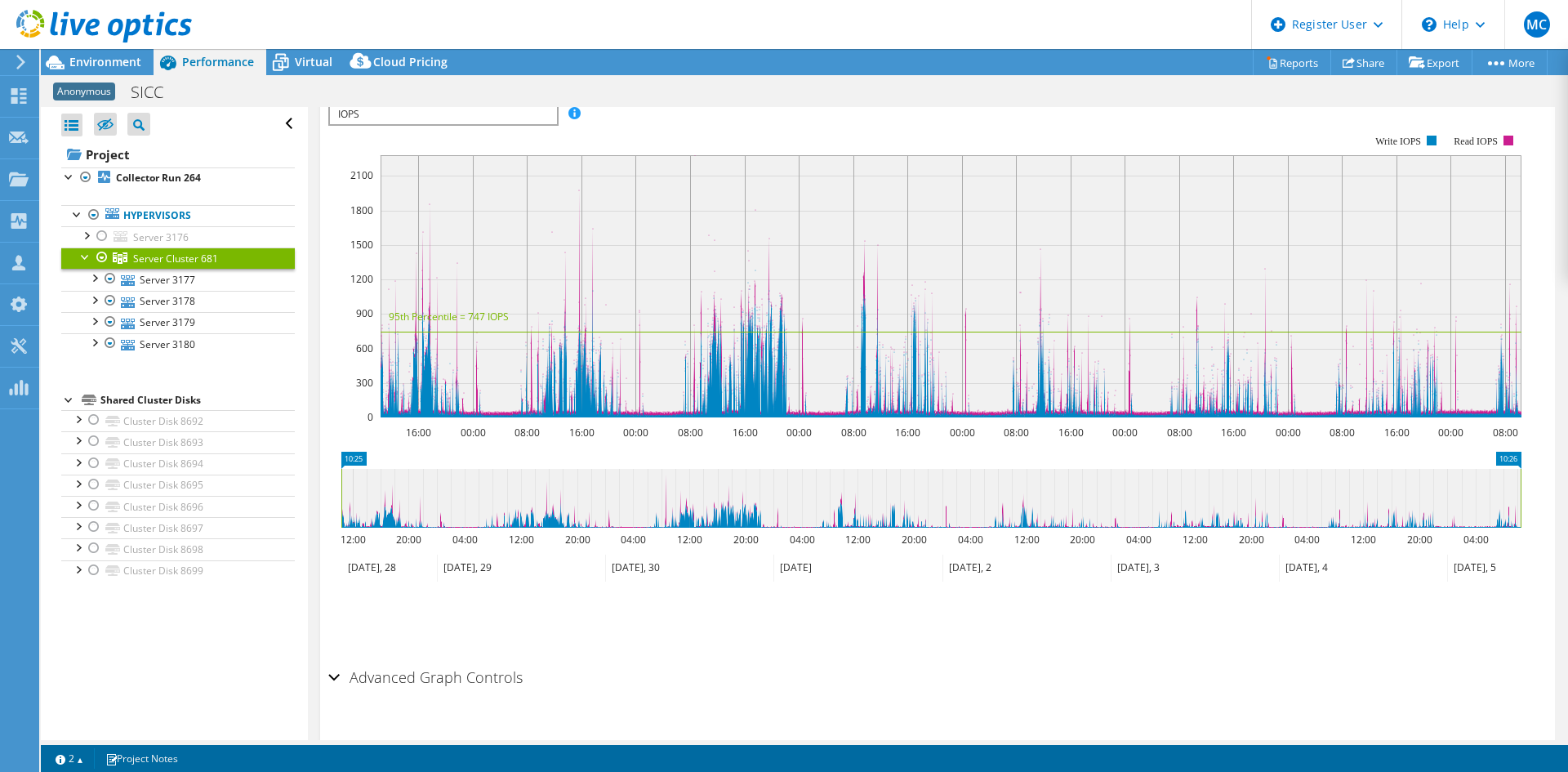
scroll to position [687, 0]
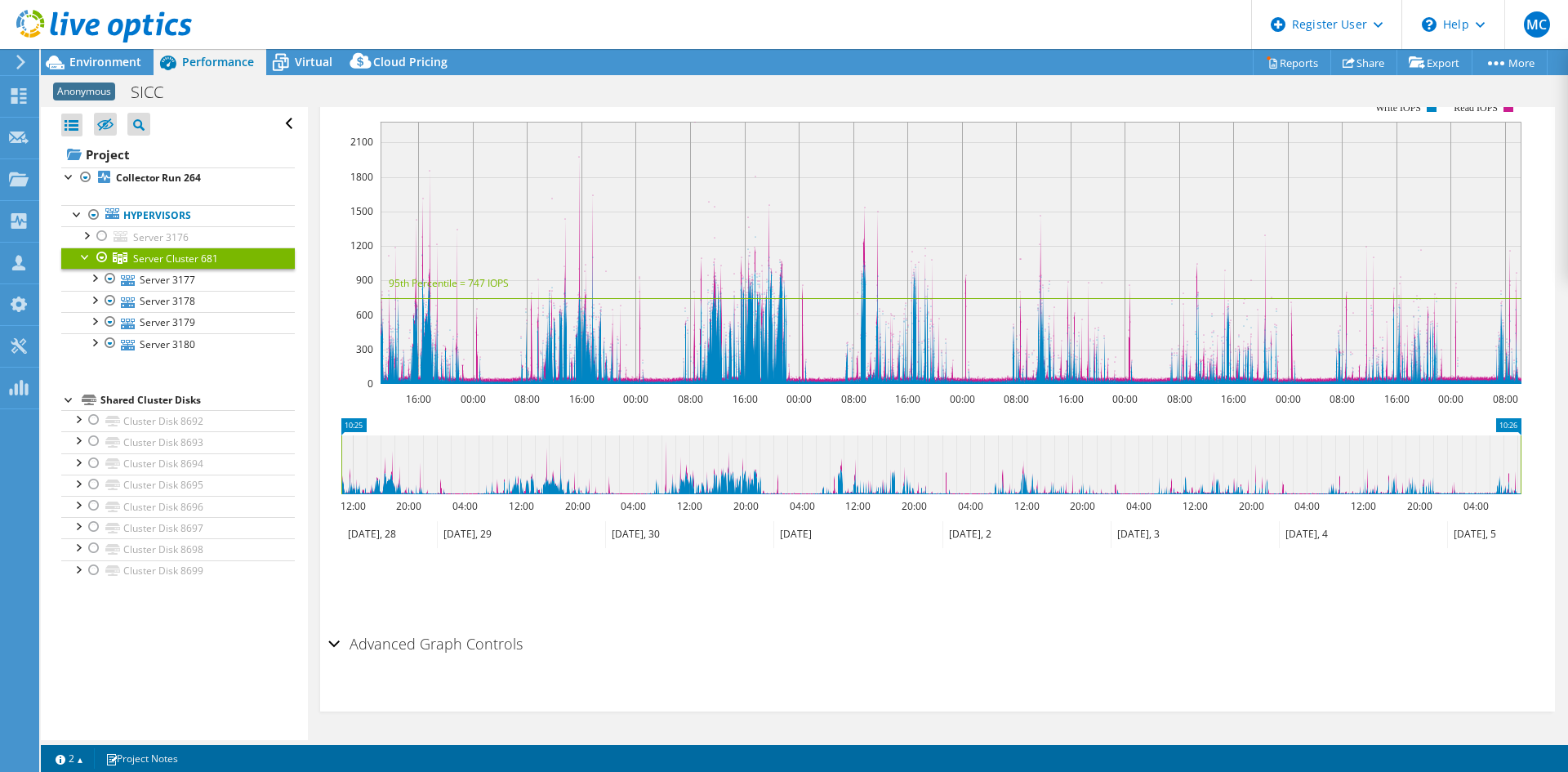
click at [418, 595] on h2 "Advanced Graph Controls" at bounding box center [426, 643] width 195 height 33
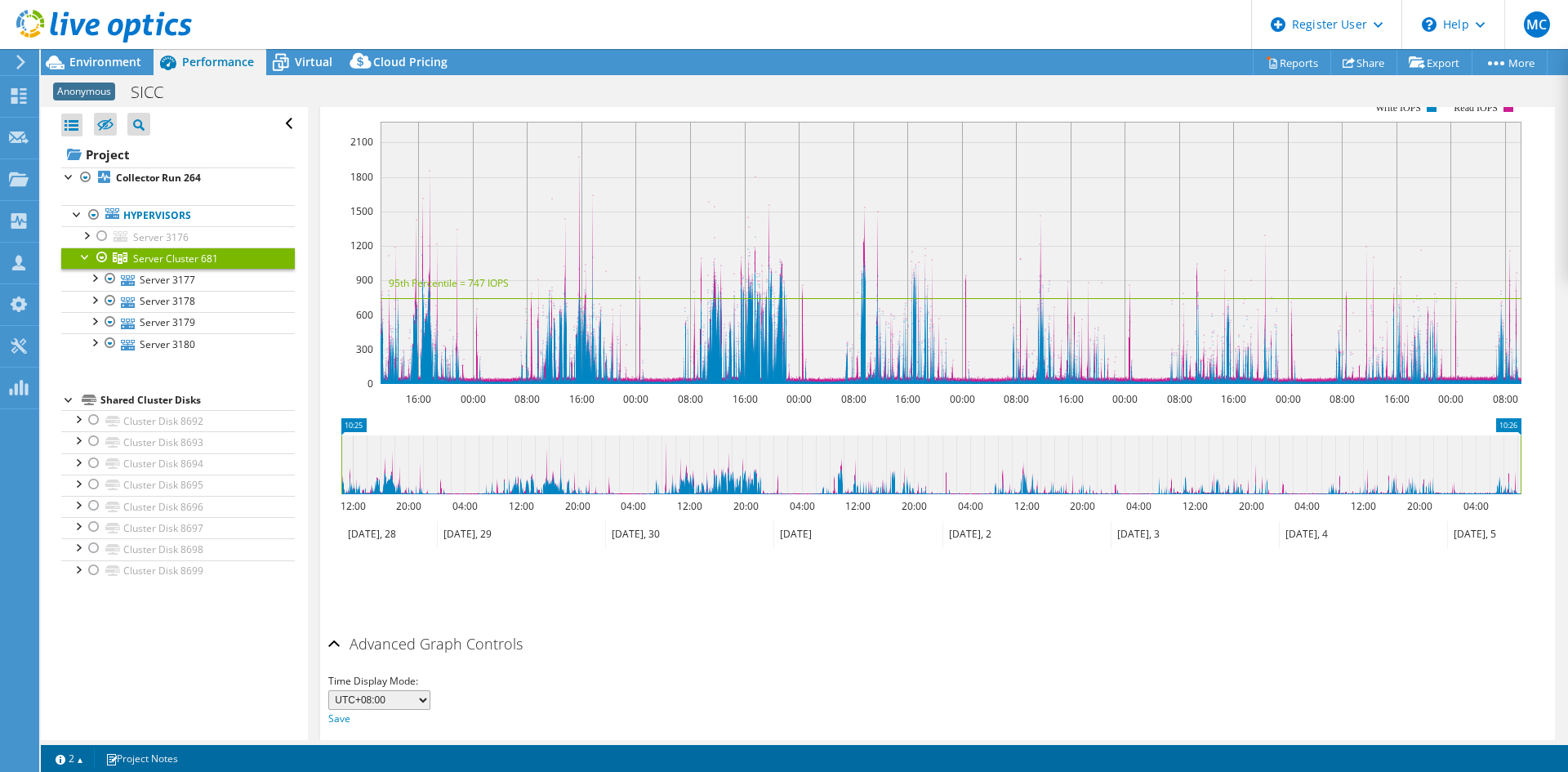
click at [416, 595] on h2 "Advanced Graph Controls" at bounding box center [426, 643] width 195 height 33
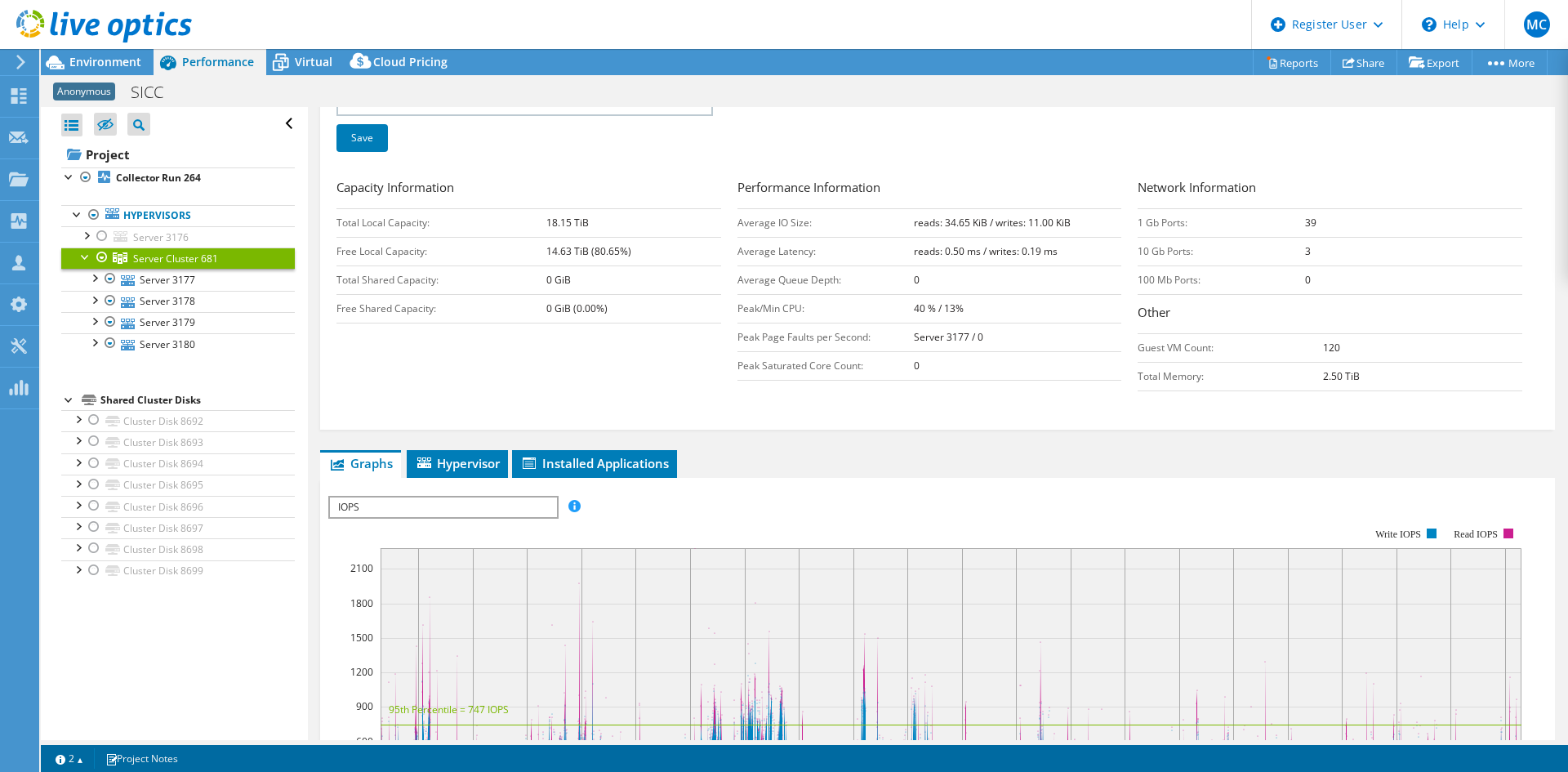
scroll to position [197, 0]
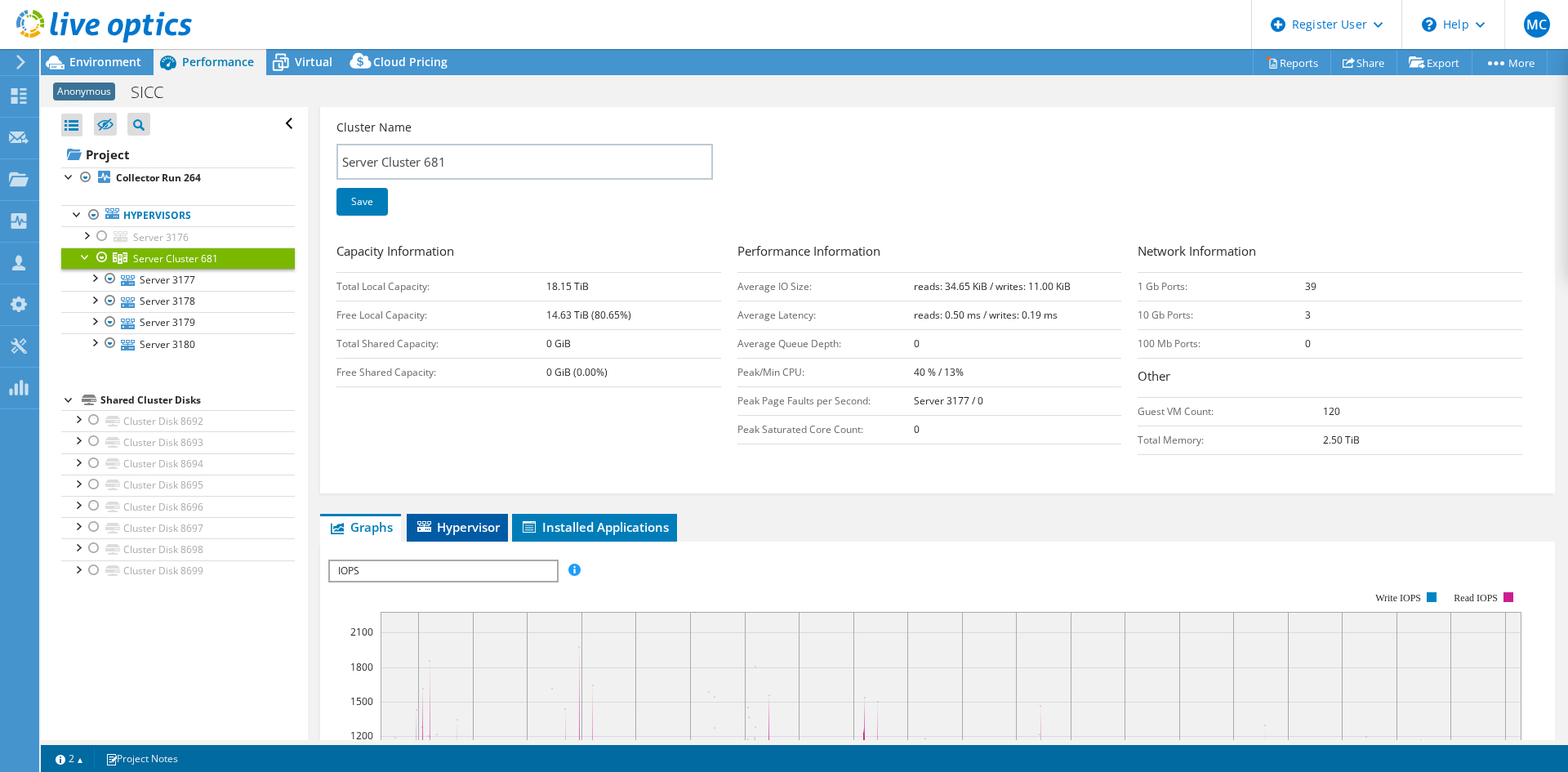
click at [459, 528] on span "Hypervisor" at bounding box center [457, 527] width 85 height 16
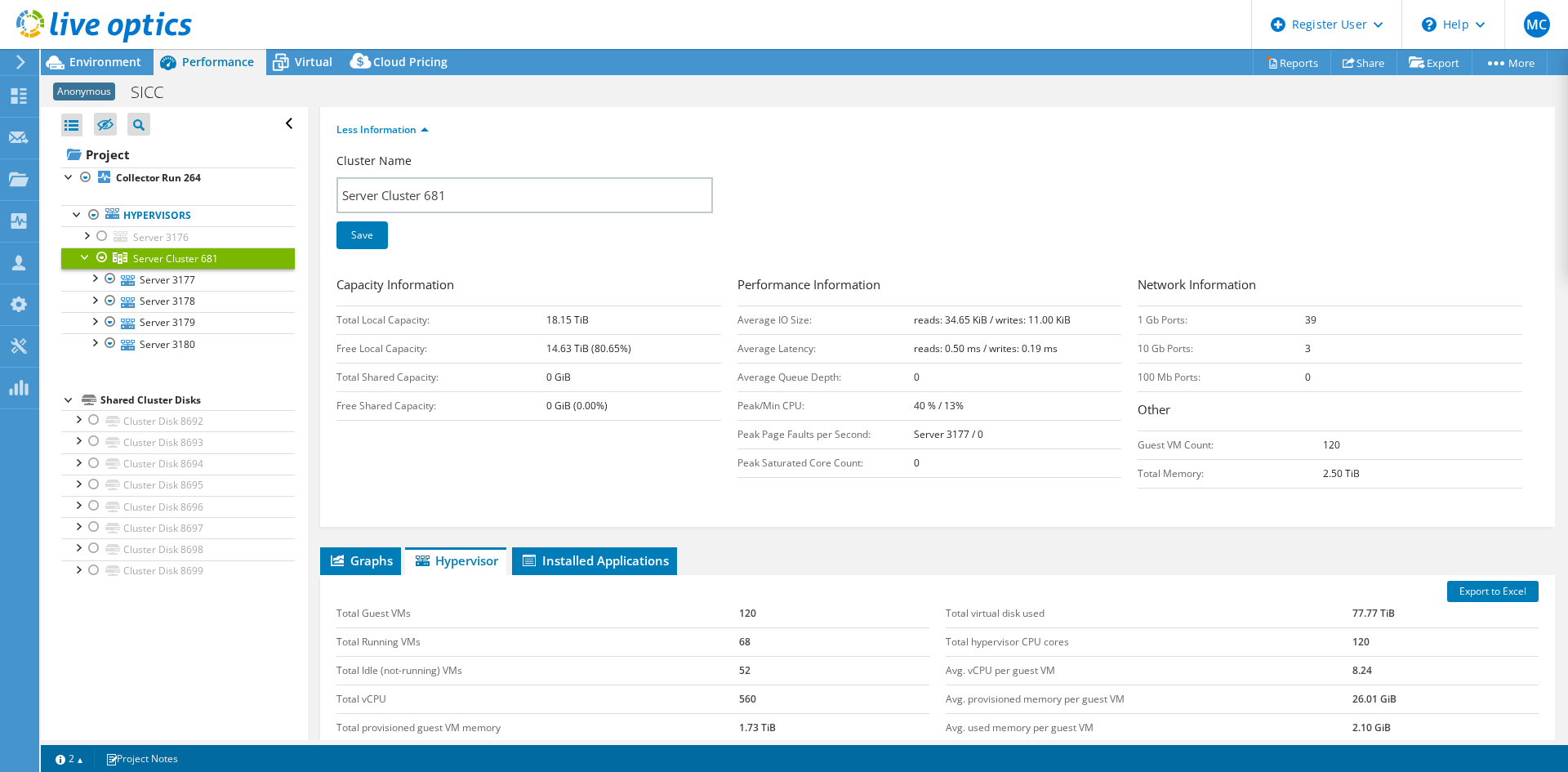
scroll to position [162, 0]
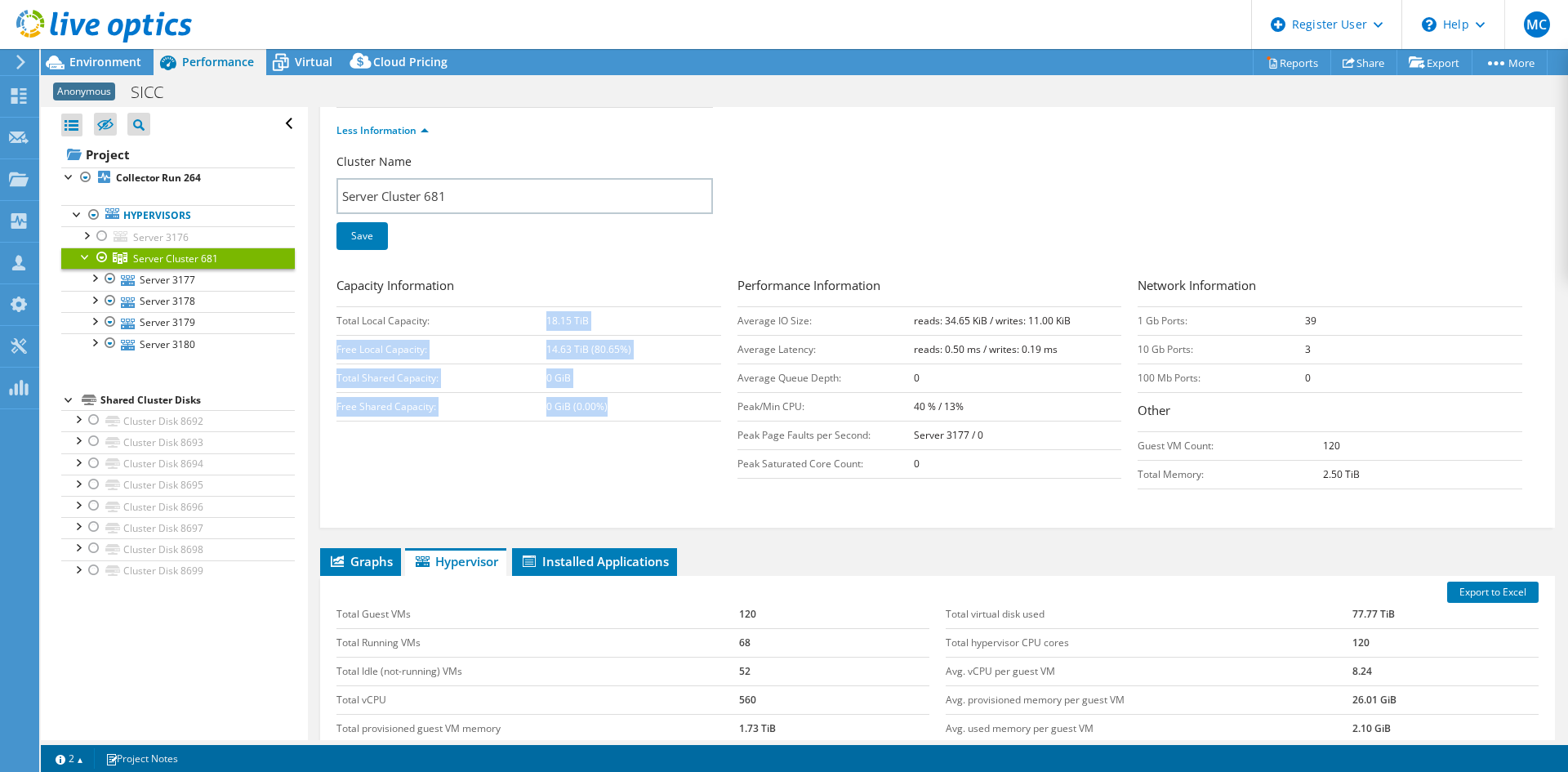
drag, startPoint x: 546, startPoint y: 319, endPoint x: 616, endPoint y: 412, distance: 116.4
click at [616, 412] on tbody "Total Local Capacity: 18.15 TiB Free Local Capacity: 14.63 TiB (80.65%) Total S…" at bounding box center [528, 363] width 385 height 114
click at [618, 411] on td "0 GiB (0.00%)" at bounding box center [634, 406] width 175 height 29
drag, startPoint x: 611, startPoint y: 409, endPoint x: 309, endPoint y: 312, distance: 317.2
click at [309, 312] on div "Server Cluster 681 Details Hypervisors 4 Local Disks 9 Shared Cluster Disks 0 U…" at bounding box center [937, 465] width 1259 height 1041
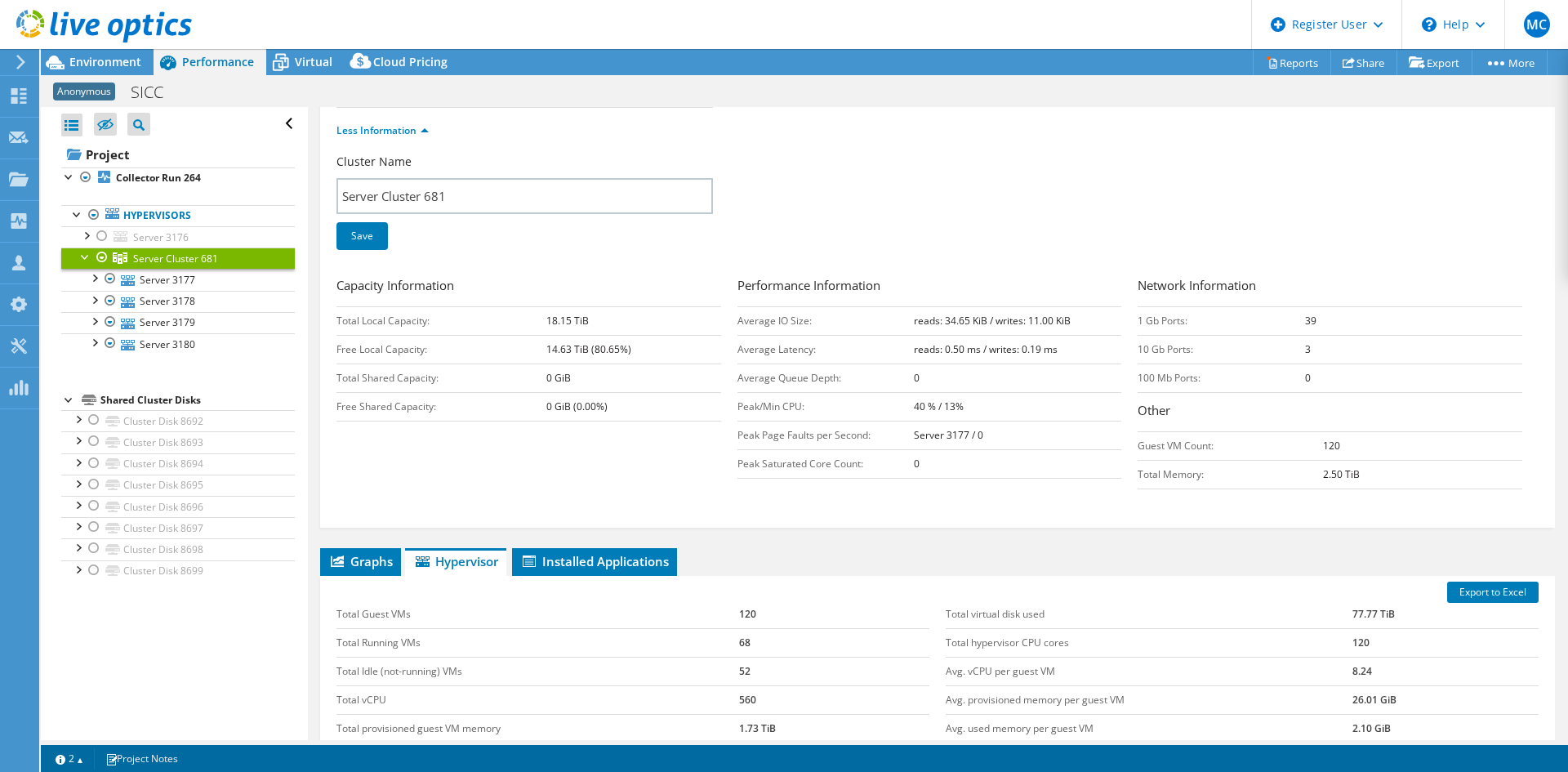
click at [803, 557] on ul "Graphs Servers Inventory Hypervisor Disks Cluster Disks Installed Applications" at bounding box center [938, 561] width 1235 height 28
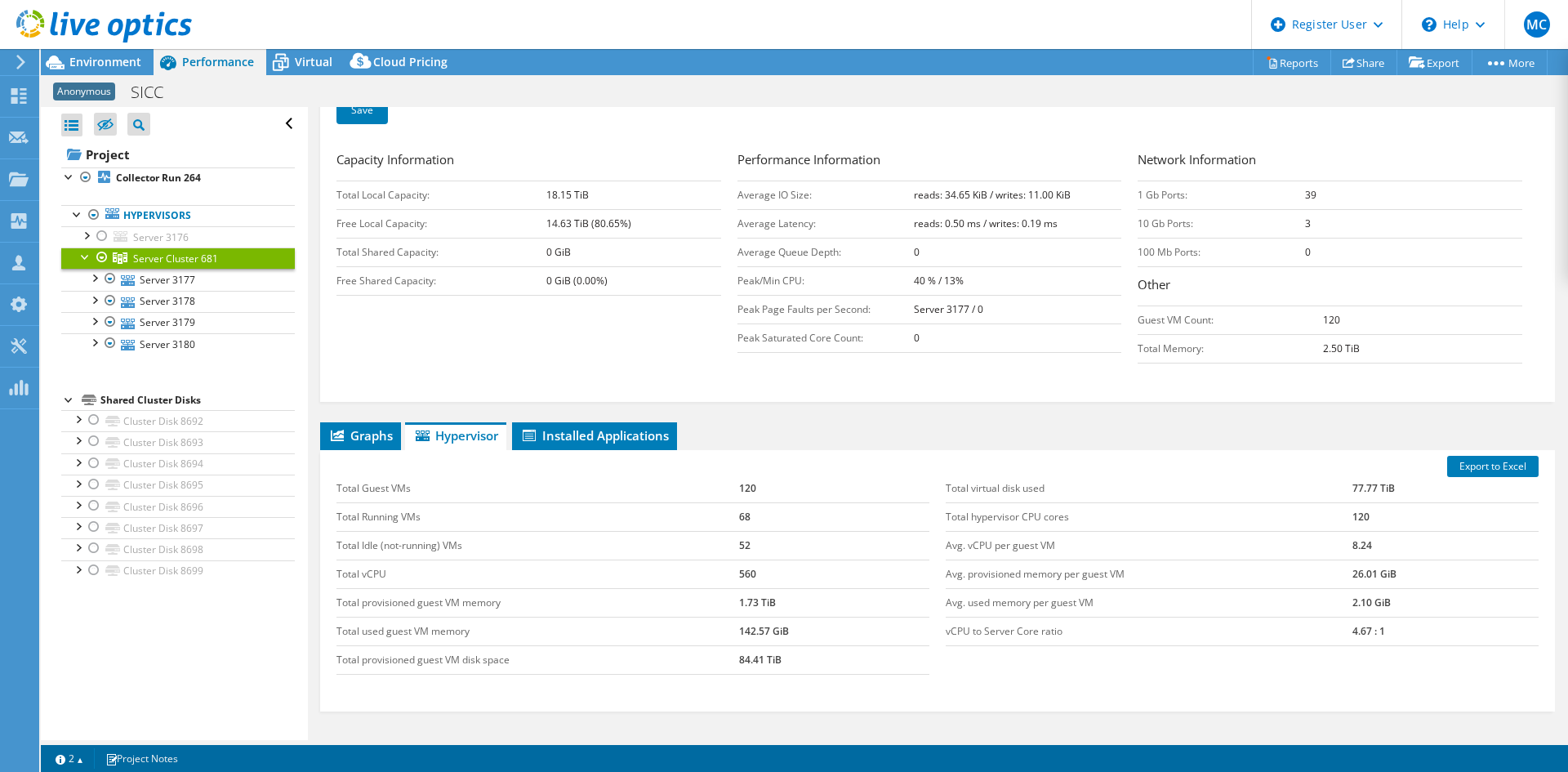
scroll to position [326, 0]
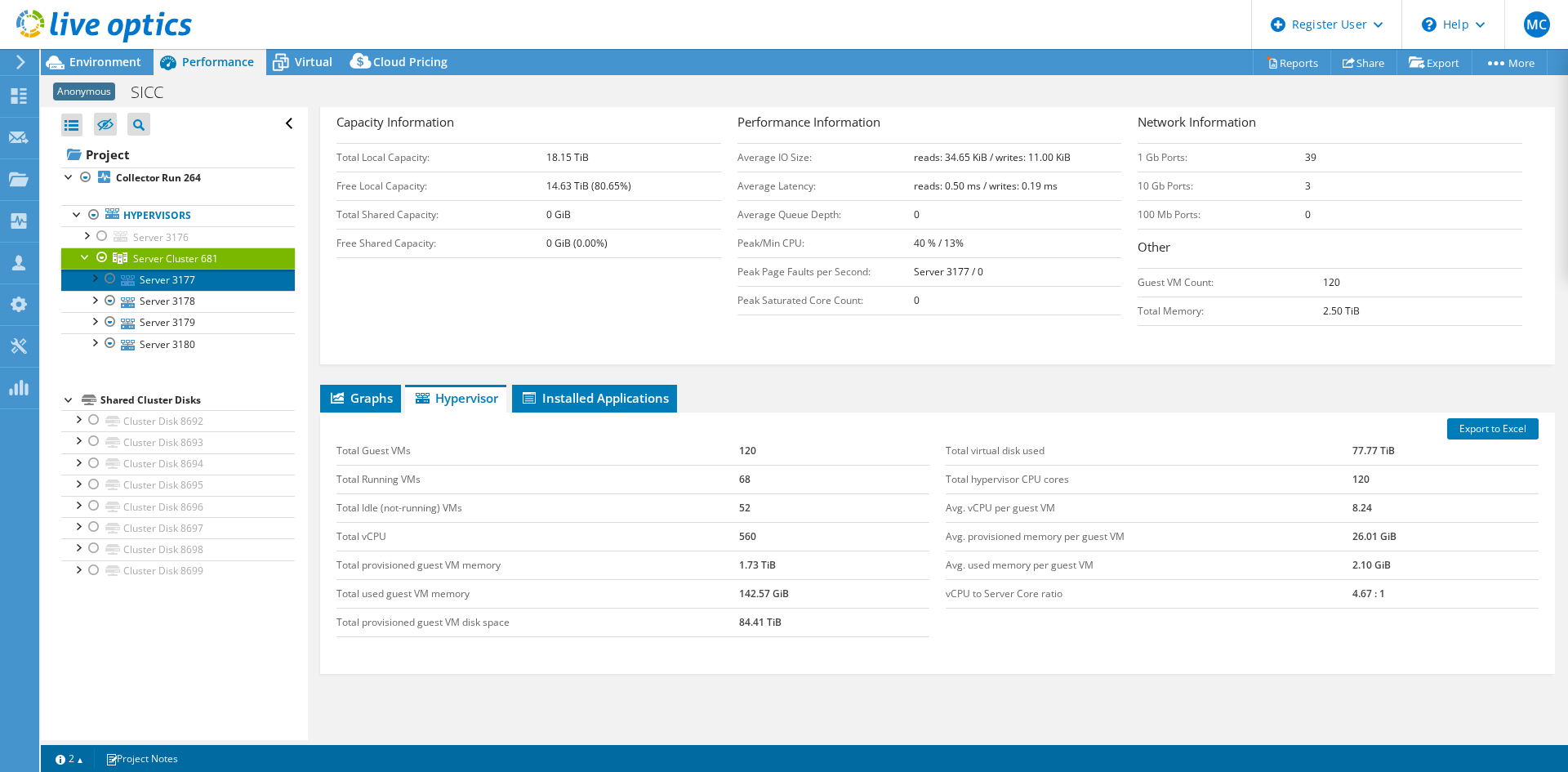
click at [161, 279] on link "Server 3177" at bounding box center [178, 279] width 234 height 21
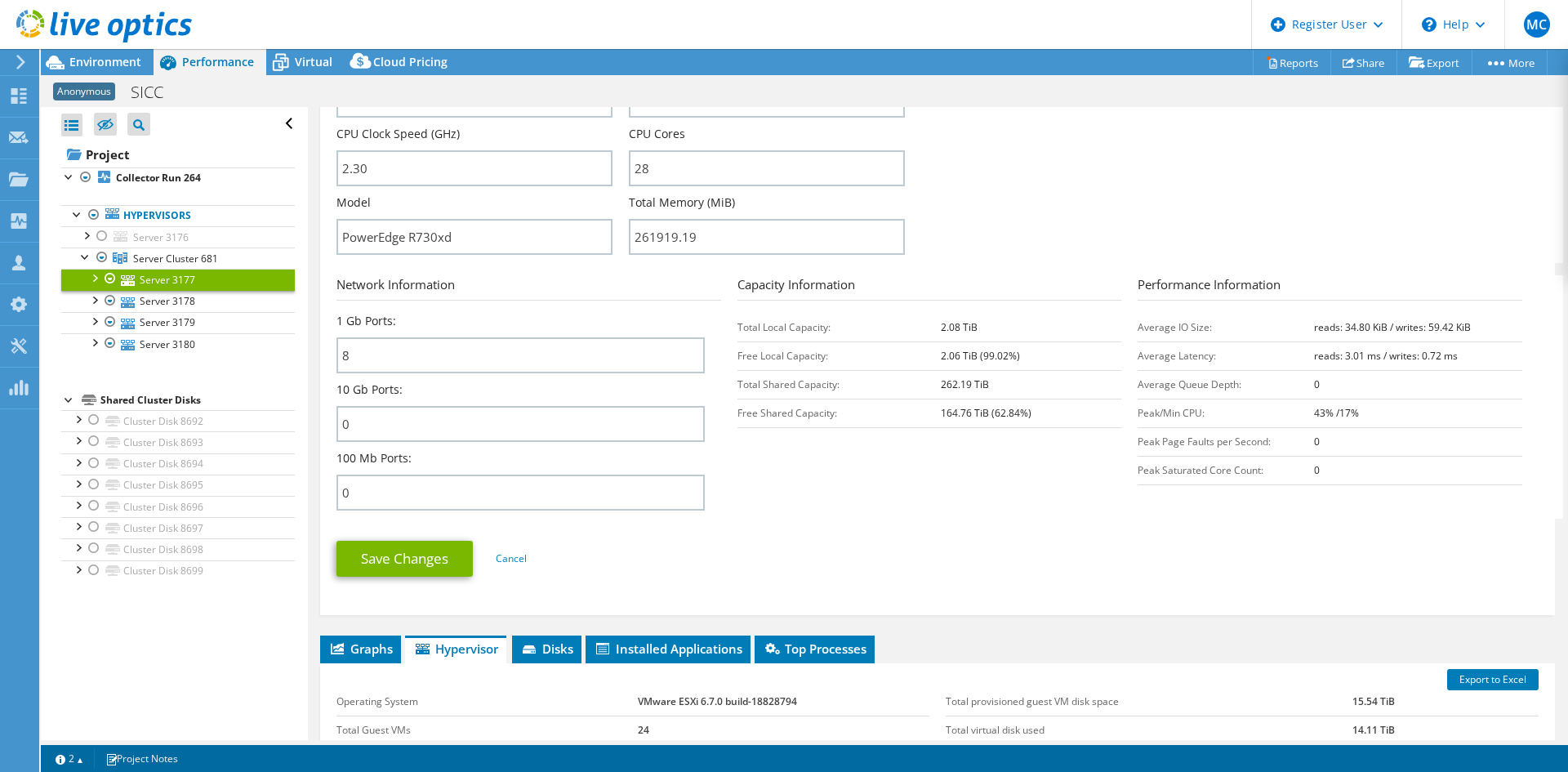
scroll to position [376, 0]
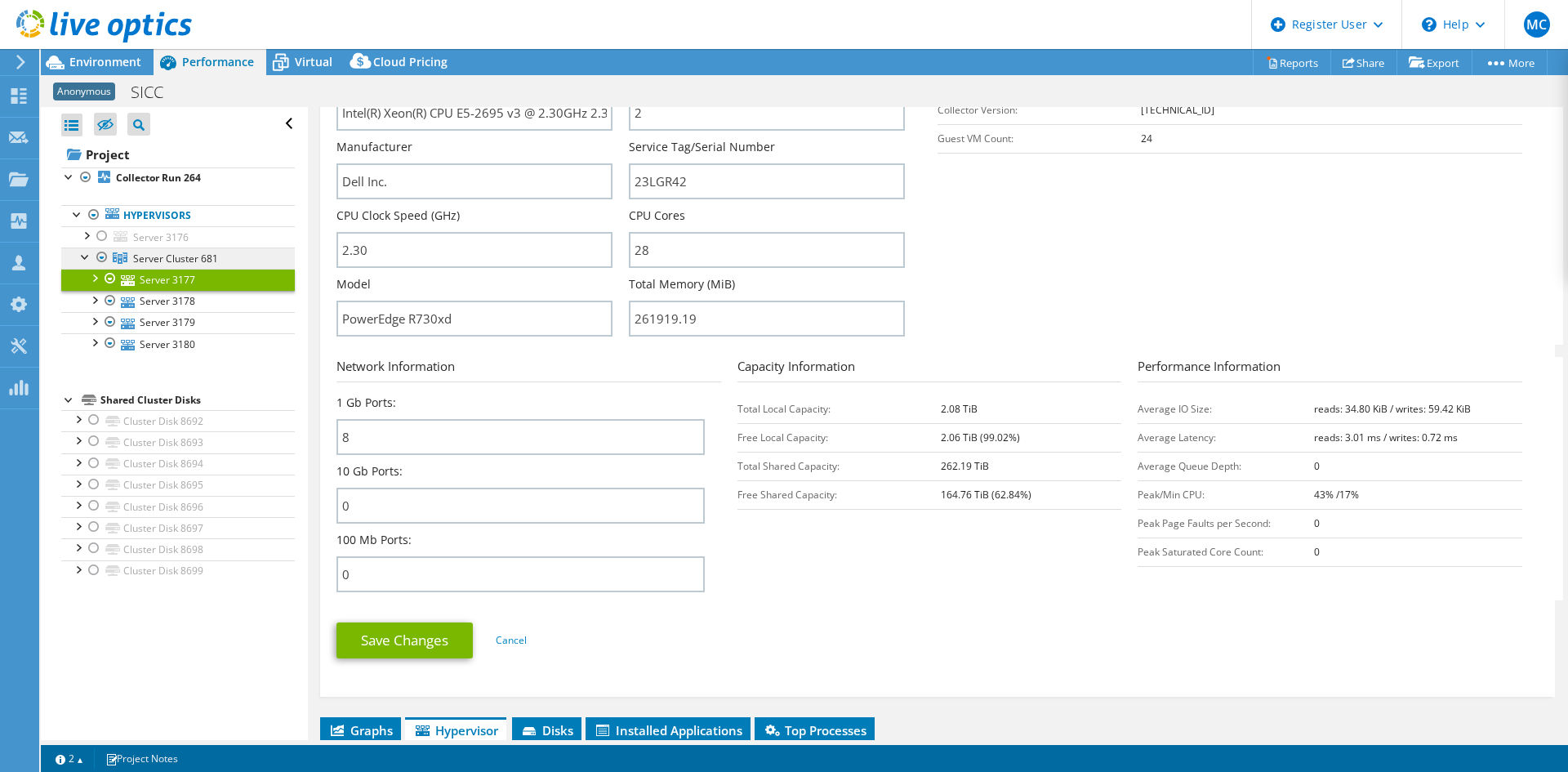
click at [169, 254] on span "Server Cluster 681" at bounding box center [175, 259] width 85 height 14
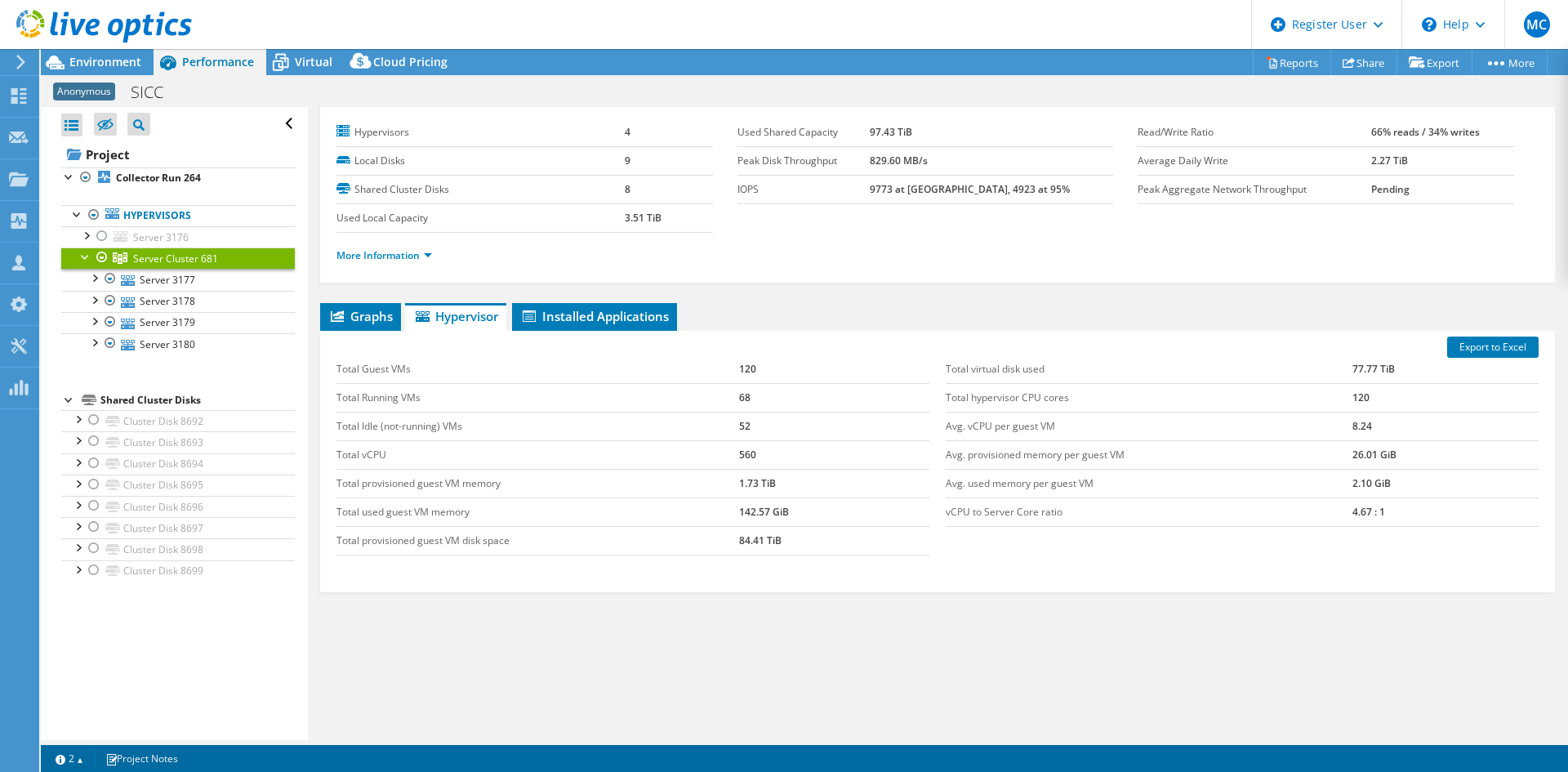
scroll to position [37, 0]
drag, startPoint x: 1343, startPoint y: 510, endPoint x: 1380, endPoint y: 511, distance: 37.0
click at [1254, 511] on td "4.67 : 1" at bounding box center [1445, 511] width 187 height 29
click at [1254, 514] on td "4.67 : 1" at bounding box center [1445, 511] width 187 height 29
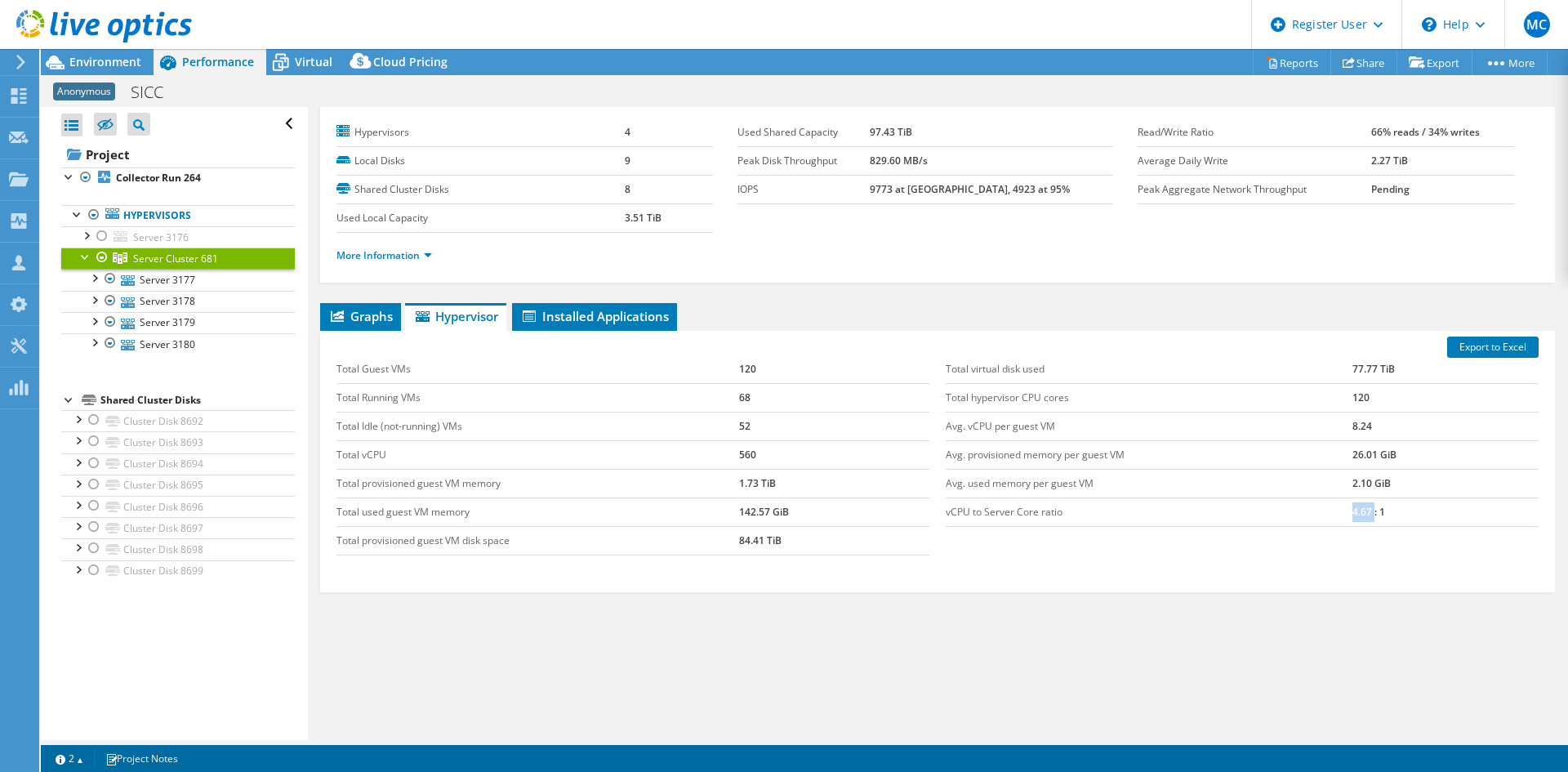
drag, startPoint x: 1339, startPoint y: 513, endPoint x: 1365, endPoint y: 511, distance: 26.1
click at [1254, 511] on tr "vCPU to Server Core ratio 4.67 : 1" at bounding box center [1242, 511] width 593 height 29
click at [1254, 595] on div "Graphs Servers Inventory Hypervisor Disks Cluster Disks Installed Applications …" at bounding box center [938, 507] width 1235 height 409
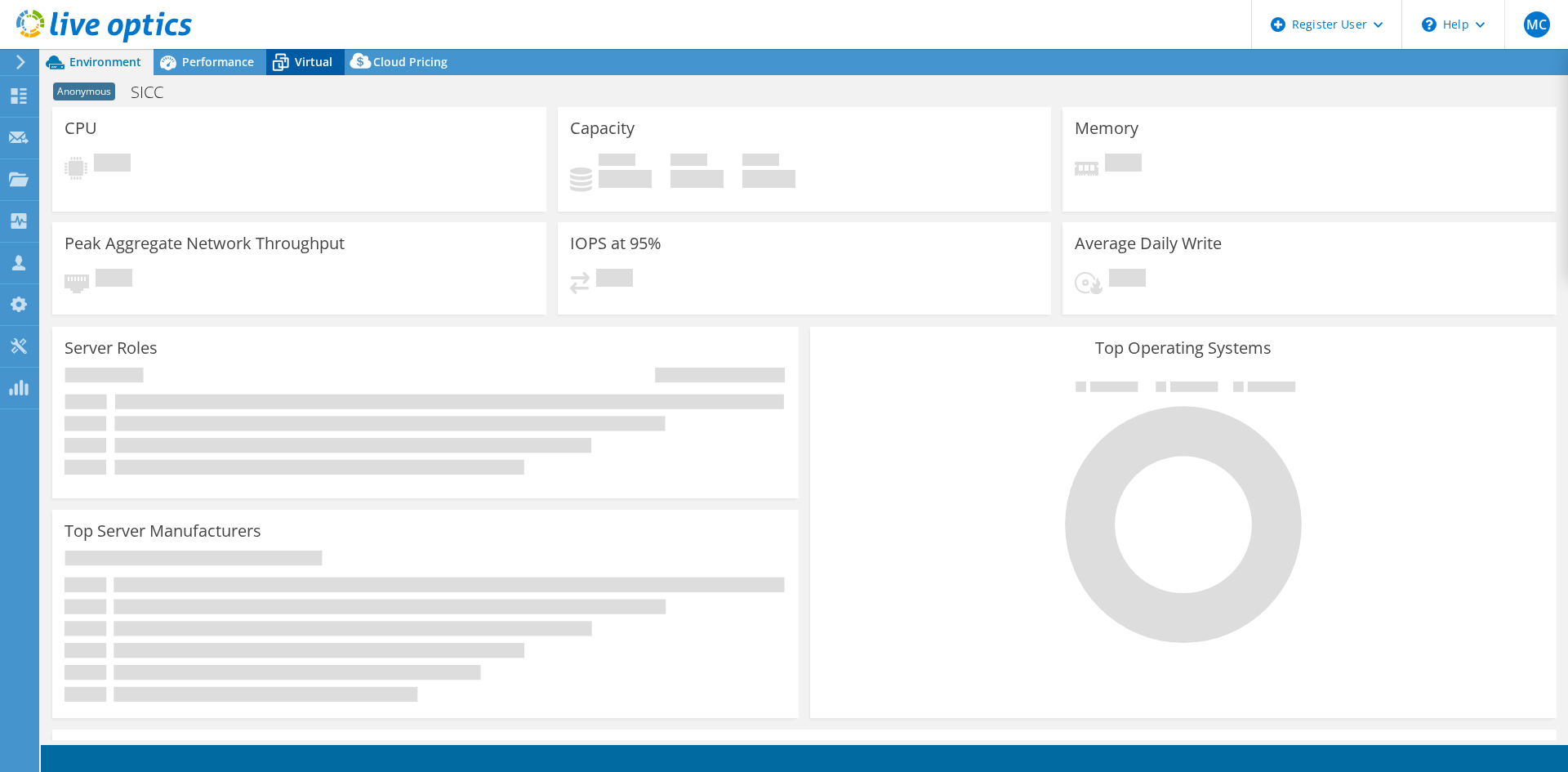
select select "USD"
select select "EUFrankfurt"
